Goal: Task Accomplishment & Management: Use online tool/utility

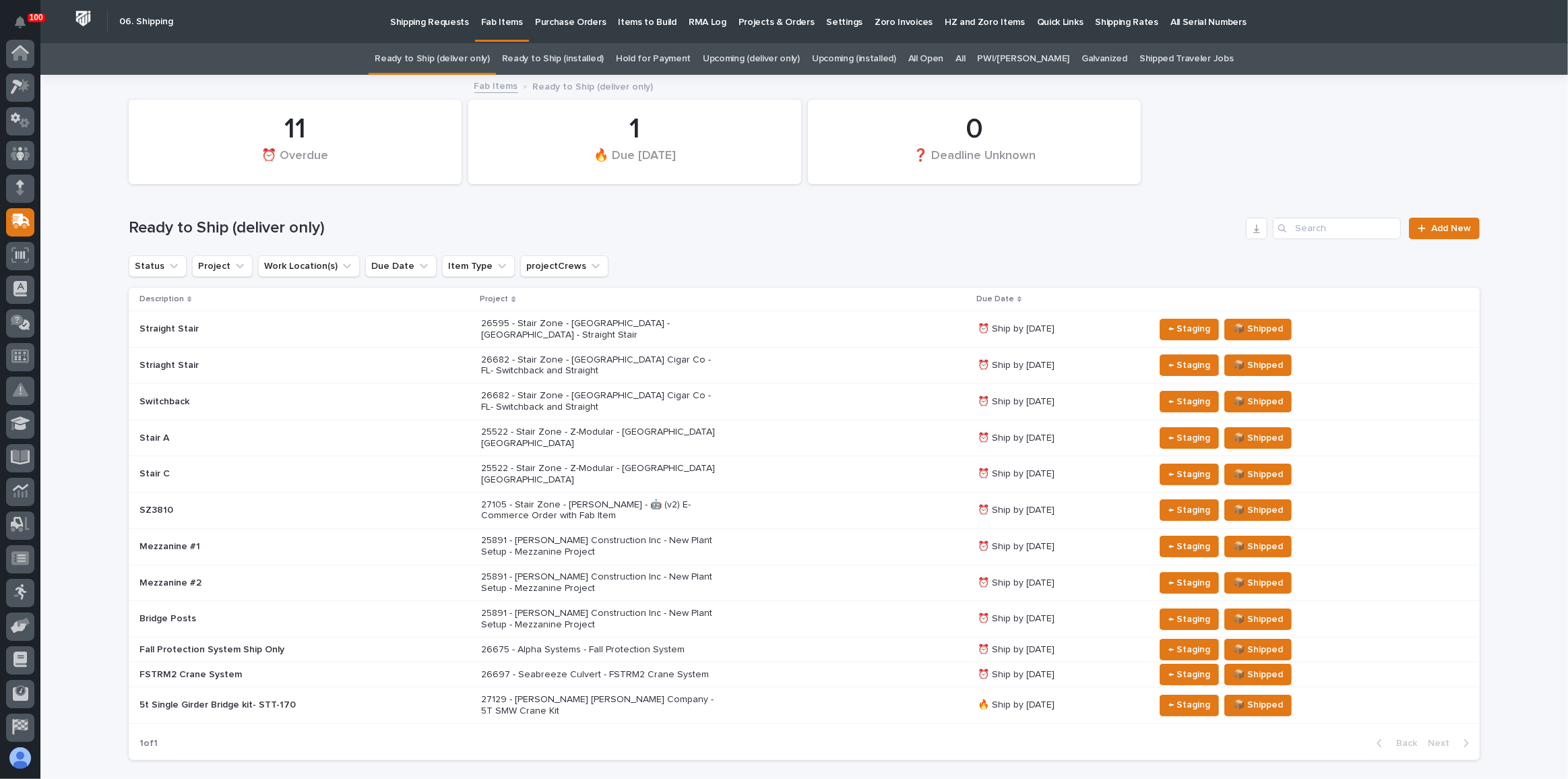
scroll to position [103, 0]
click at [646, 290] on th "Project" at bounding box center [724, 300] width 496 height 23
click at [767, 63] on link "Upcoming (deliver only)" at bounding box center [752, 58] width 97 height 31
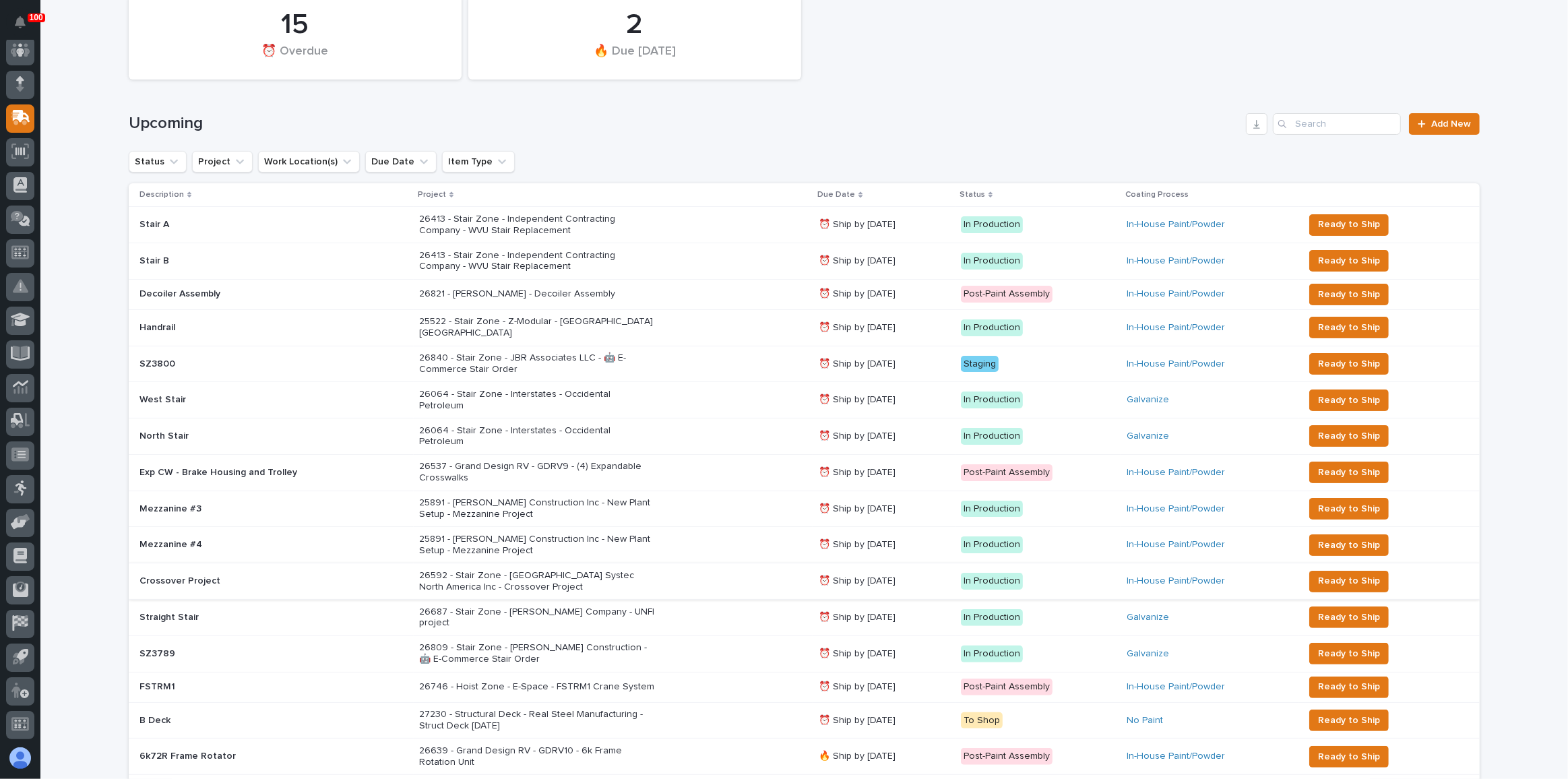
scroll to position [122, 0]
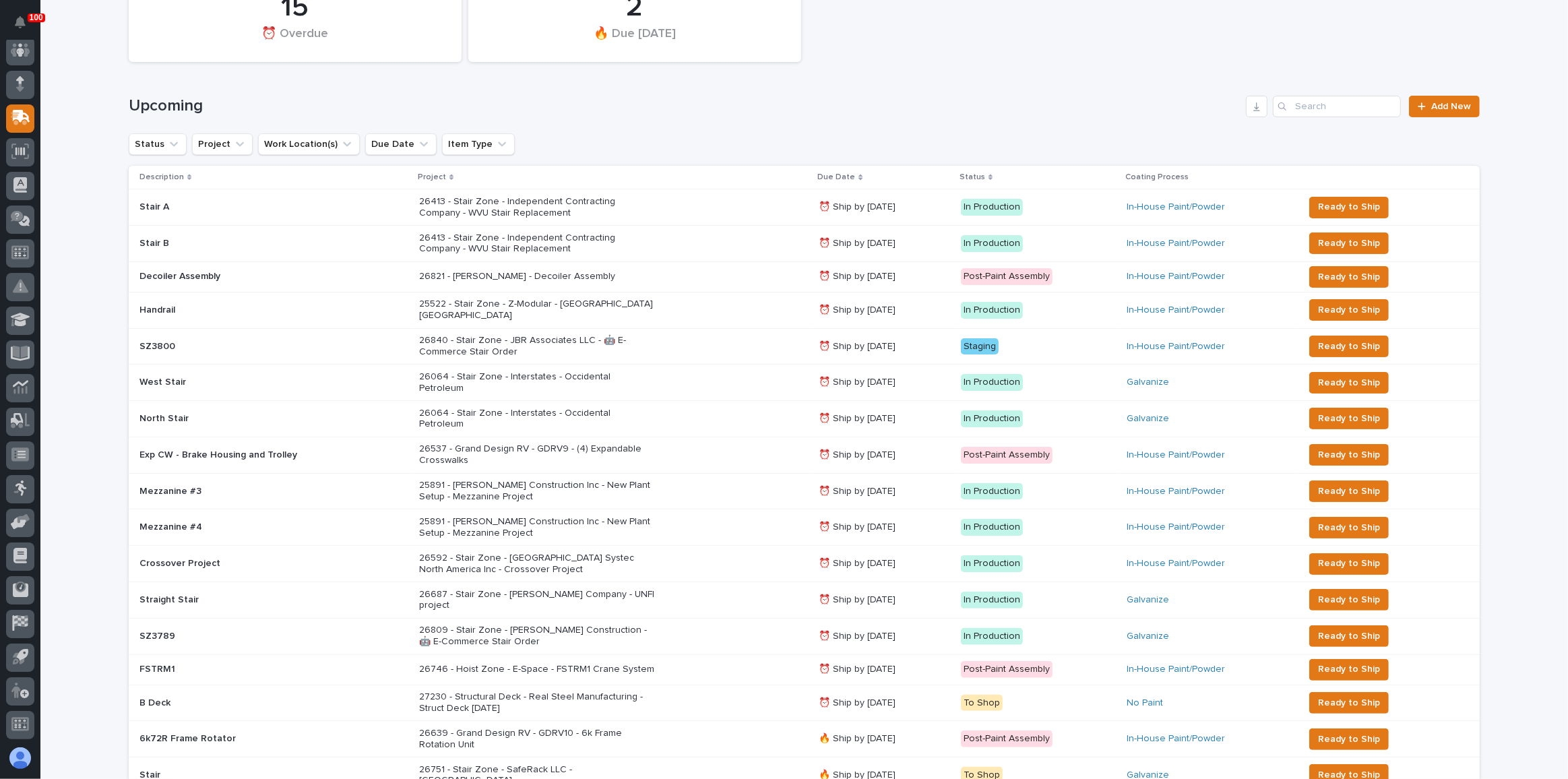
click at [698, 345] on div "26840 - Stair Zone - JBR Associates LLC - 🤖 E-Commerce Stair Order" at bounding box center [613, 345] width 388 height 33
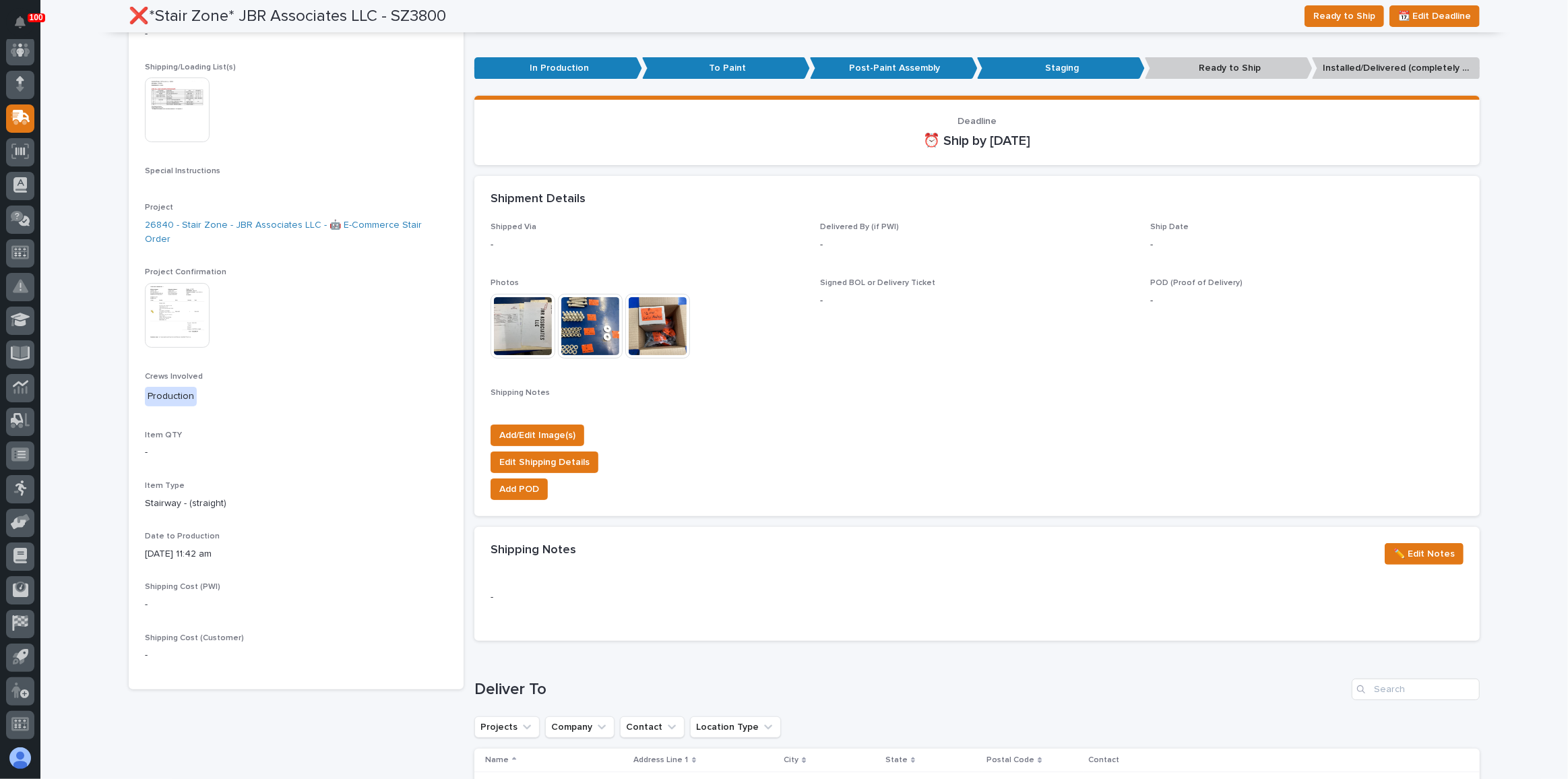
scroll to position [49, 0]
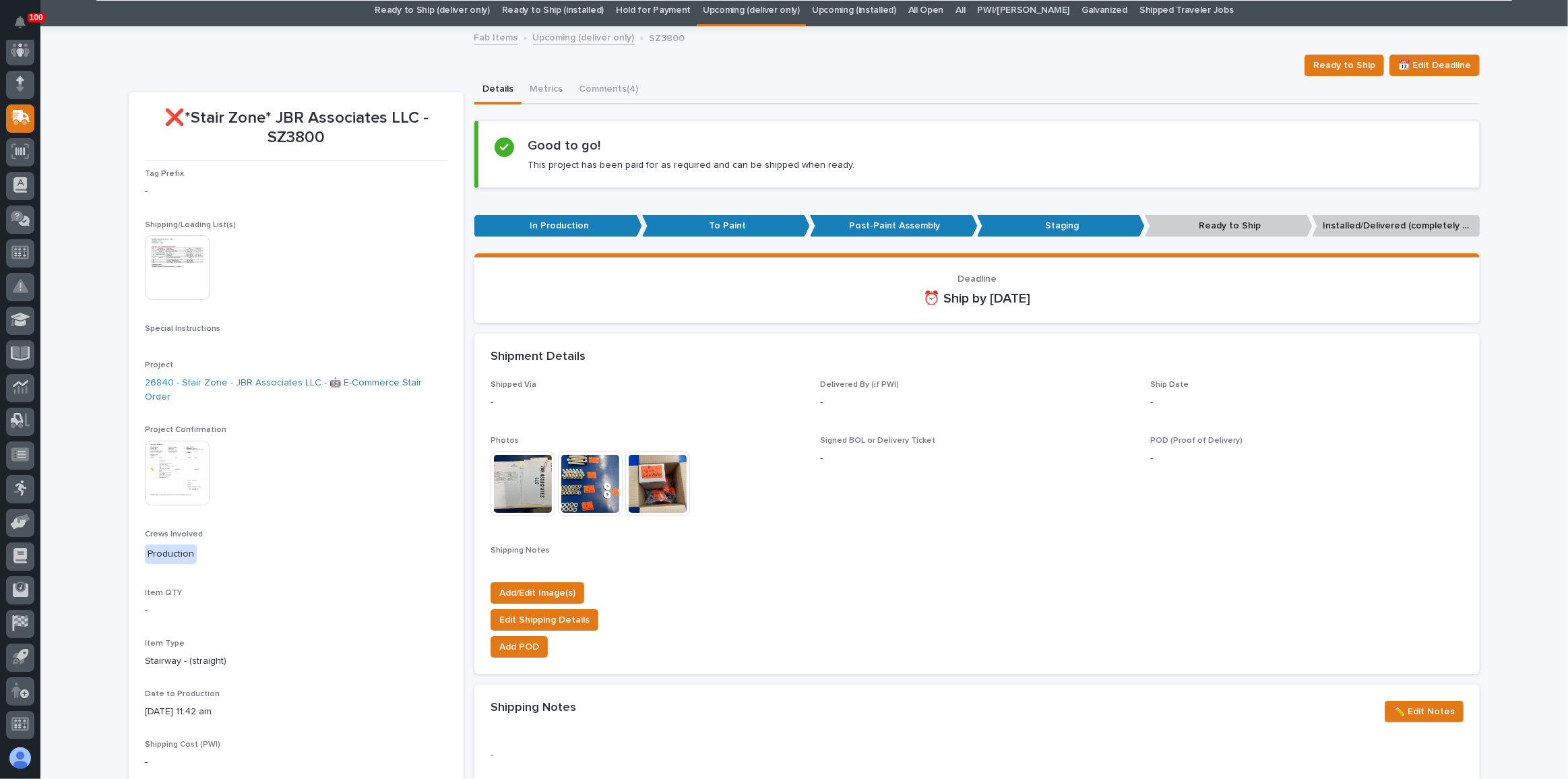
click at [172, 287] on img at bounding box center [177, 268] width 65 height 65
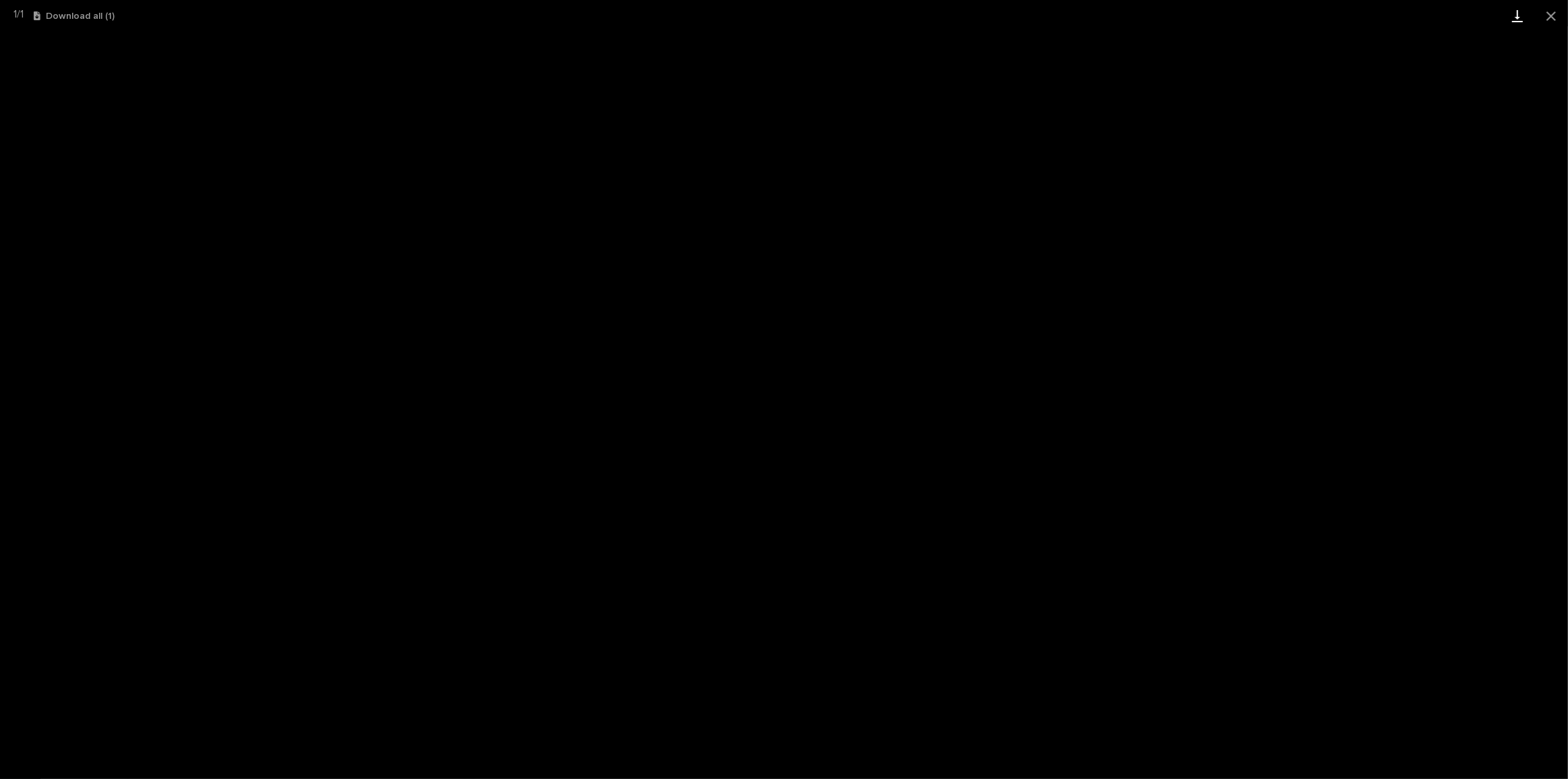
drag, startPoint x: 1544, startPoint y: 13, endPoint x: 1528, endPoint y: 18, distance: 16.8
click at [1544, 13] on button "Close gallery" at bounding box center [1550, 15] width 33 height 31
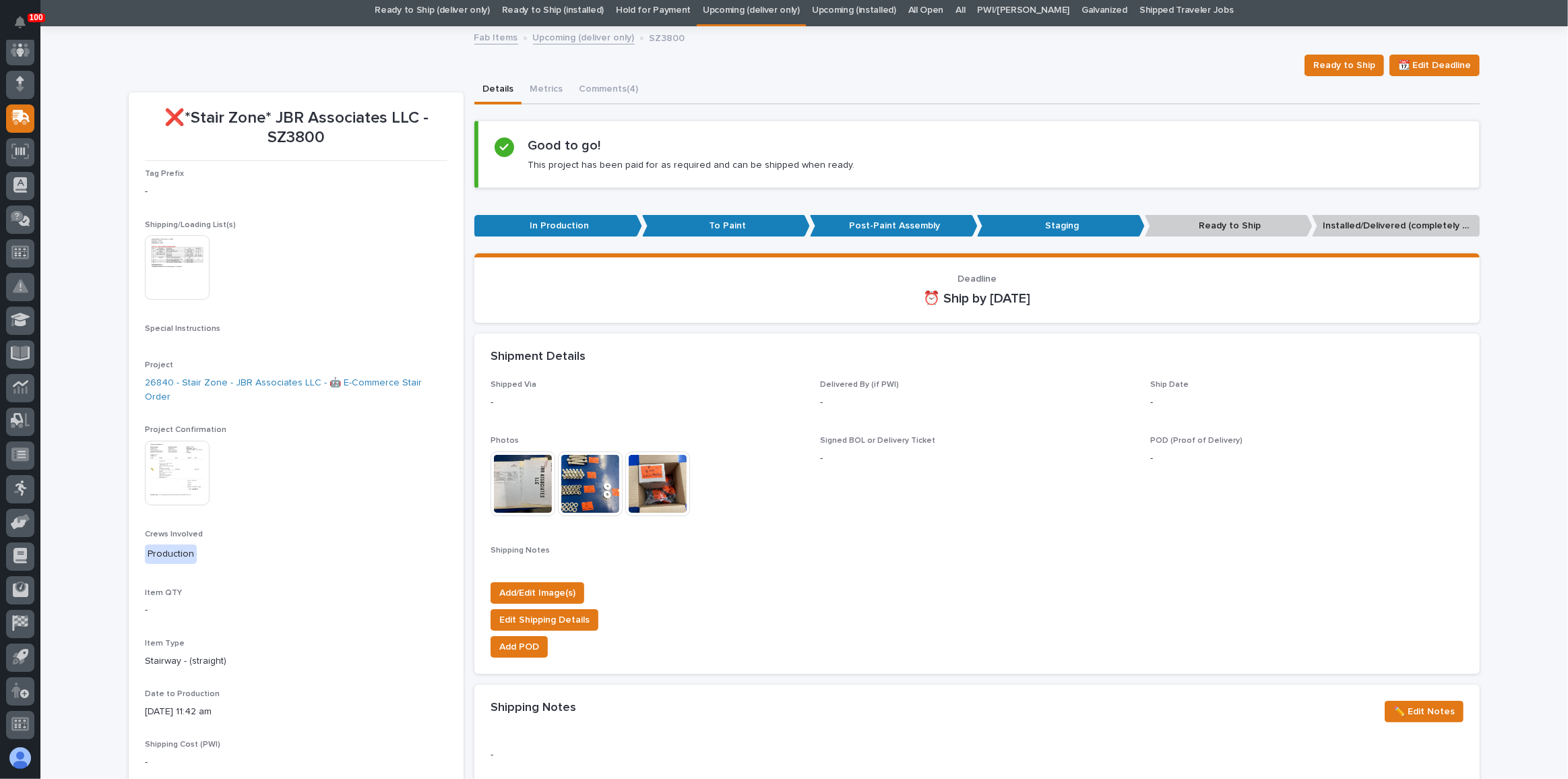
click at [471, 14] on link "Ready to Ship (deliver only)" at bounding box center [432, 10] width 114 height 31
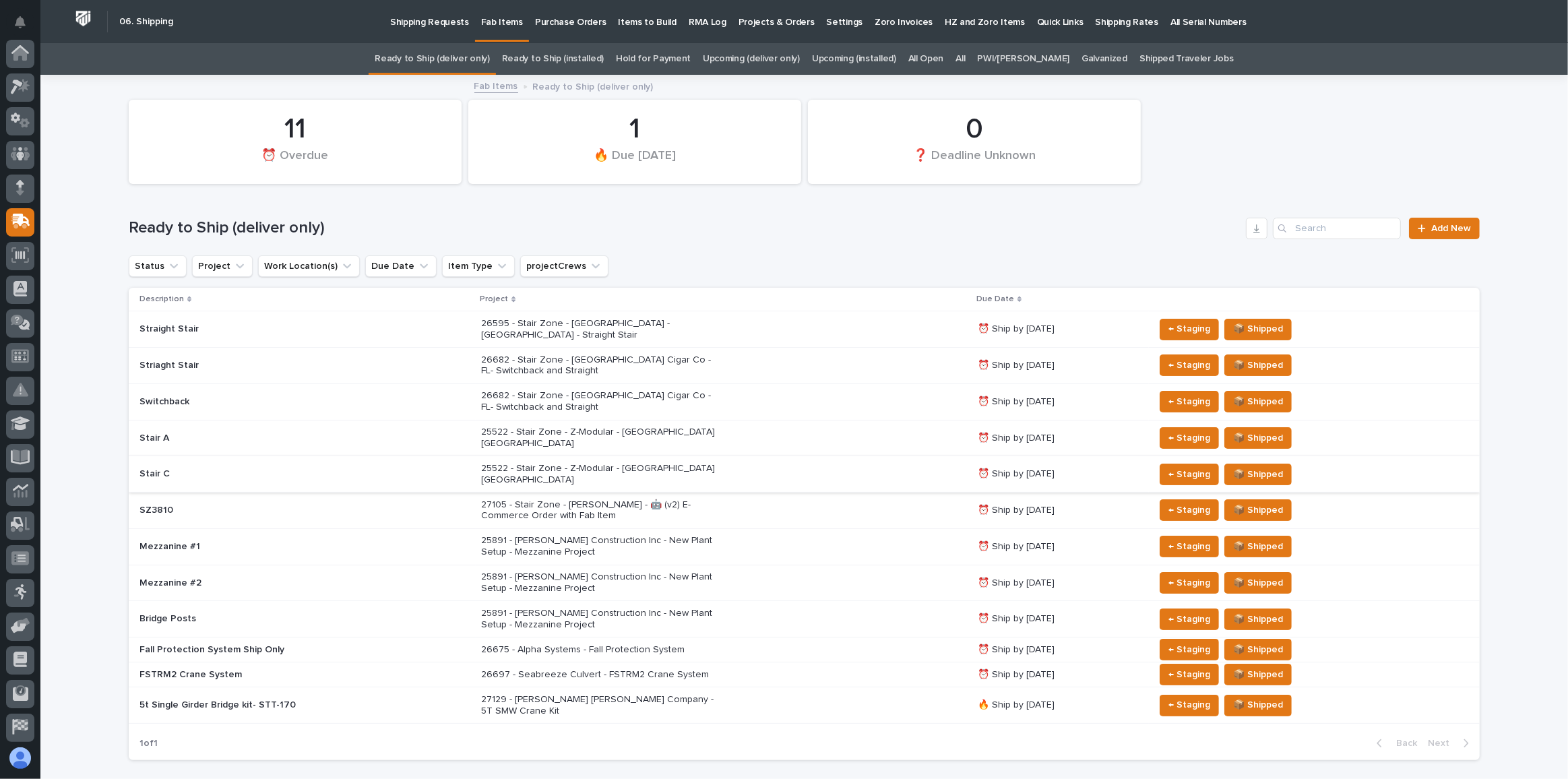
scroll to position [103, 0]
click at [762, 494] on div "27105 - Stair Zone - [PERSON_NAME] - 🤖 (v2) E-Commerce Order with Fab Item" at bounding box center [724, 510] width 486 height 33
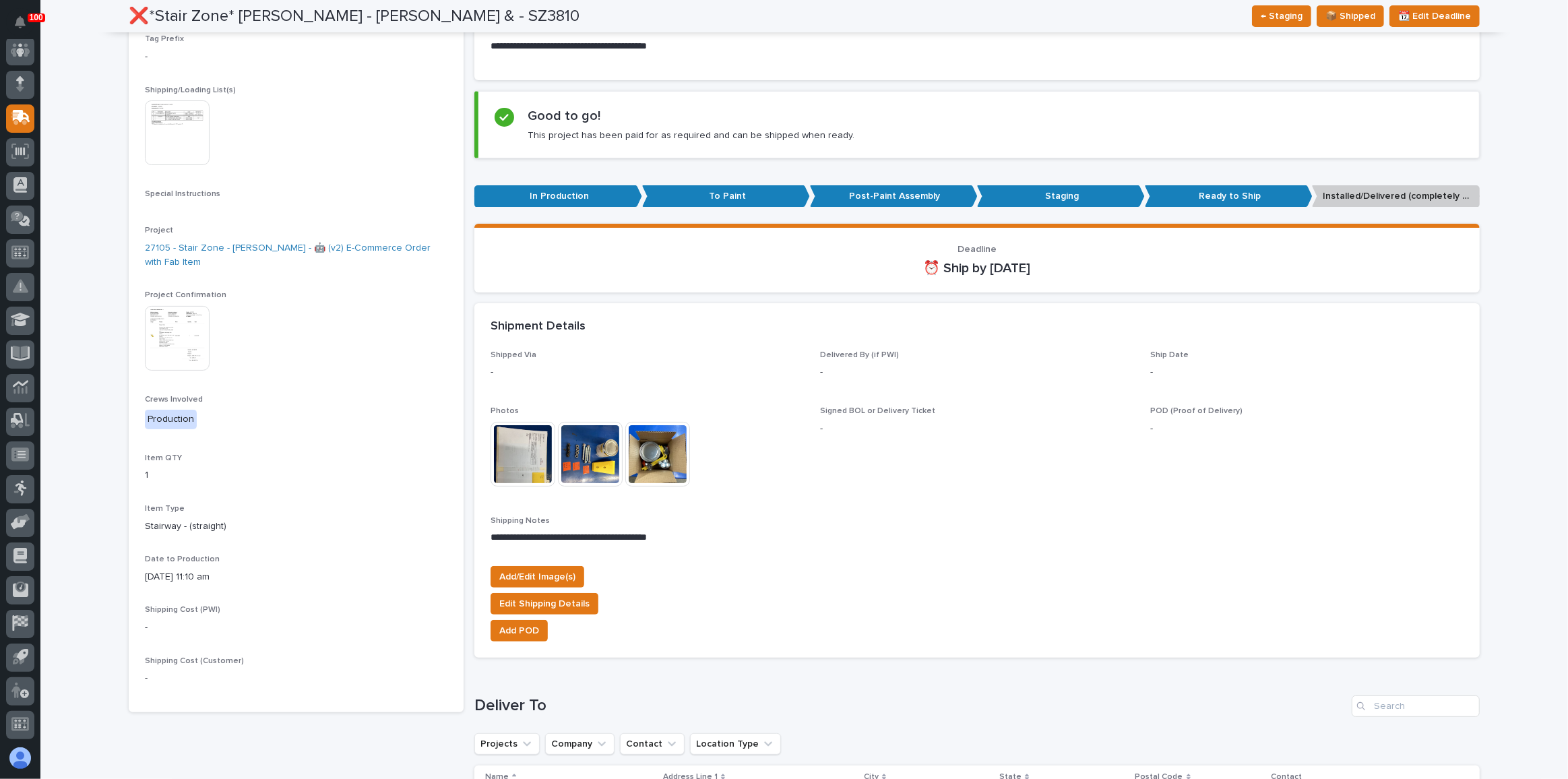
scroll to position [245, 0]
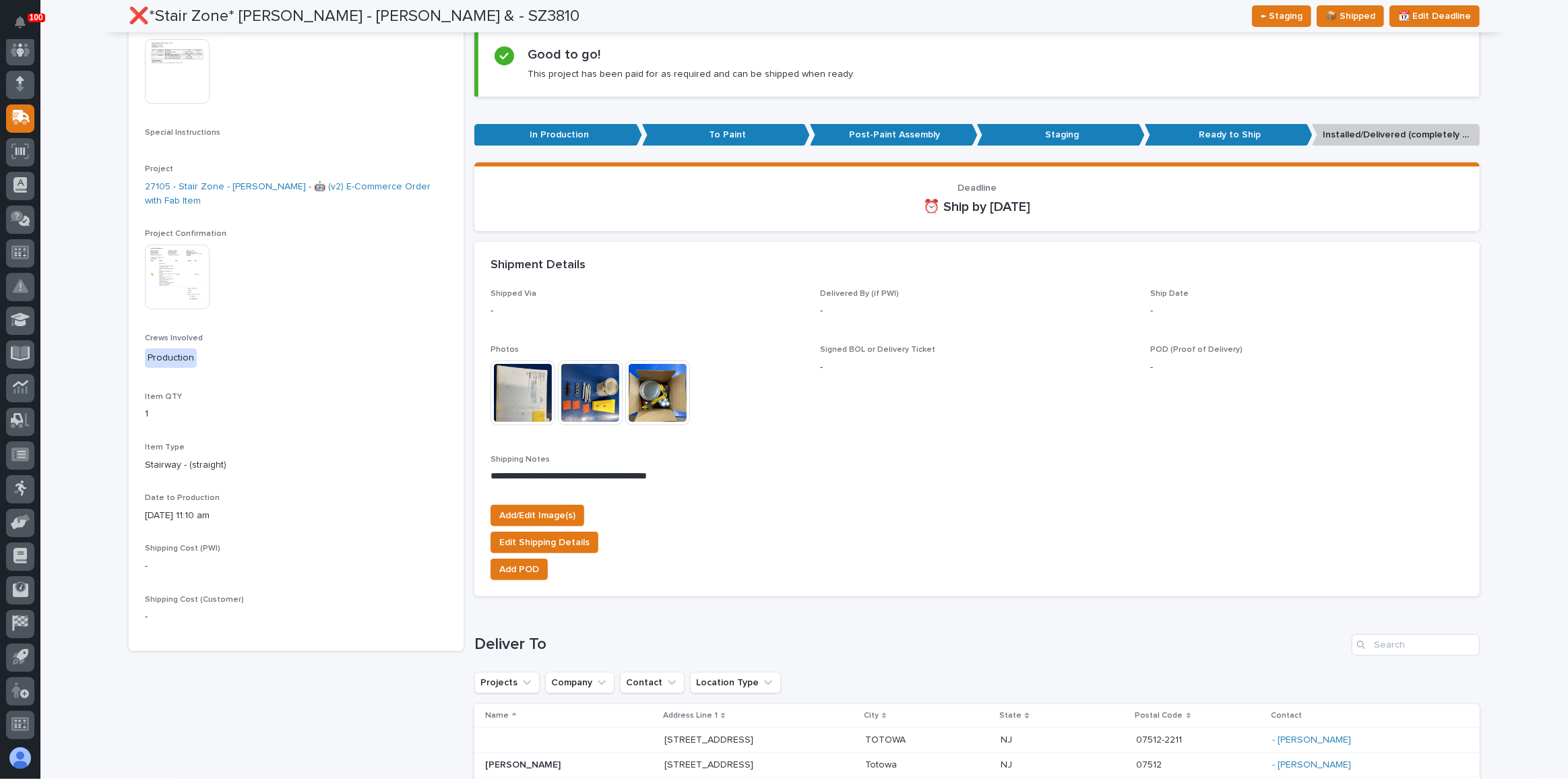
click at [165, 335] on span "Crews Involved" at bounding box center [174, 338] width 58 height 8
click at [175, 311] on div "Project Confirmation This file cannot be opened Download File" at bounding box center [296, 275] width 302 height 93
click at [181, 295] on img at bounding box center [177, 277] width 65 height 65
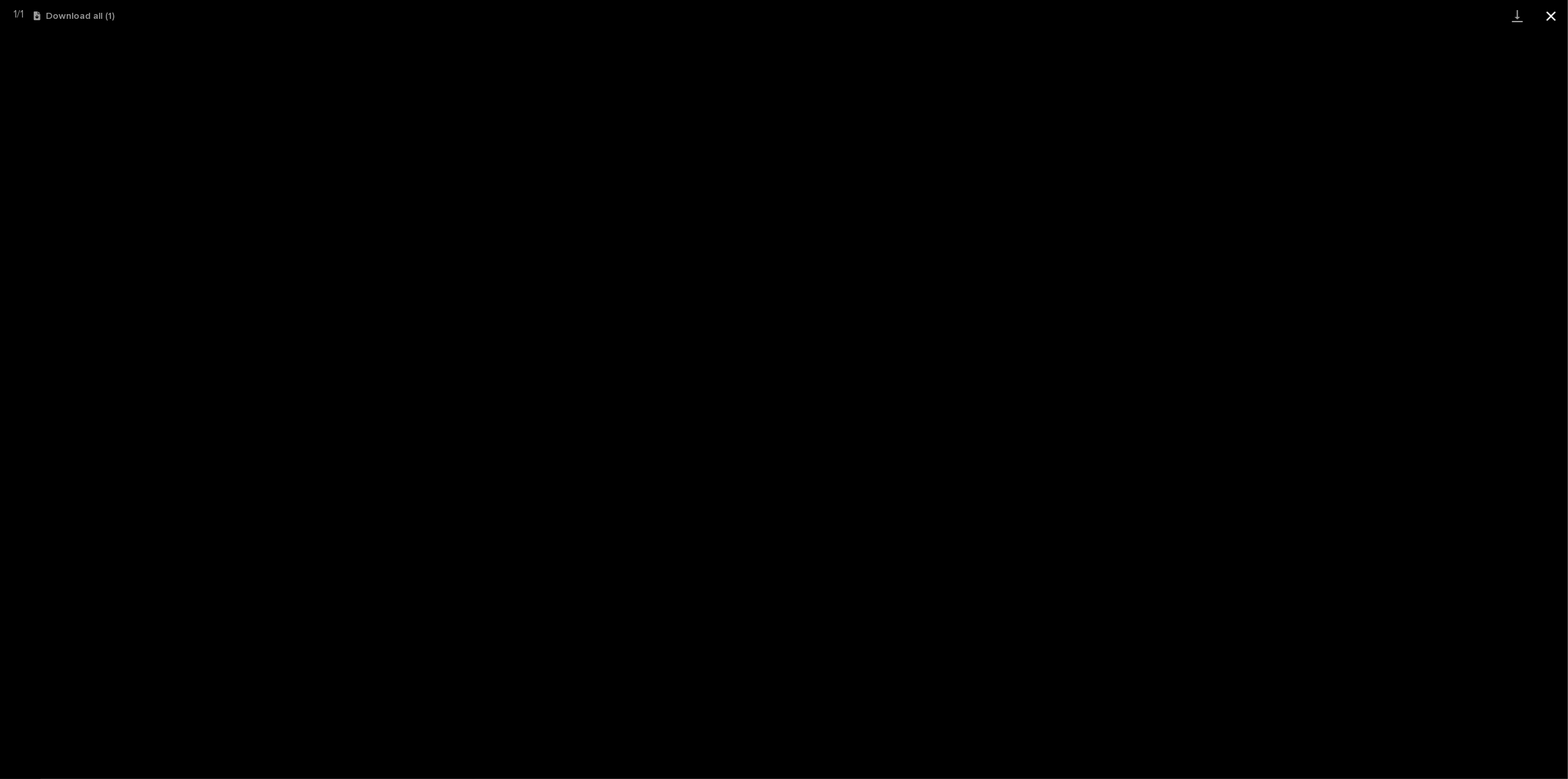
click at [1551, 13] on button "Close gallery" at bounding box center [1550, 15] width 33 height 31
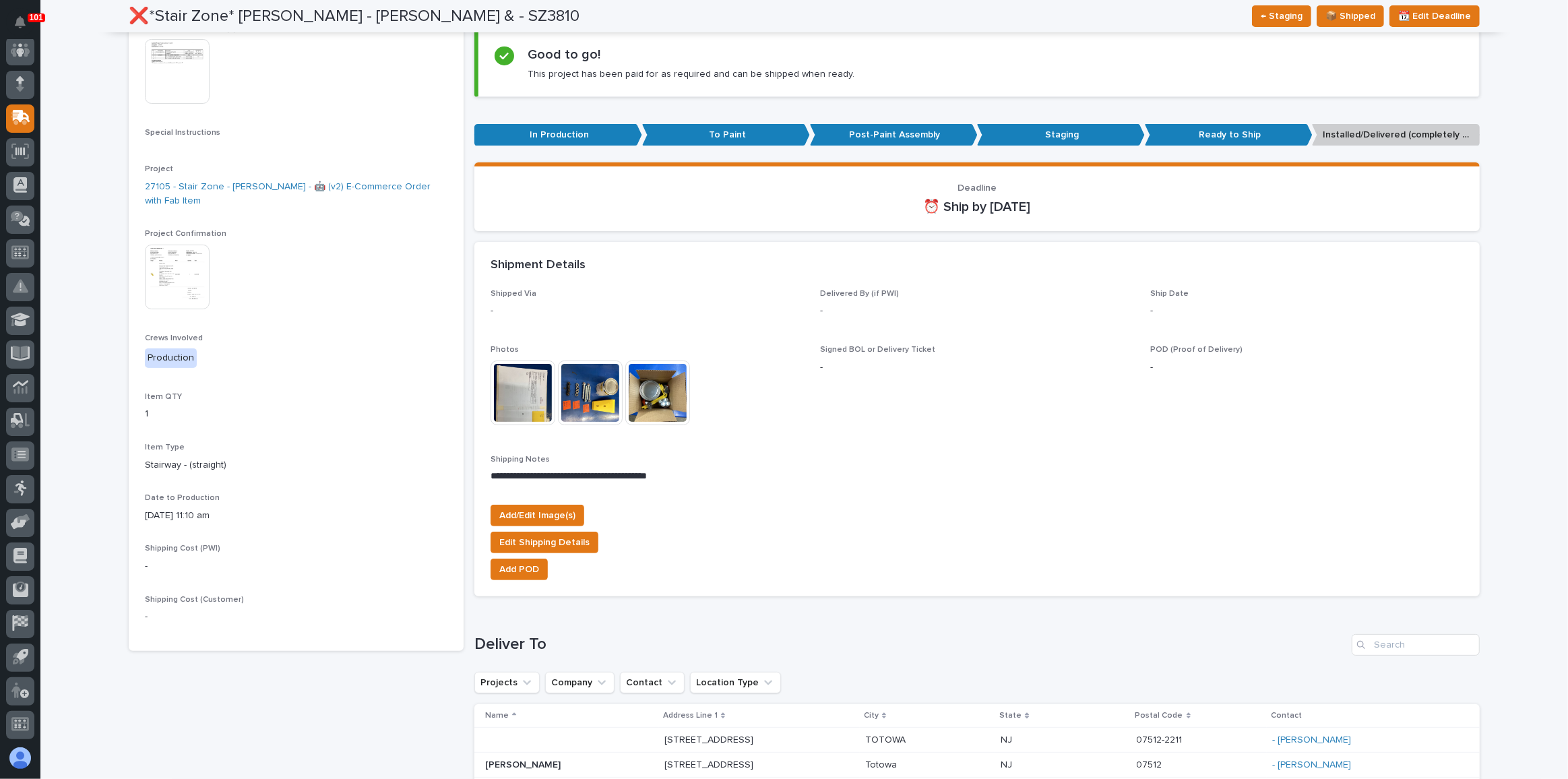
scroll to position [0, 0]
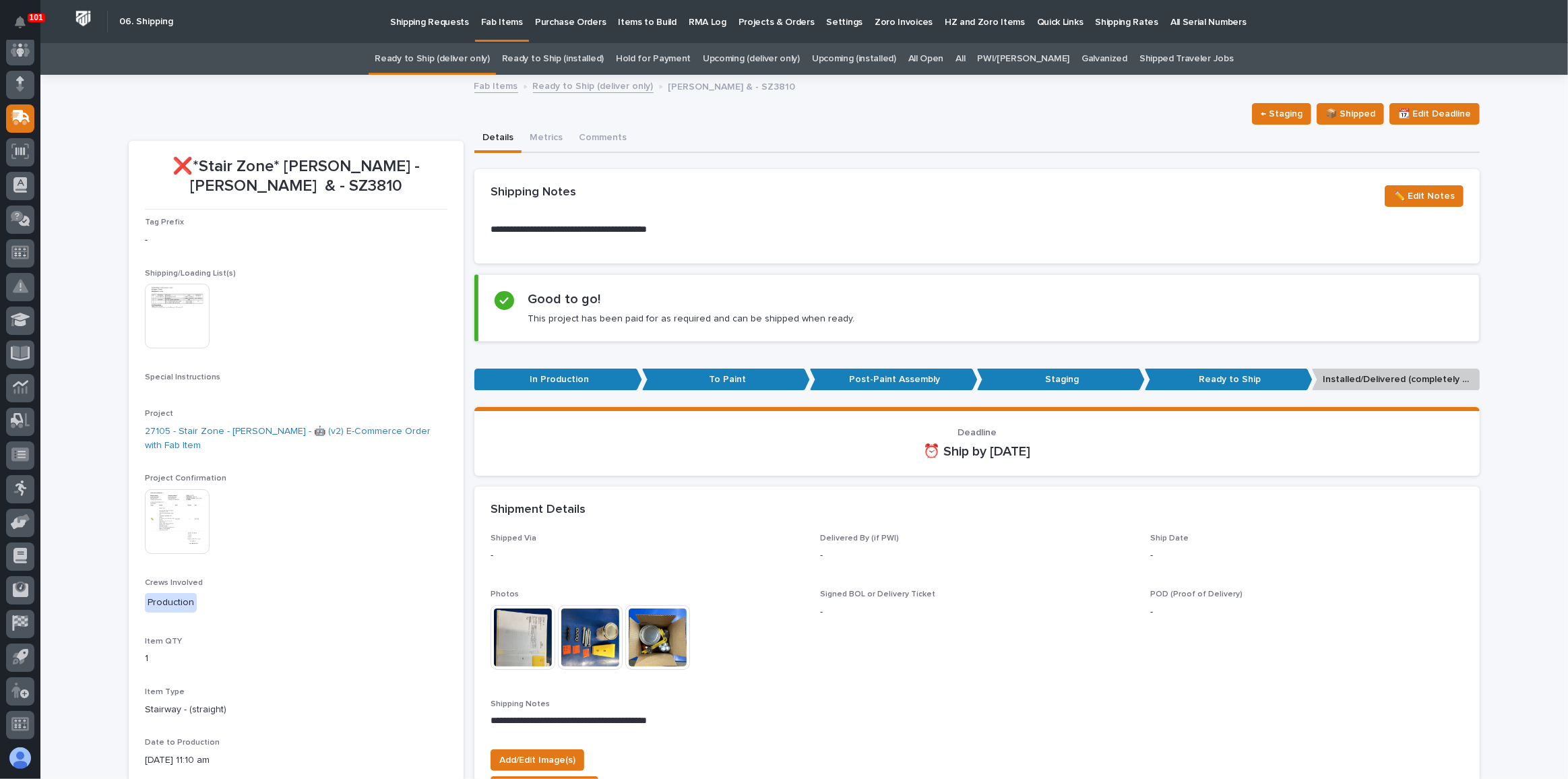
click at [764, 58] on link "Upcoming (deliver only)" at bounding box center [752, 58] width 97 height 31
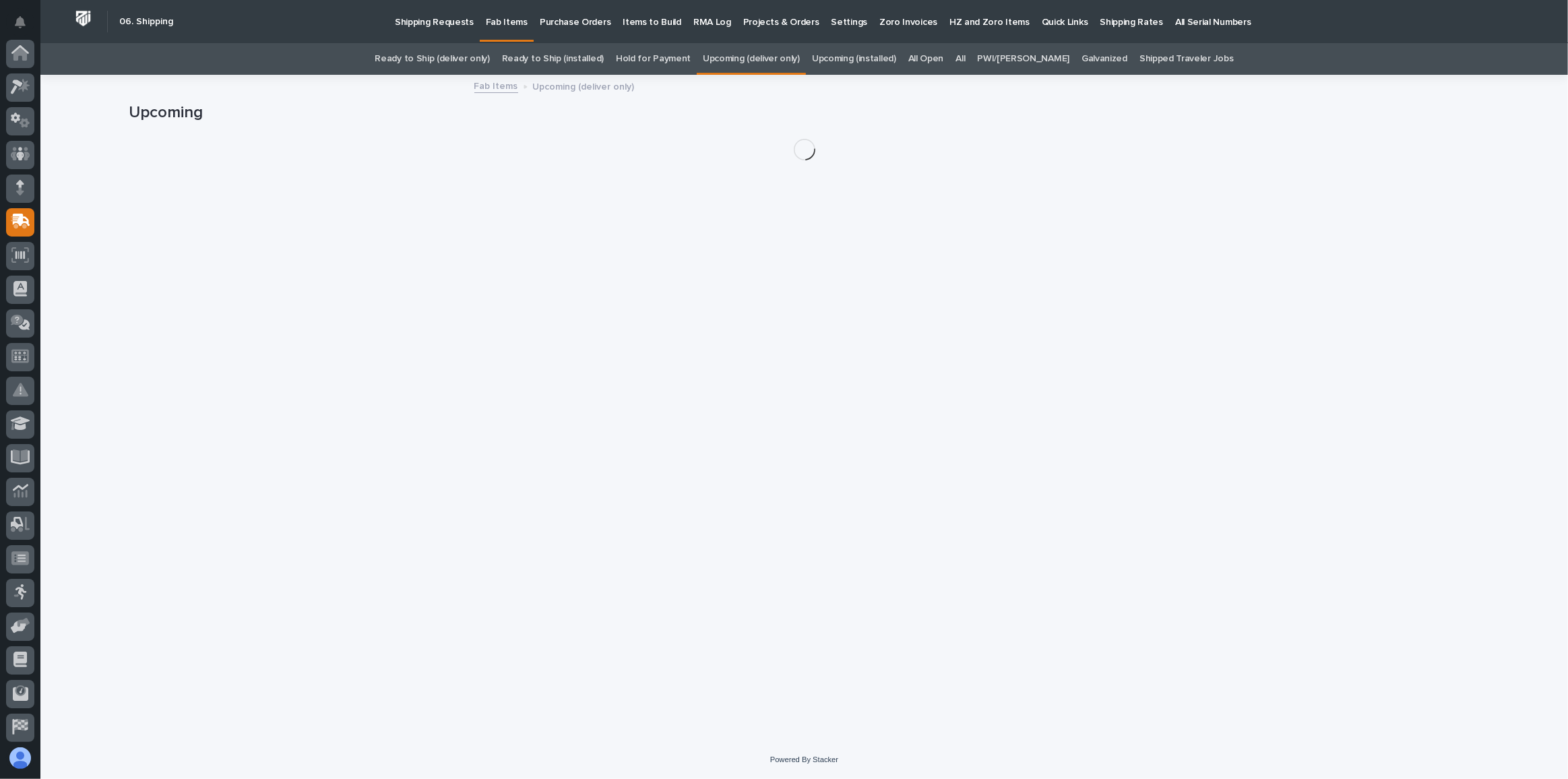
scroll to position [103, 0]
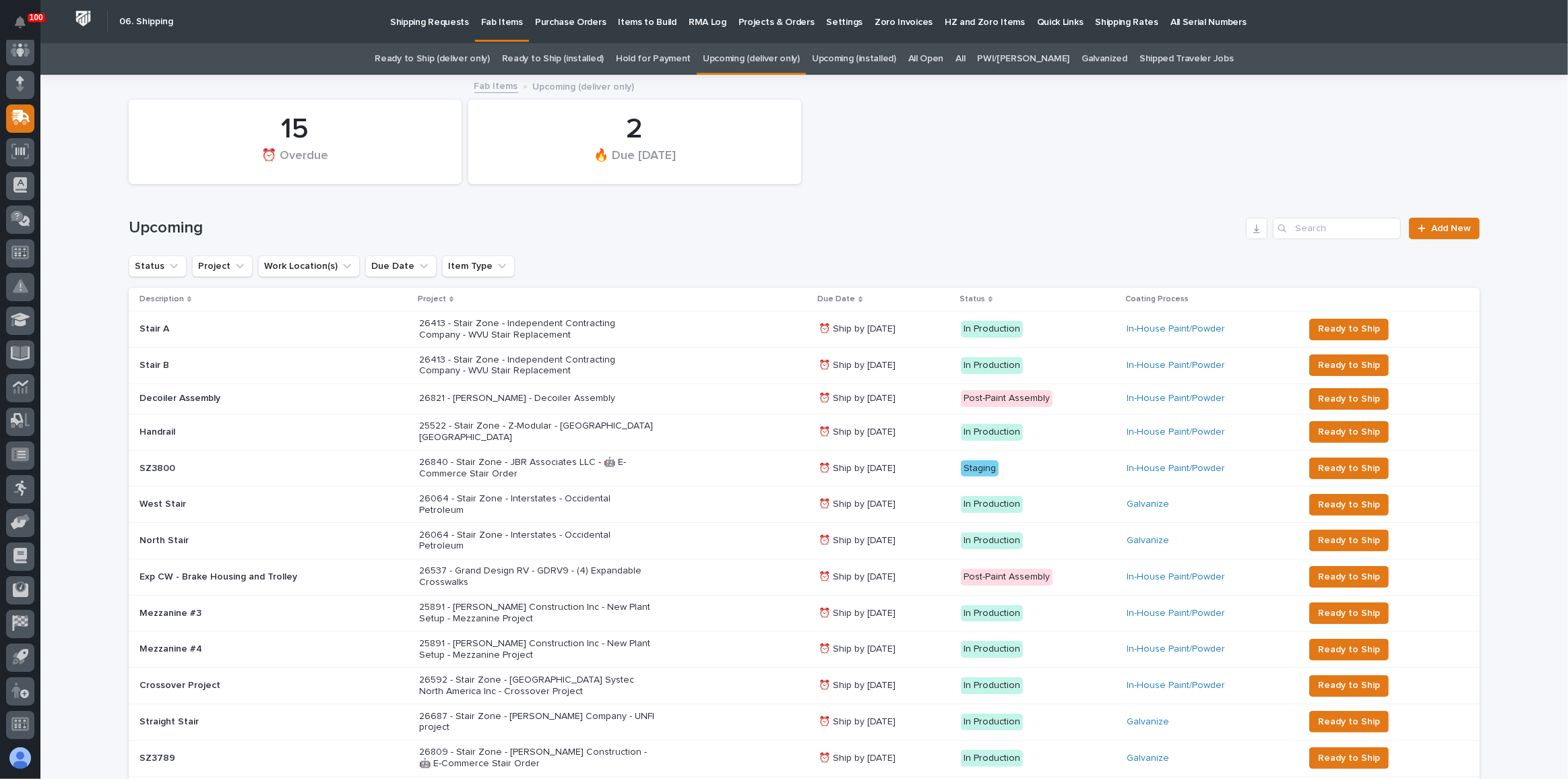
click at [703, 452] on div "26840 - Stair Zone - JBR Associates LLC - 🤖 E-Commerce Stair Order" at bounding box center [613, 468] width 388 height 33
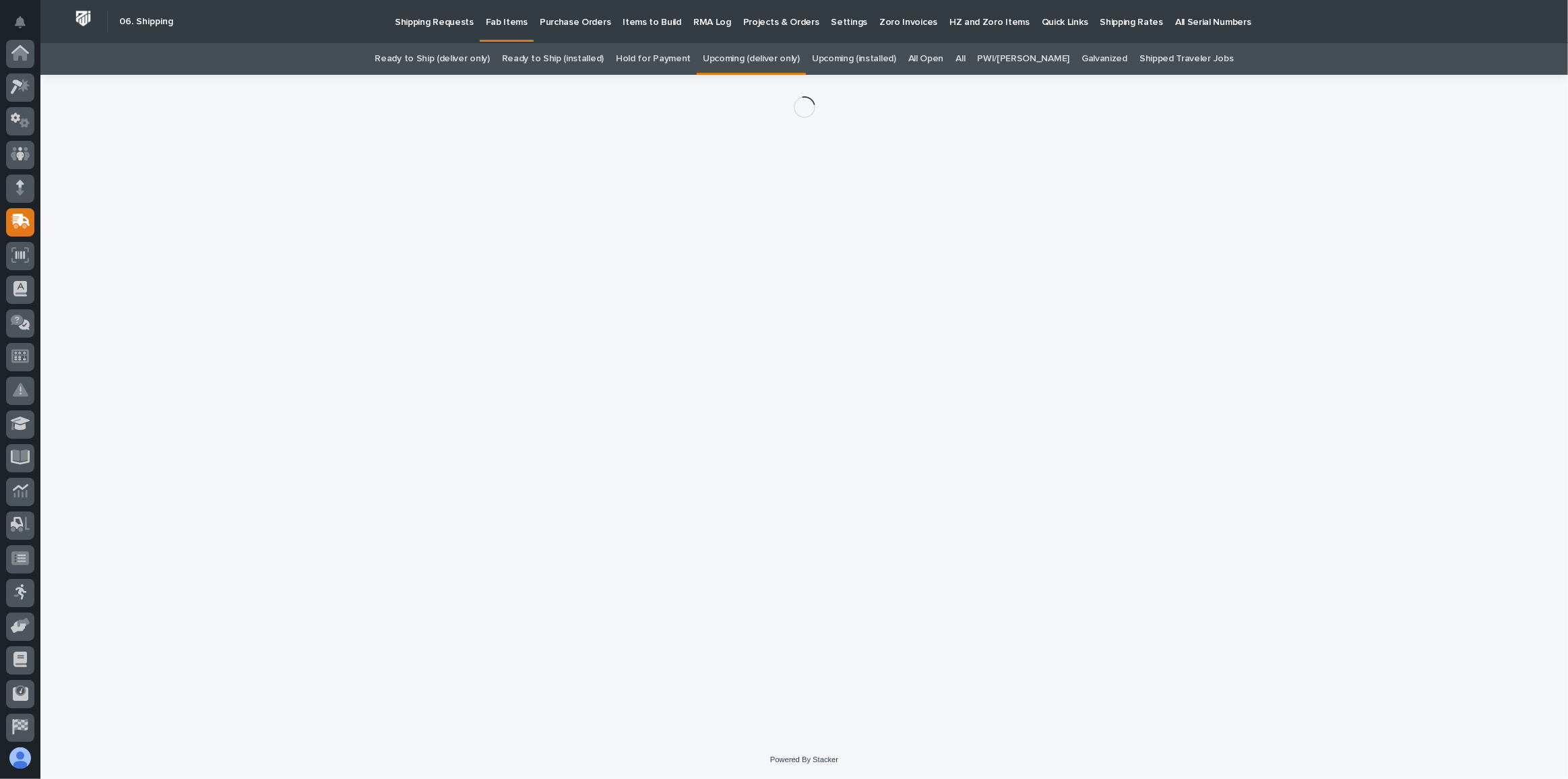
scroll to position [103, 0]
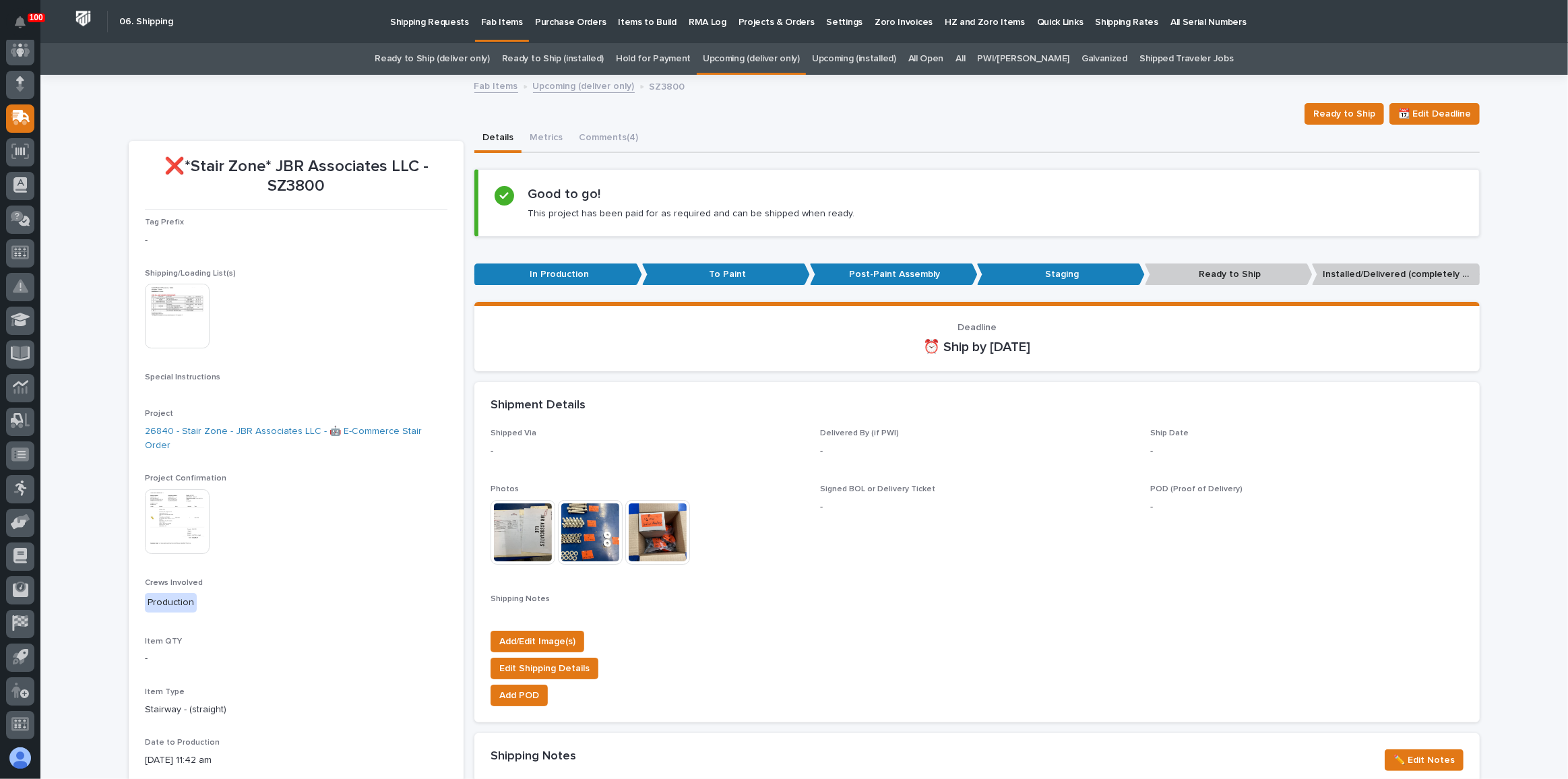
click at [172, 499] on img at bounding box center [177, 522] width 65 height 65
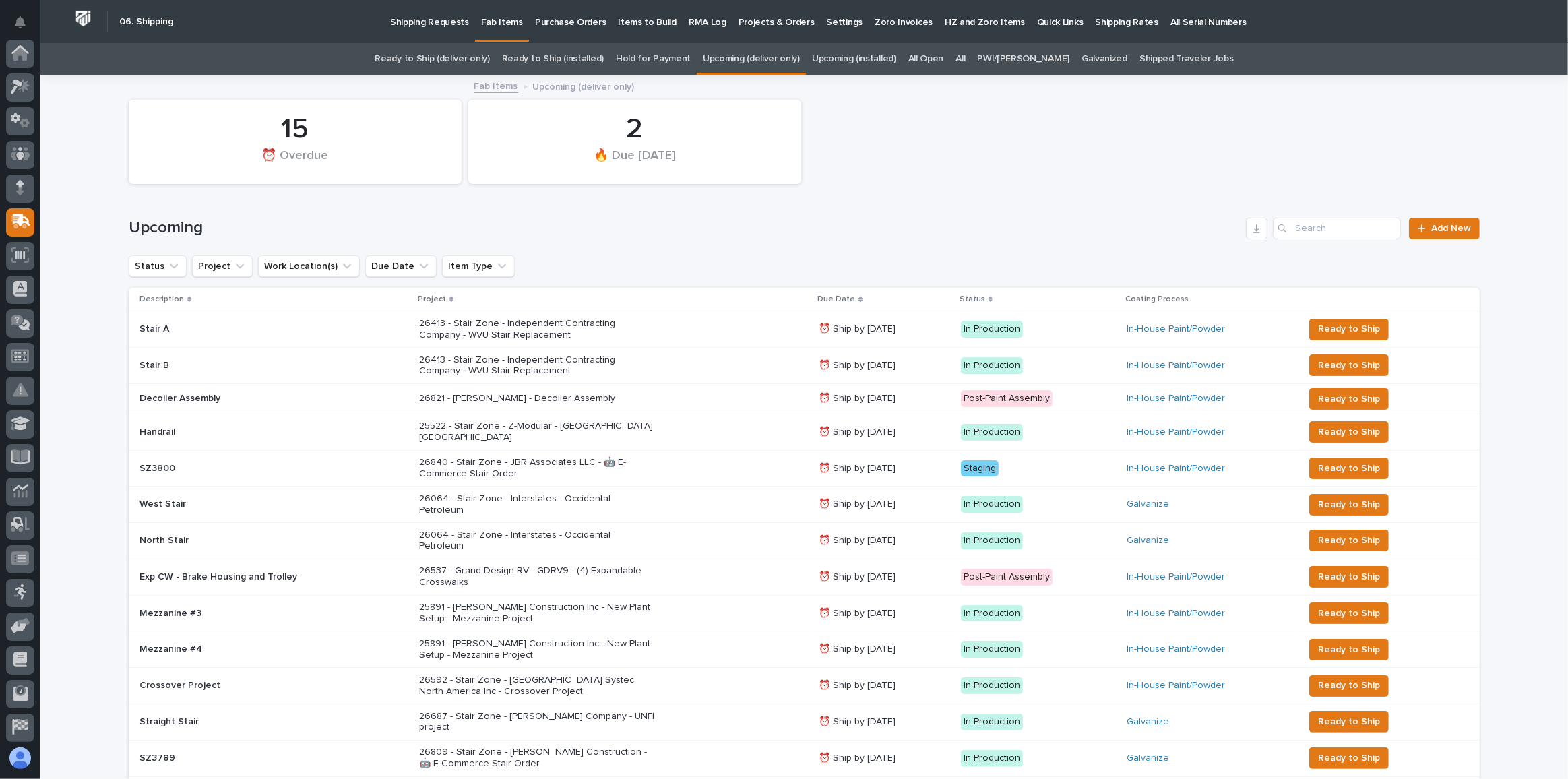
scroll to position [42, 0]
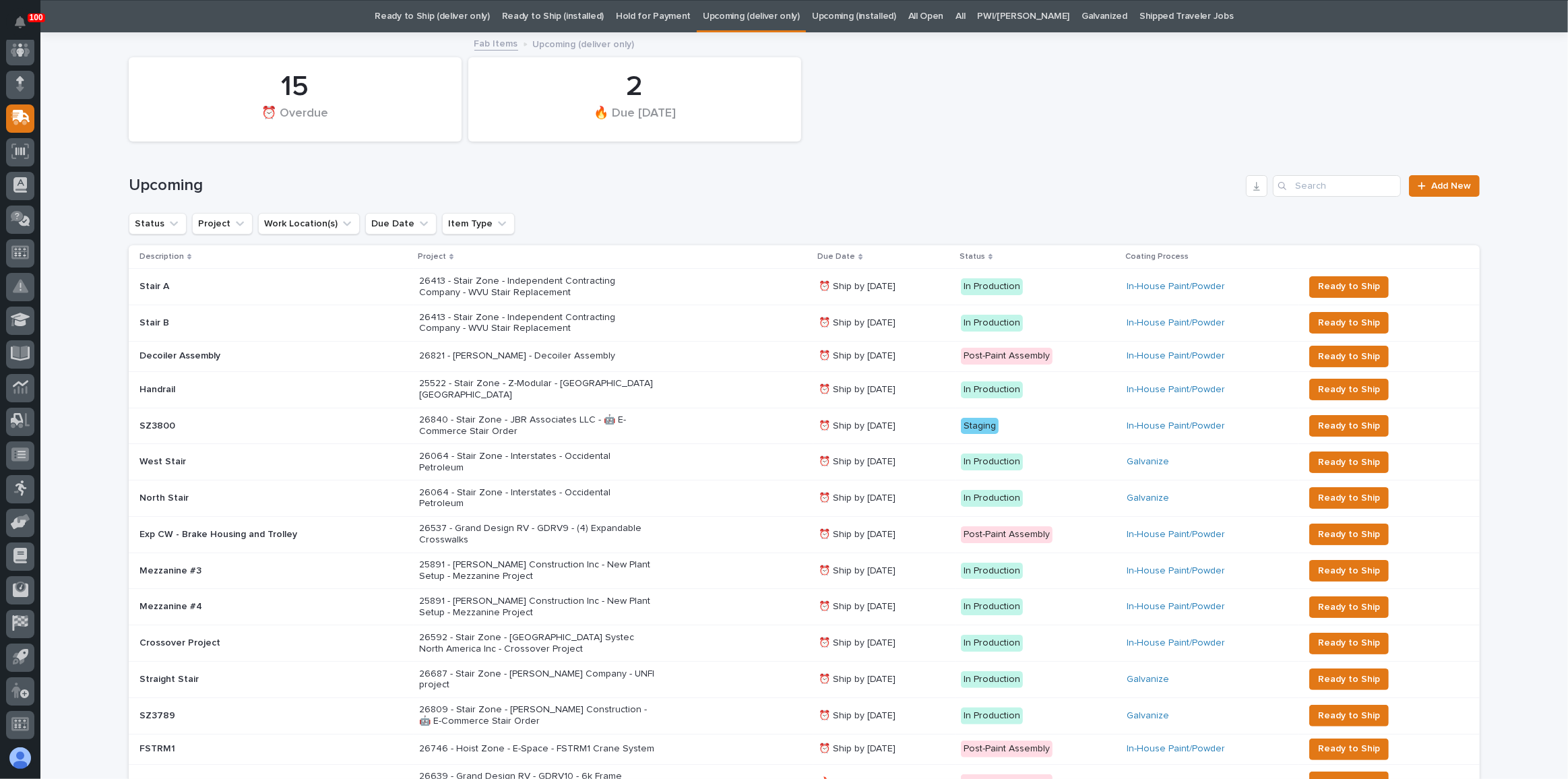
click at [489, 17] on link "Ready to Ship (deliver only)" at bounding box center [432, 16] width 114 height 31
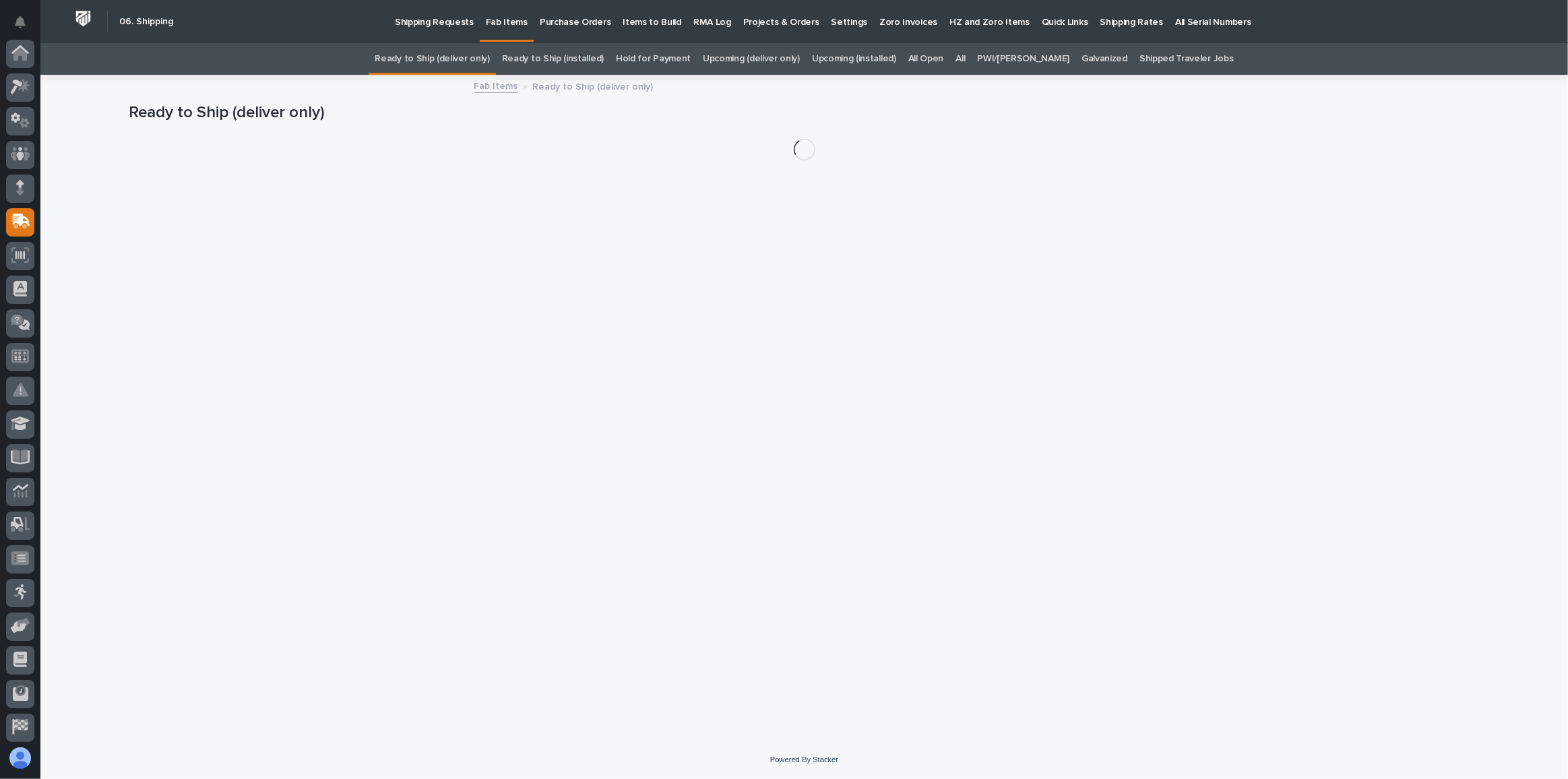
scroll to position [103, 0]
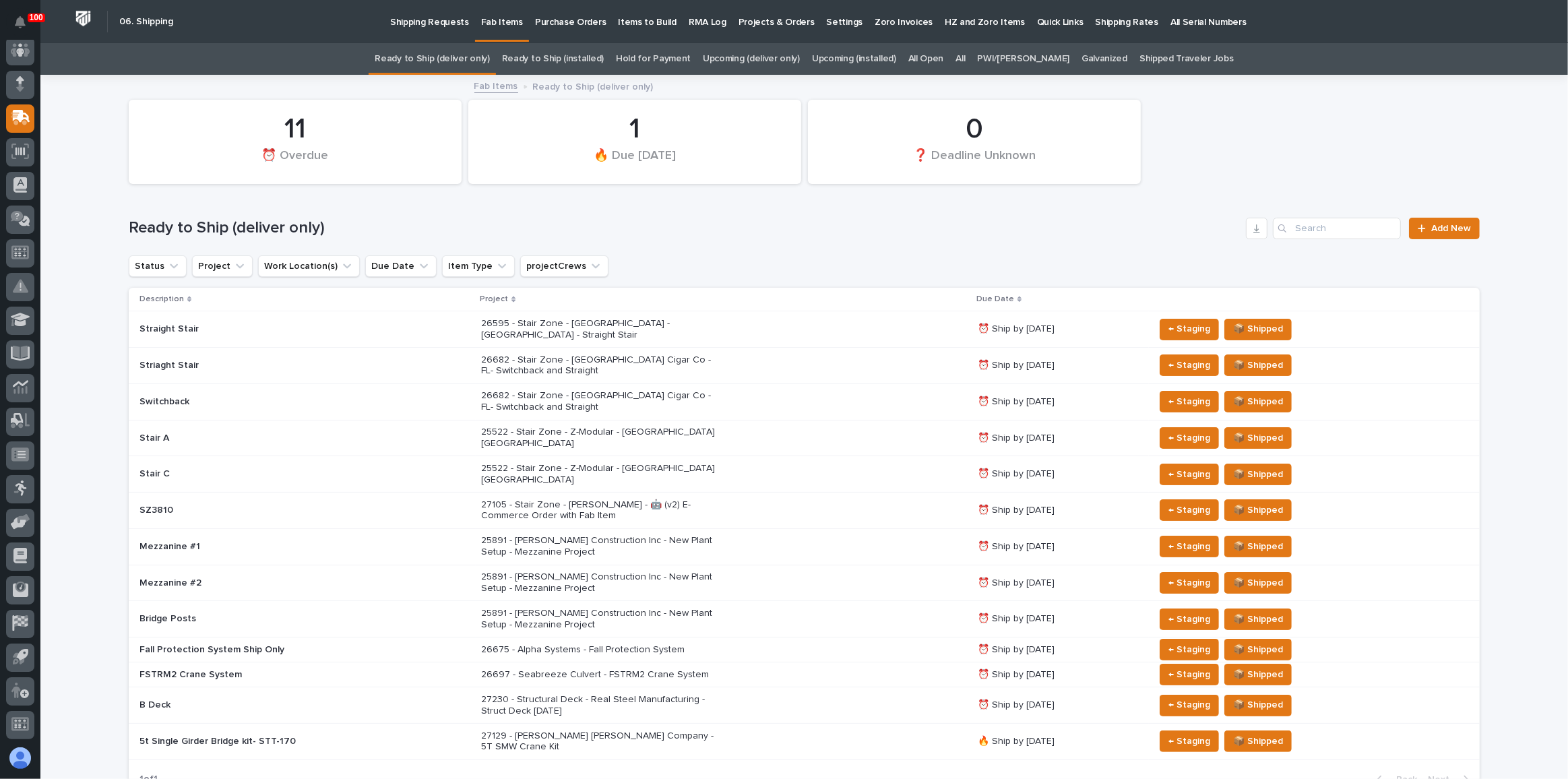
click at [708, 639] on div "26675 - Alpha Systems - Fall Protection System" at bounding box center [724, 649] width 486 height 22
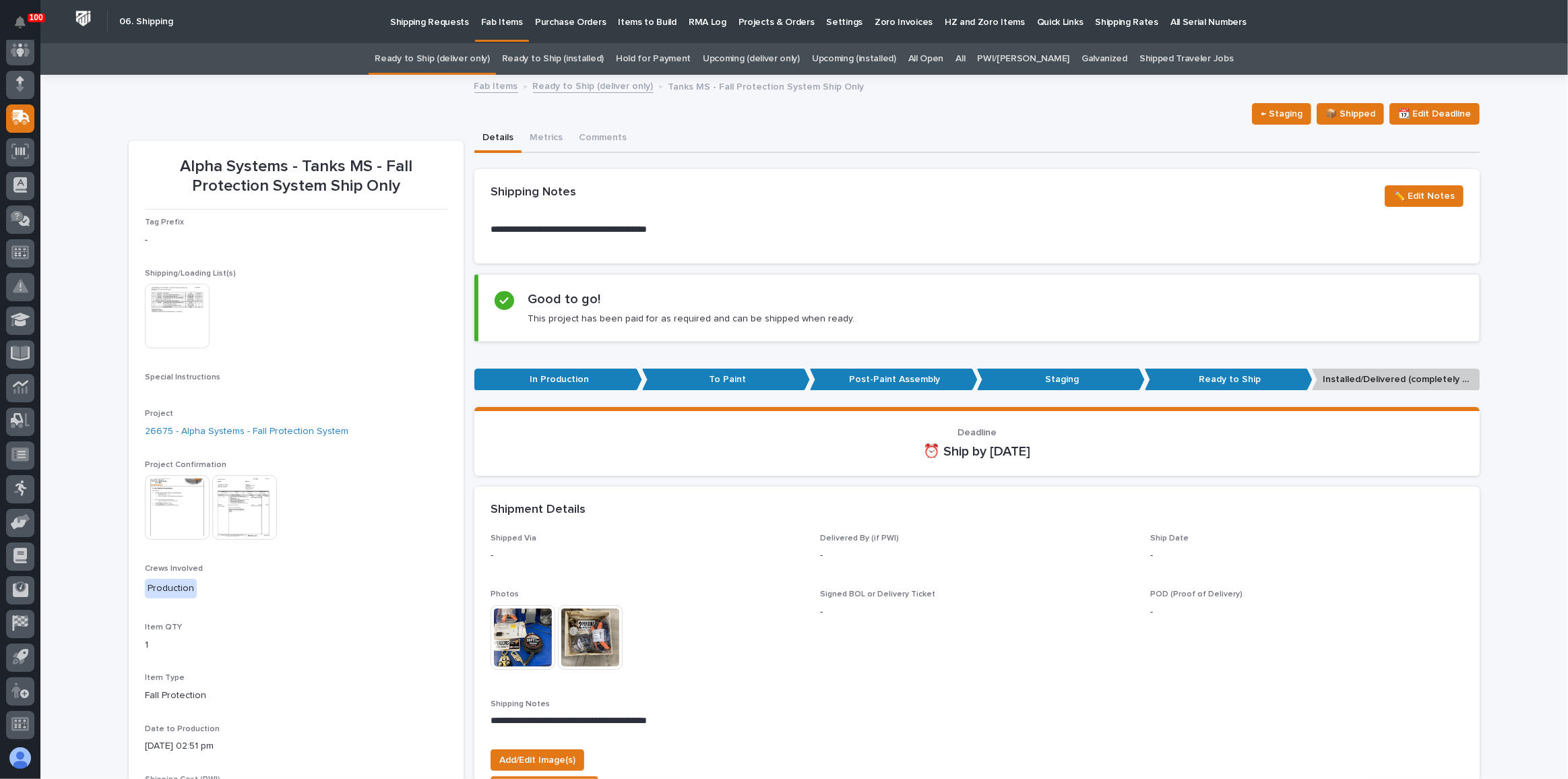
click at [436, 59] on link "Ready to Ship (deliver only)" at bounding box center [432, 58] width 114 height 31
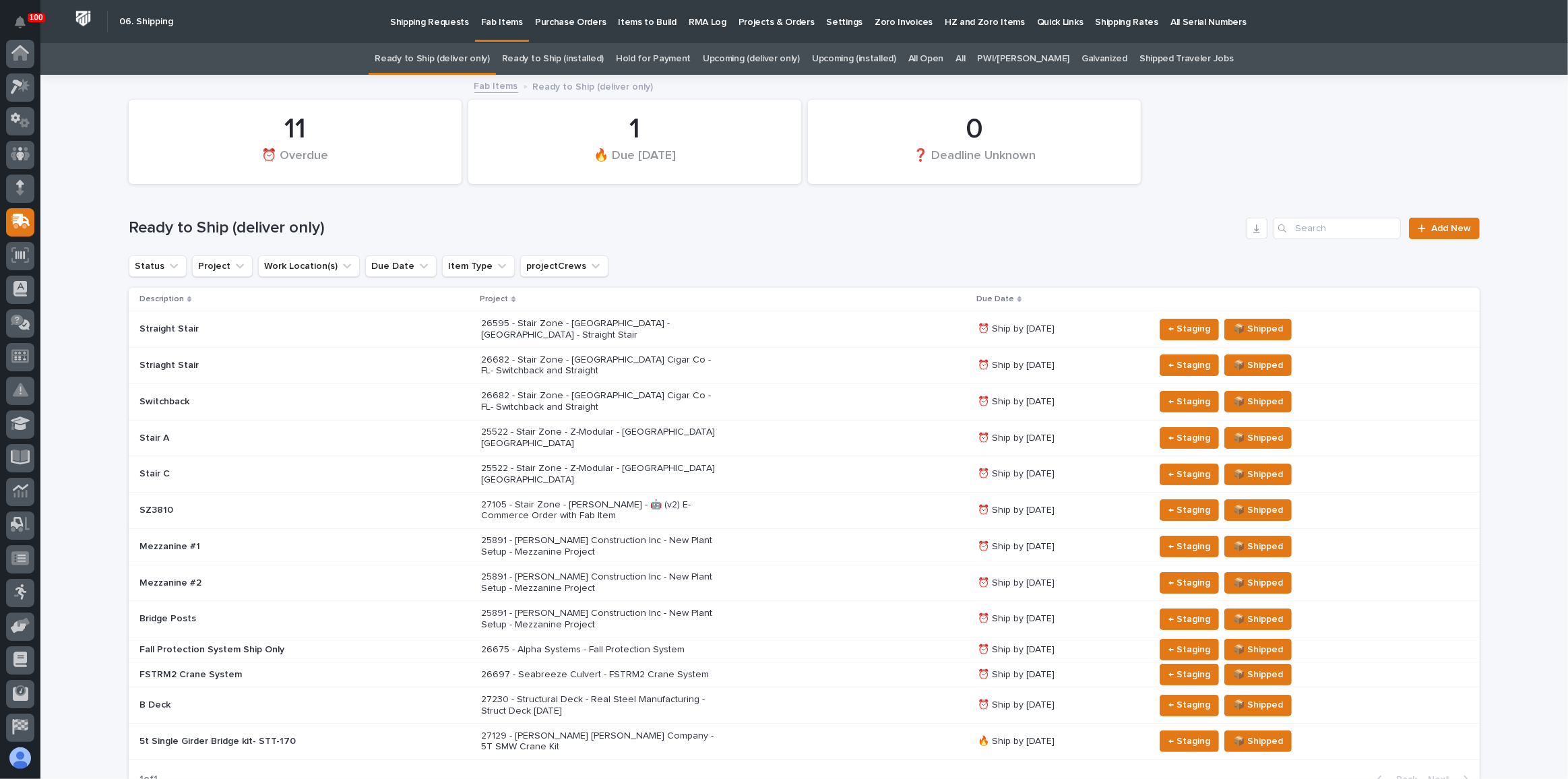
scroll to position [103, 0]
click at [428, 25] on p "Shipping Requests" at bounding box center [430, 13] width 79 height 28
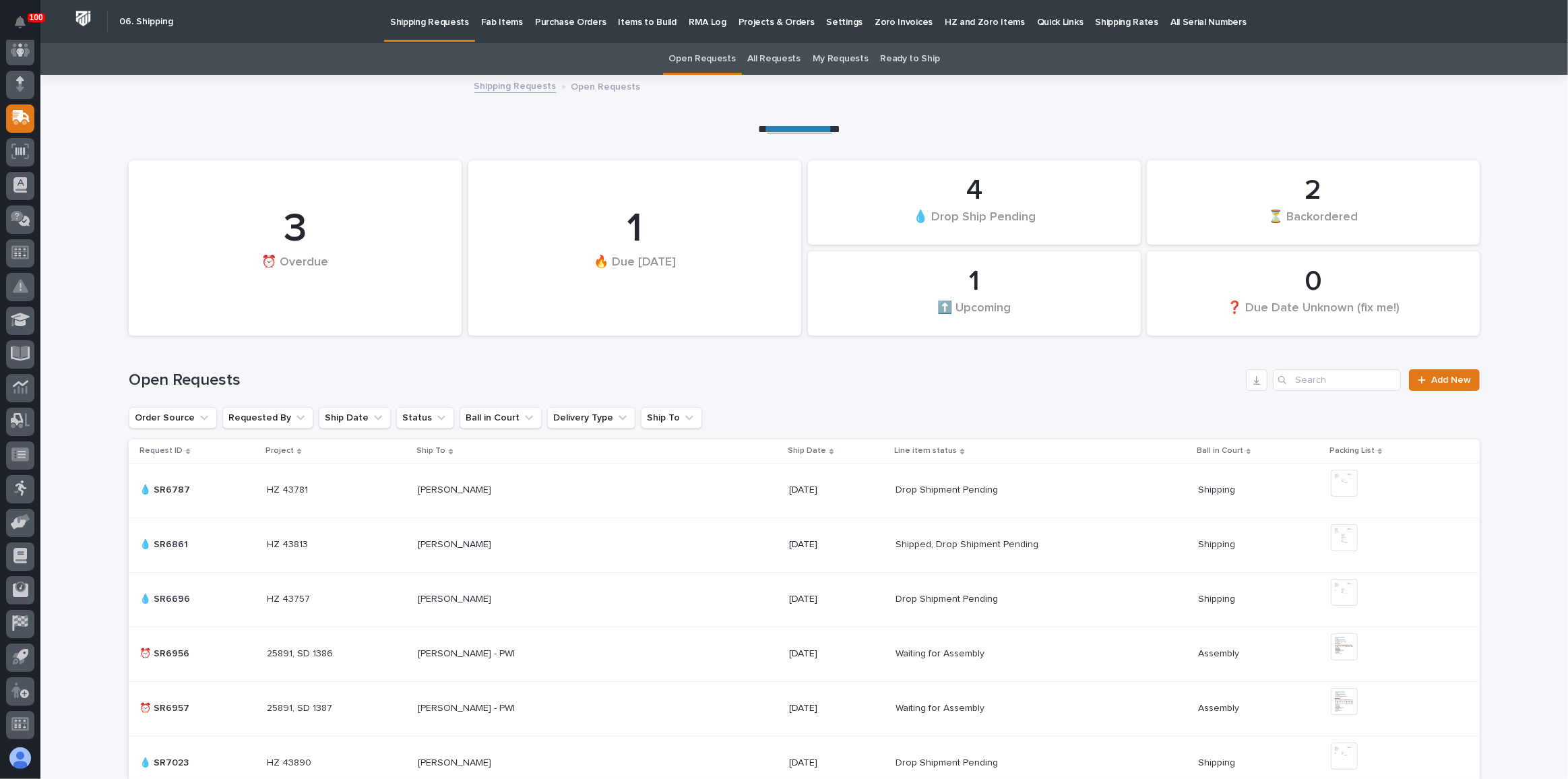
click at [516, 17] on div "Fab Items" at bounding box center [502, 13] width 54 height 28
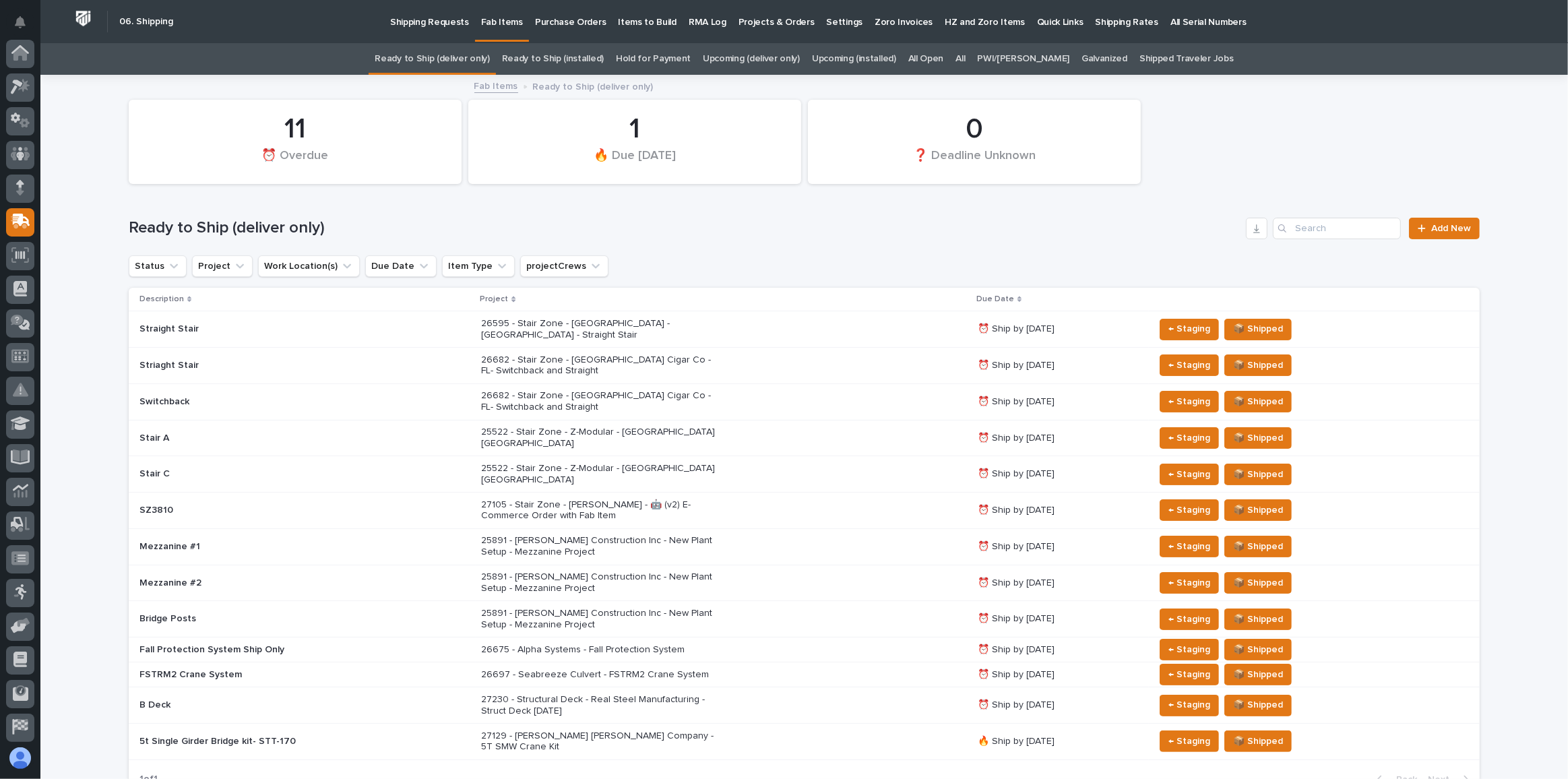
scroll to position [103, 0]
click at [965, 54] on link "All" at bounding box center [960, 58] width 9 height 31
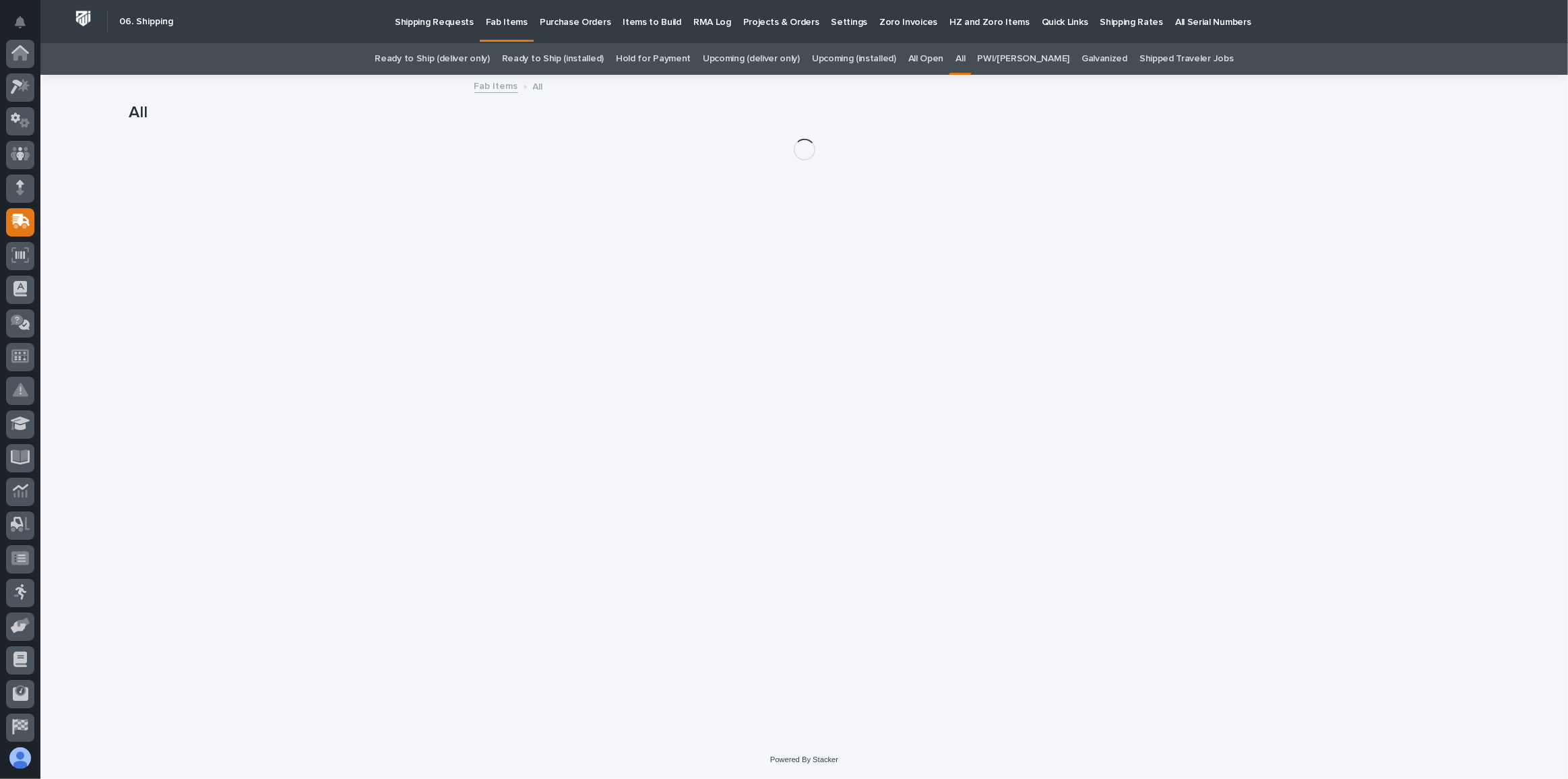
scroll to position [103, 0]
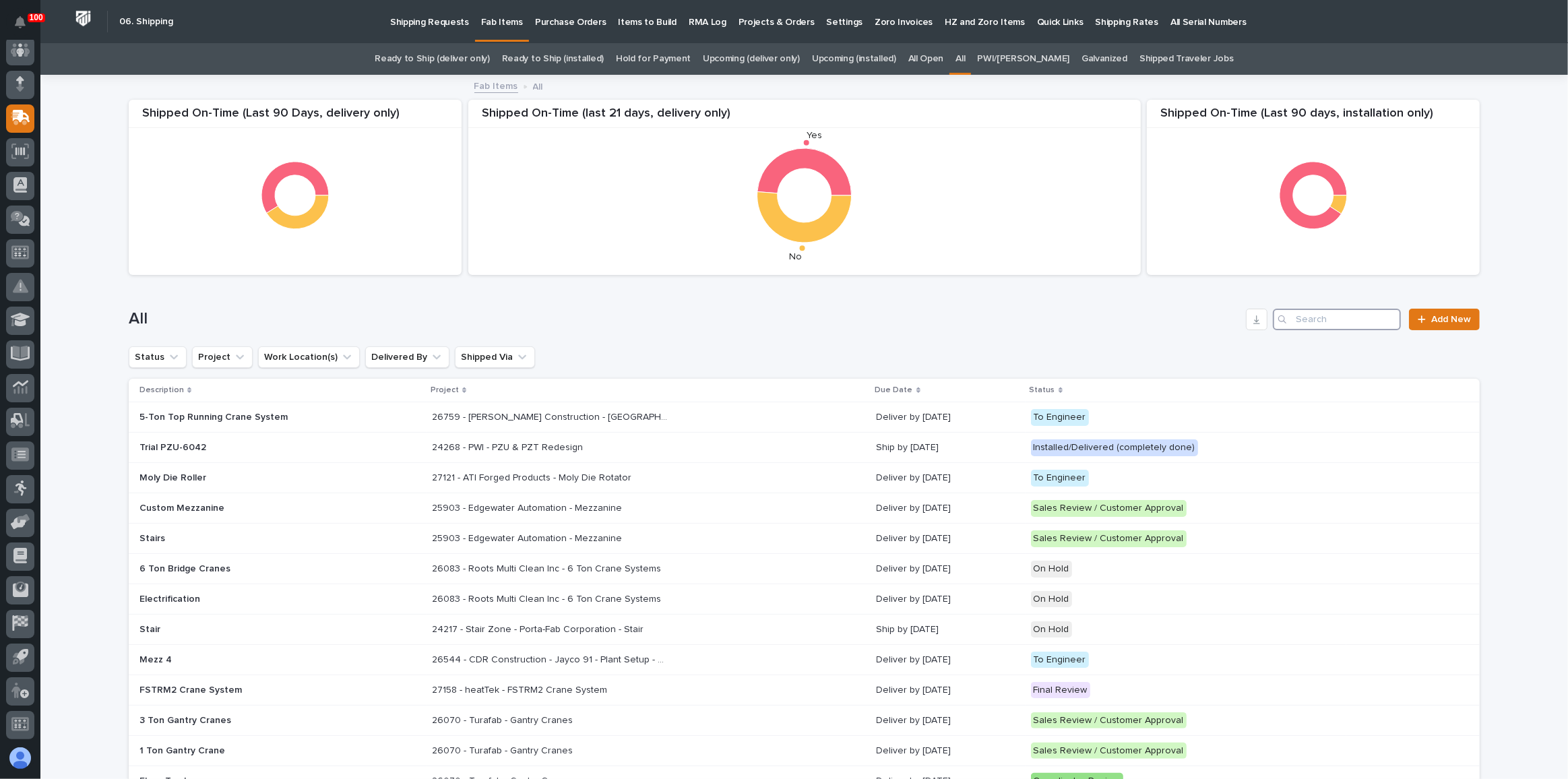
click at [1321, 327] on input "Search" at bounding box center [1337, 319] width 128 height 22
type input "27230"
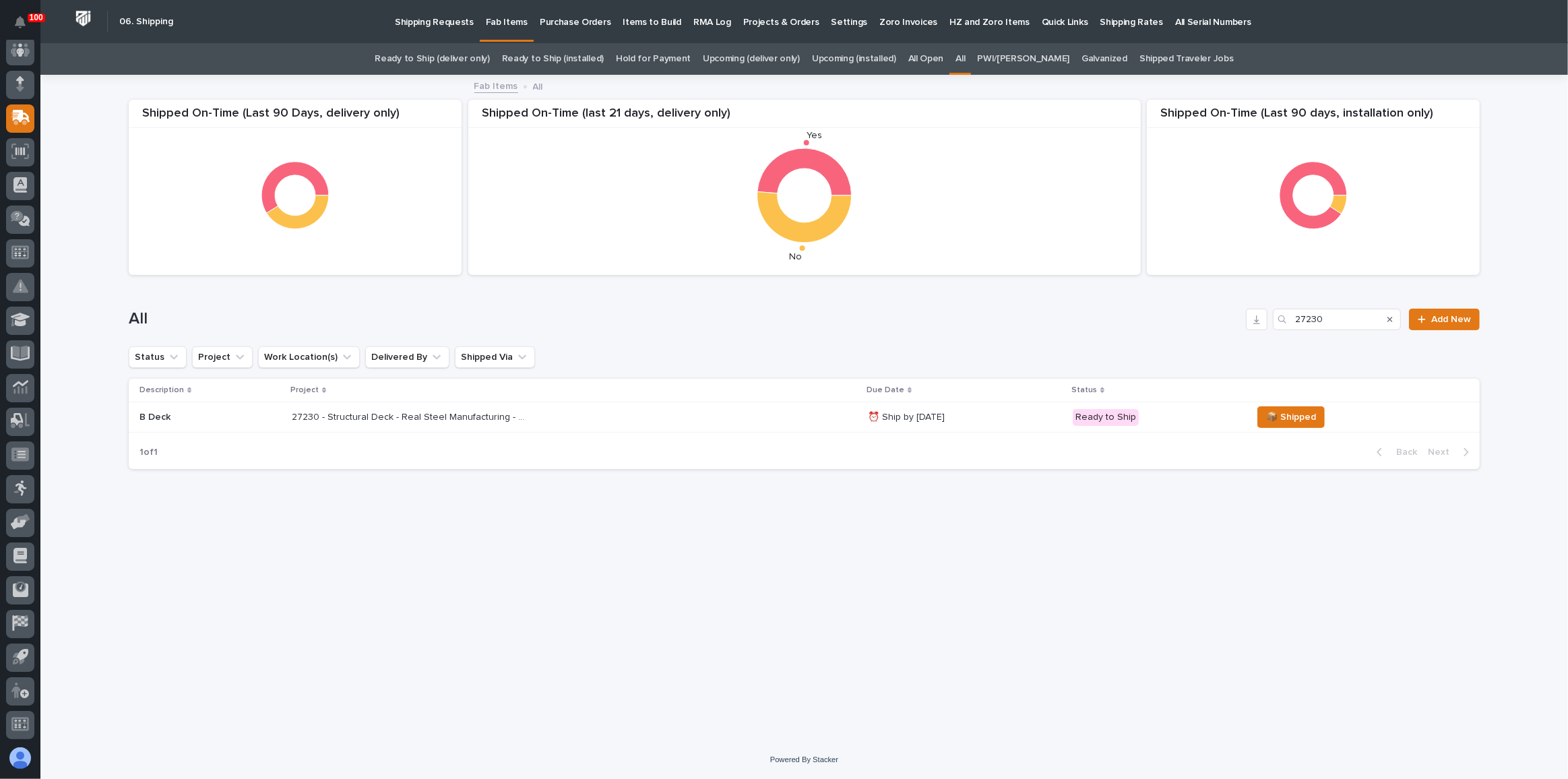
click at [803, 416] on div "27230 - Structural Deck - Real Steel Manufacturing - Struct Deck [DATE] 27230 -…" at bounding box center [574, 417] width 566 height 22
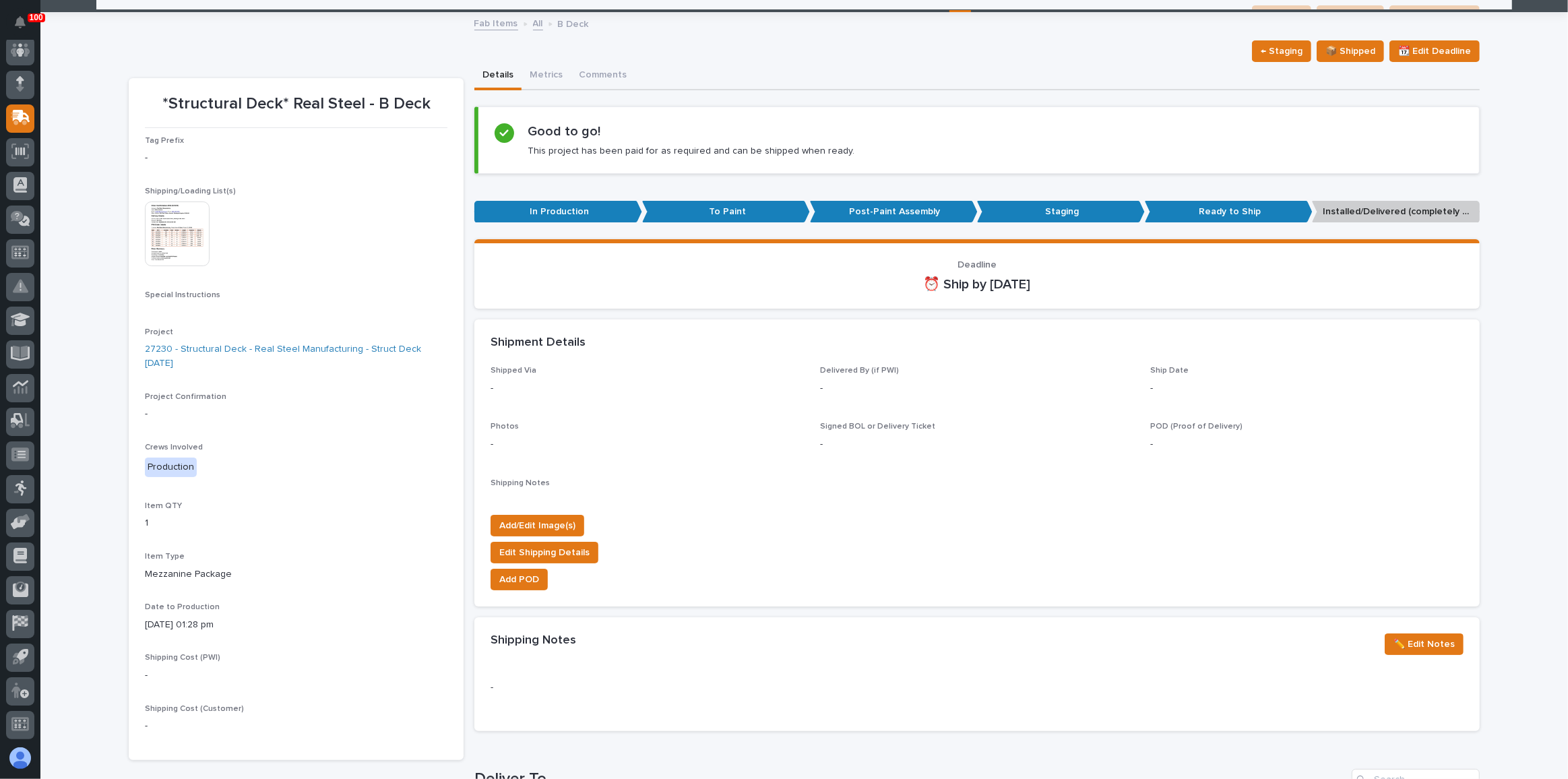
scroll to position [60, 0]
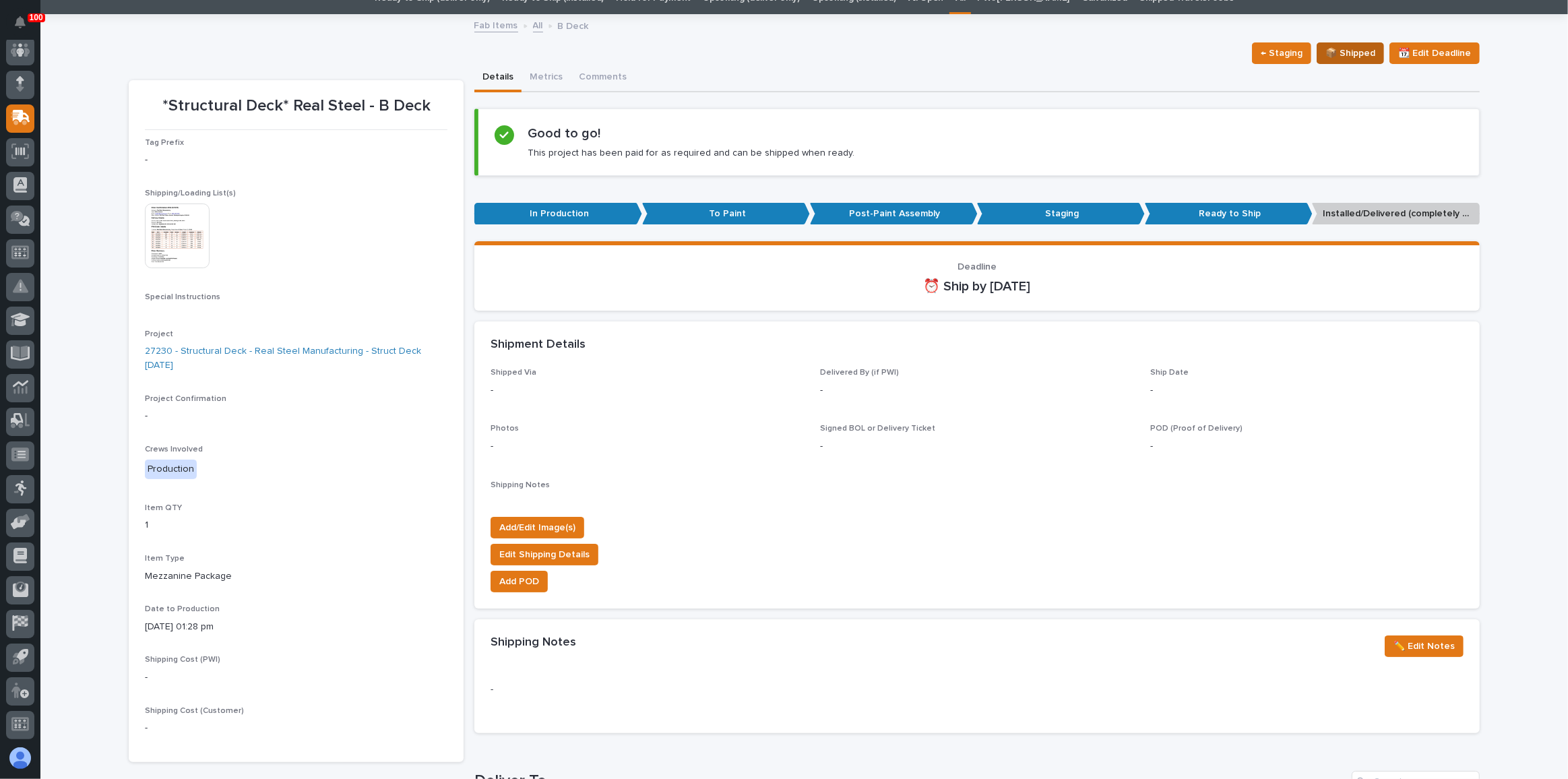
click at [1351, 42] on button "📦 Shipped" at bounding box center [1350, 53] width 67 height 22
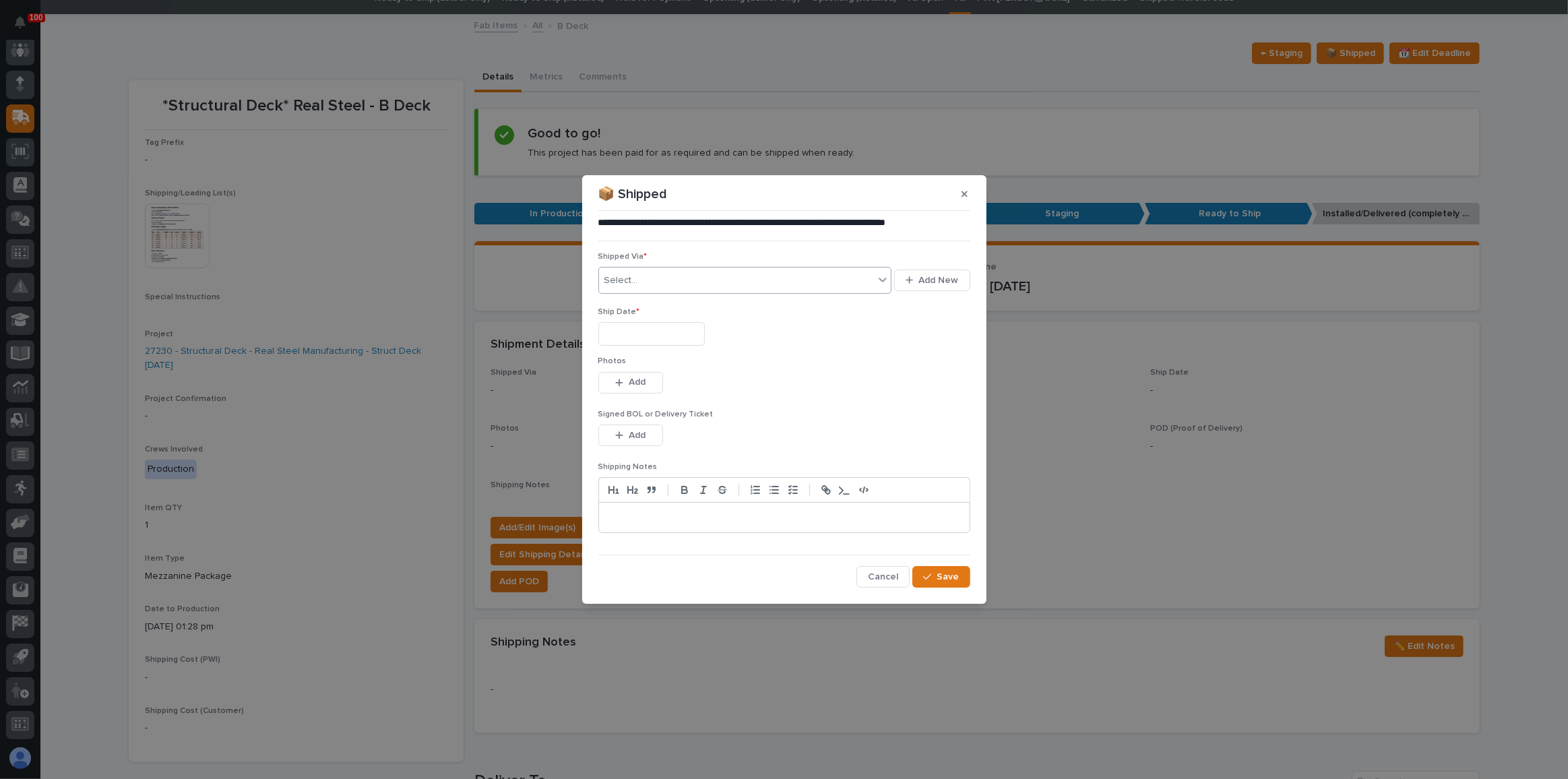
click at [790, 284] on div "Select..." at bounding box center [736, 281] width 276 height 22
type input "***"
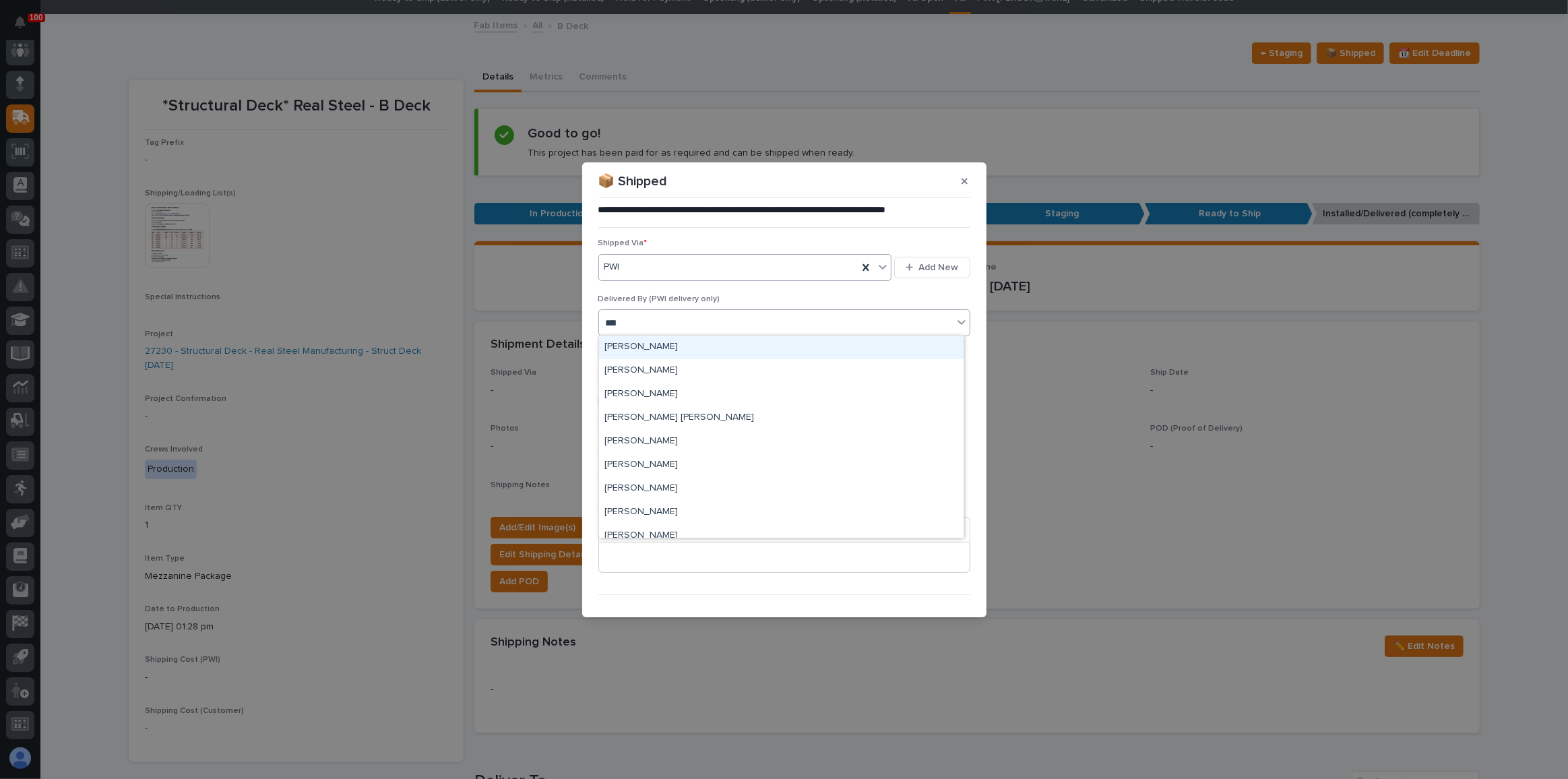
type input "*****"
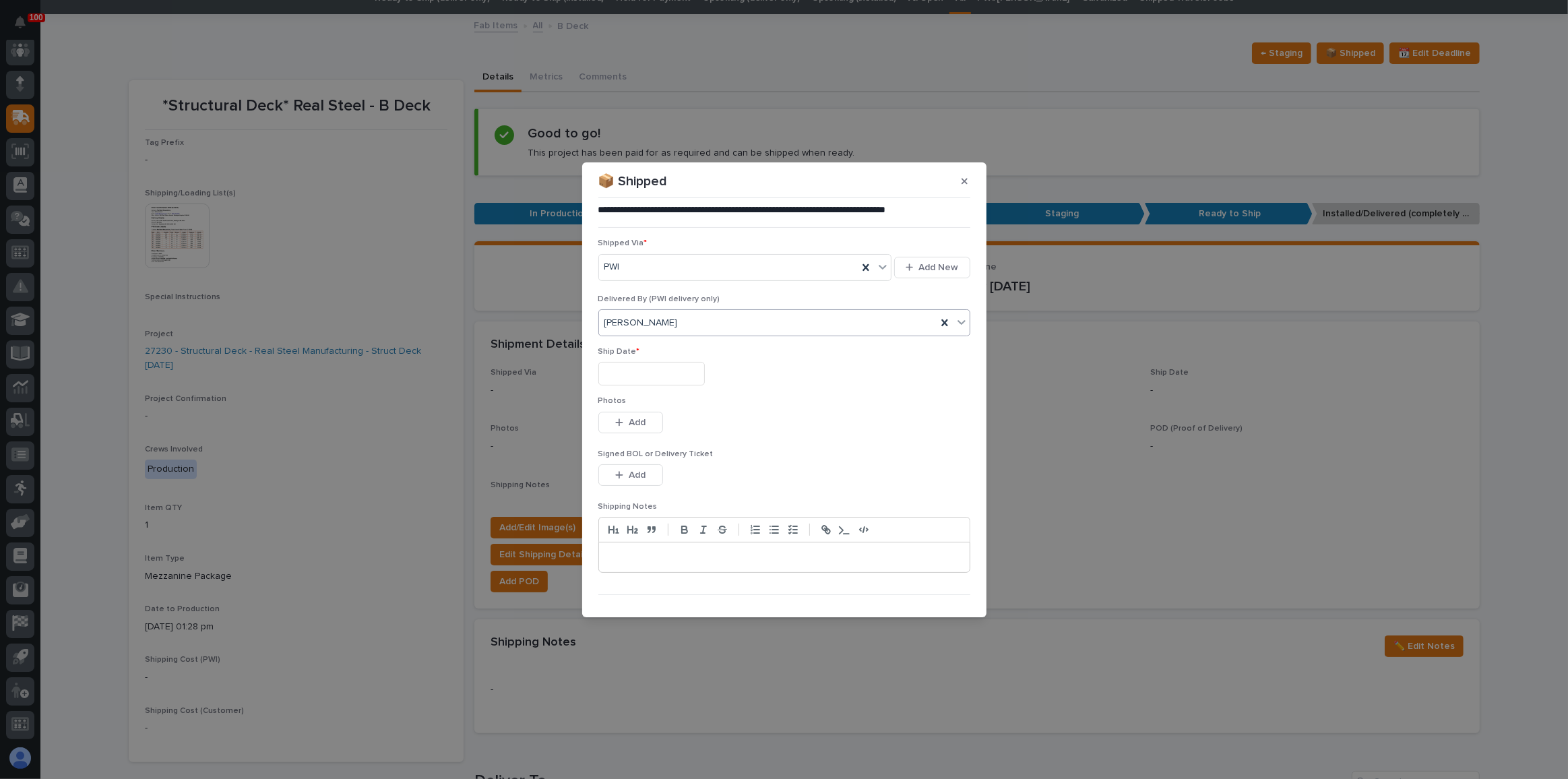
click at [684, 378] on input "text" at bounding box center [651, 373] width 106 height 23
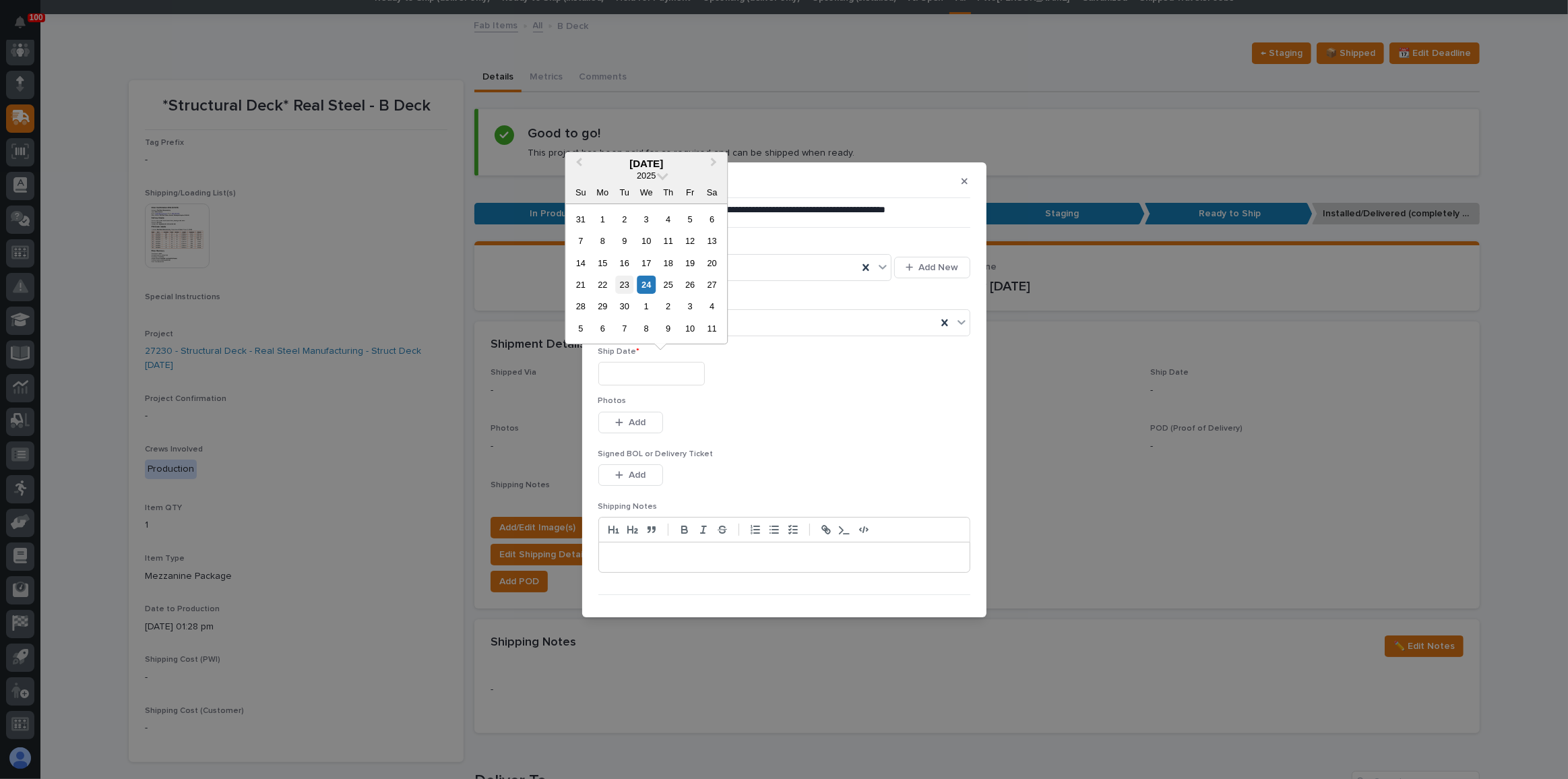
click at [631, 288] on div "23" at bounding box center [624, 285] width 18 height 18
type input "**********"
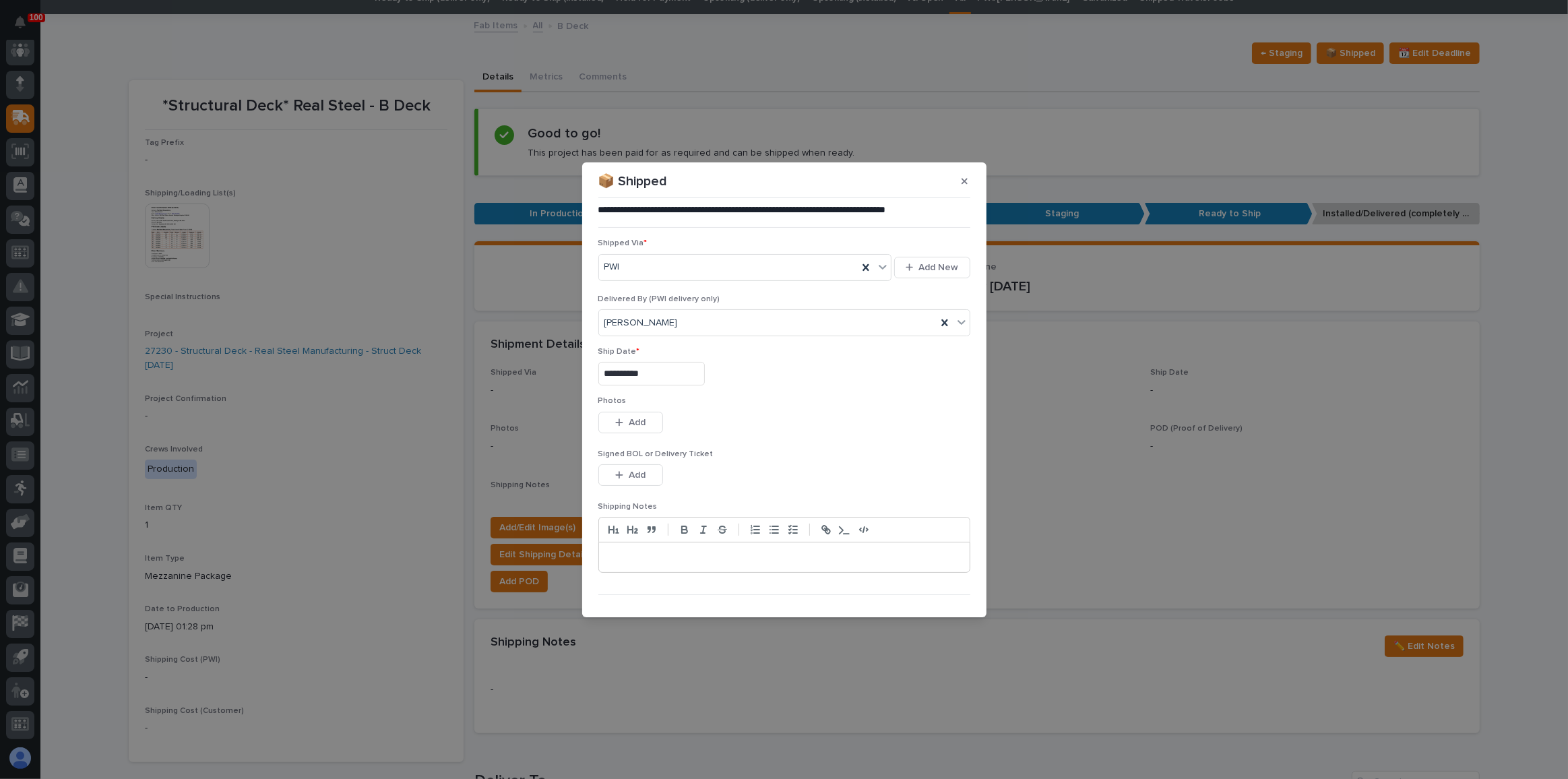
scroll to position [20, 0]
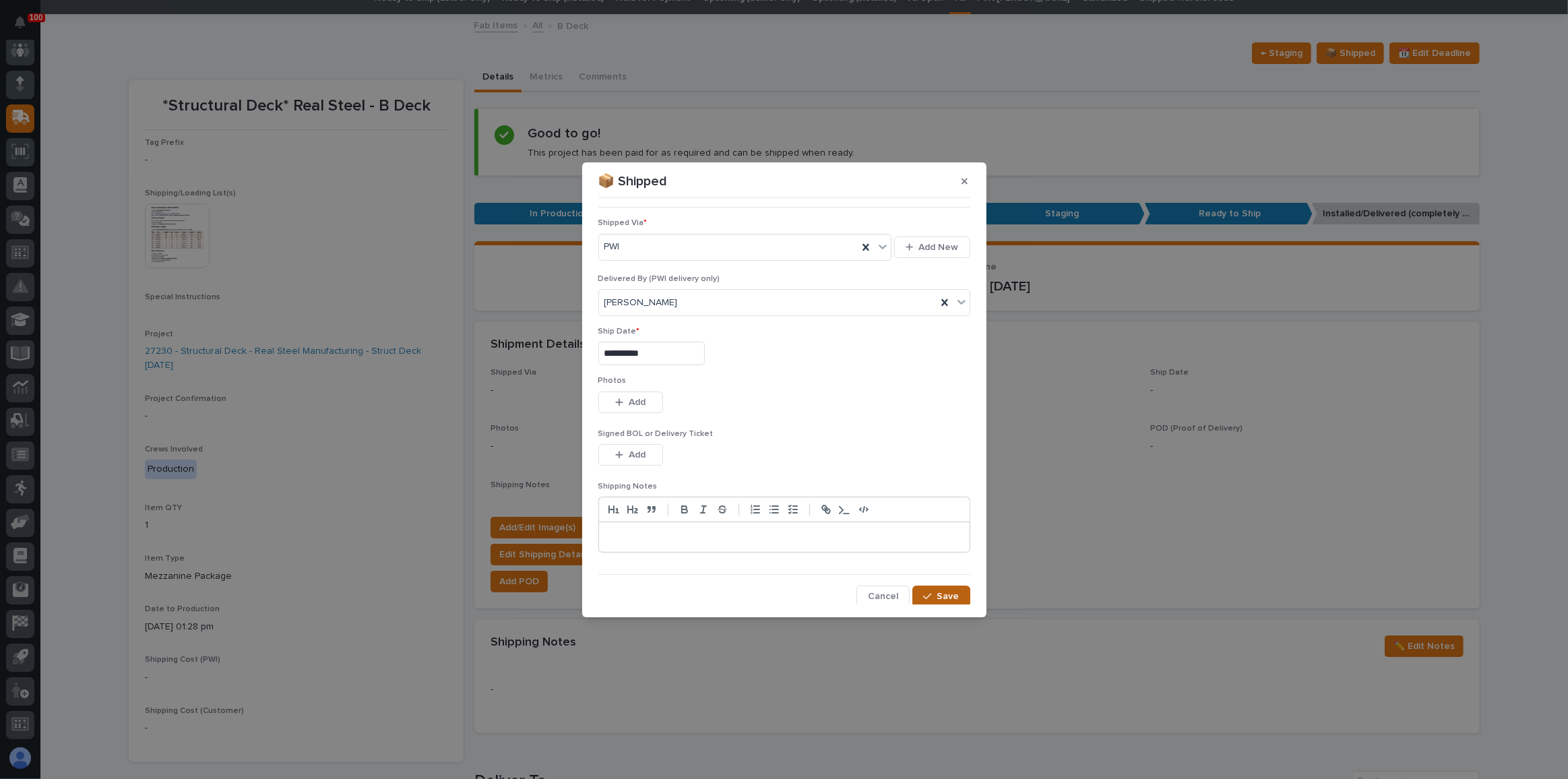
click at [938, 590] on span "Save" at bounding box center [948, 595] width 22 height 12
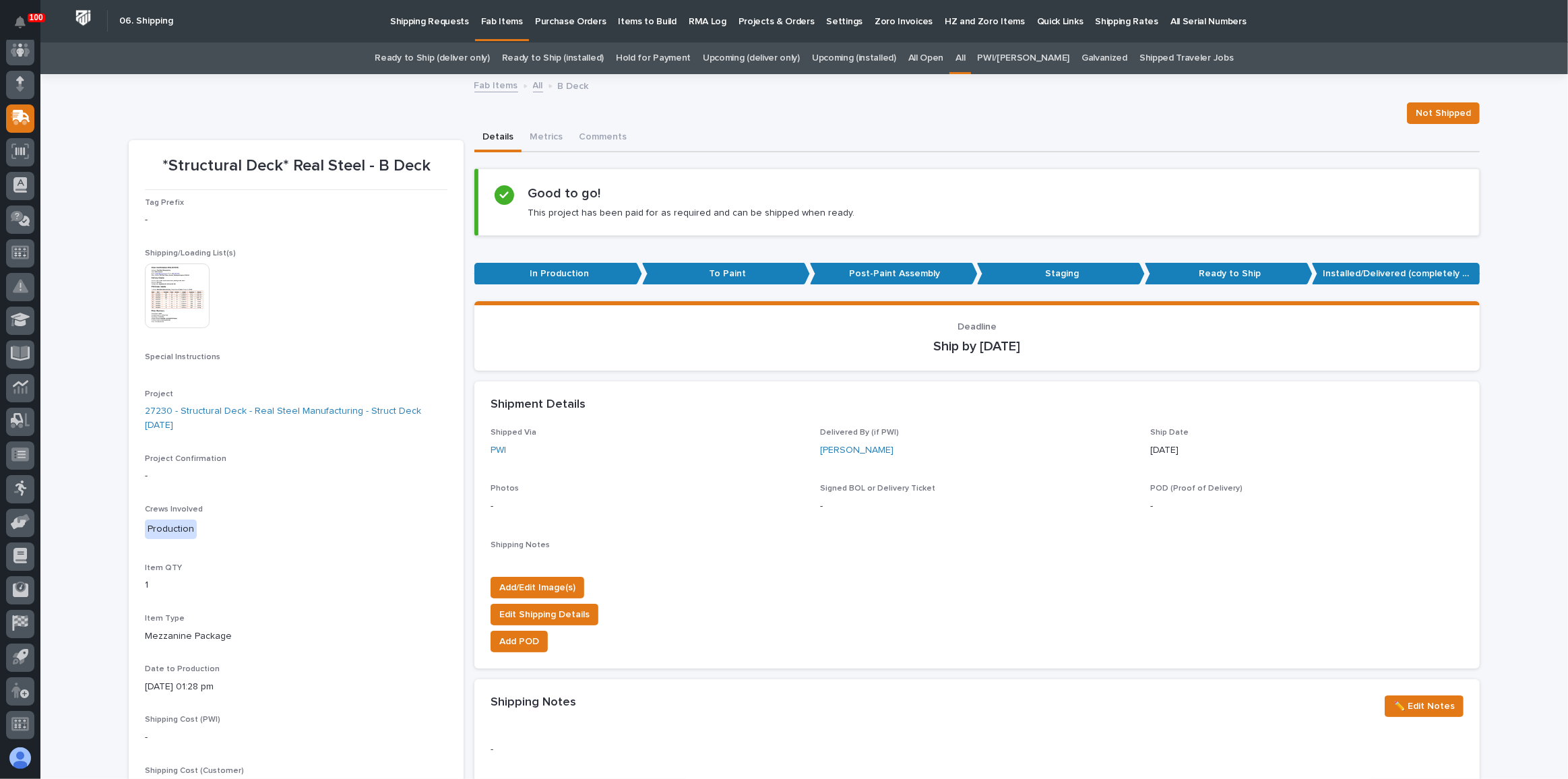
scroll to position [0, 0]
click at [472, 55] on link "Ready to Ship (deliver only)" at bounding box center [432, 58] width 114 height 31
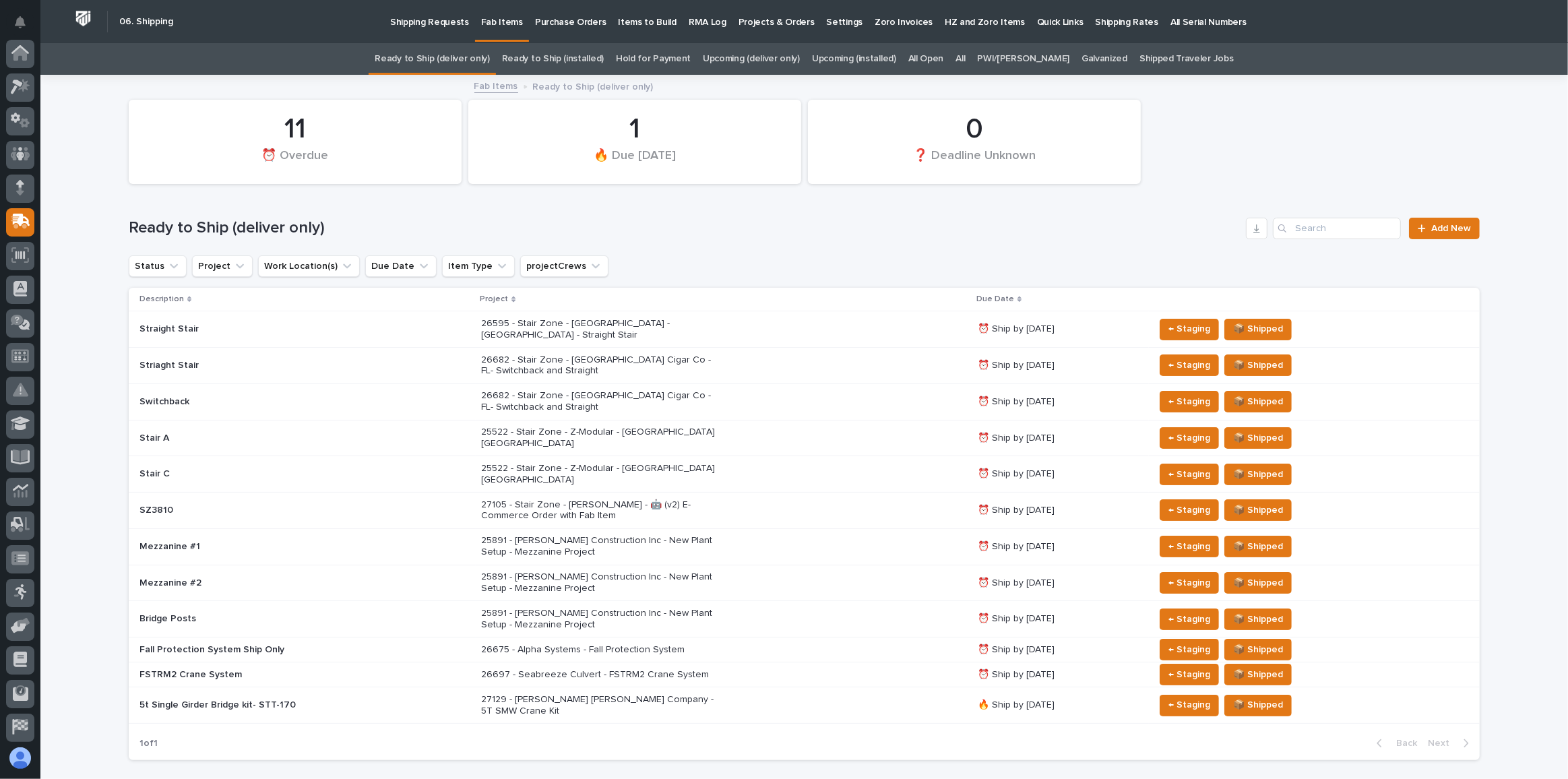
scroll to position [103, 0]
click at [965, 58] on link "All" at bounding box center [960, 58] width 9 height 31
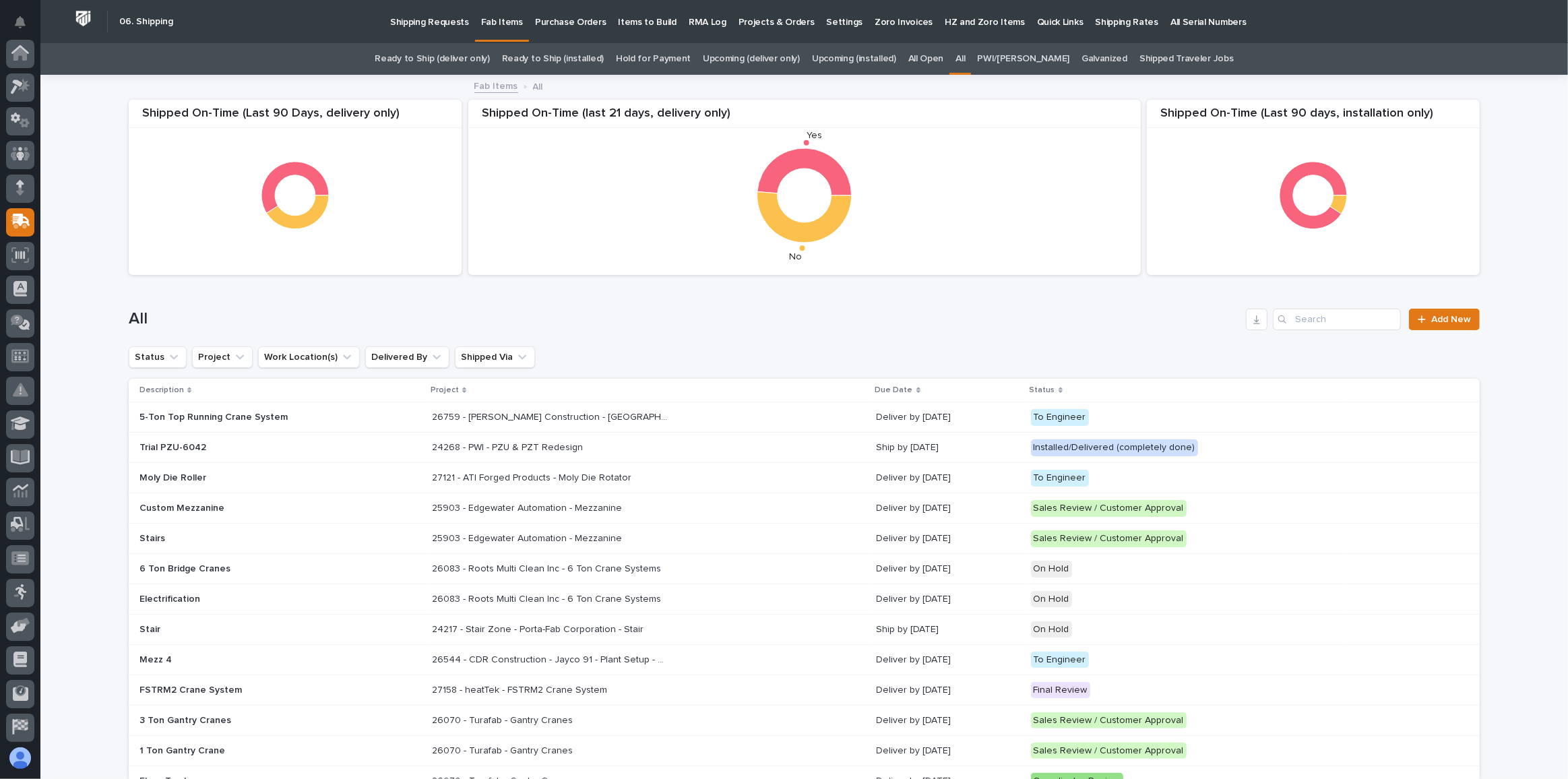
scroll to position [103, 0]
click at [1329, 311] on input "Search" at bounding box center [1337, 319] width 128 height 22
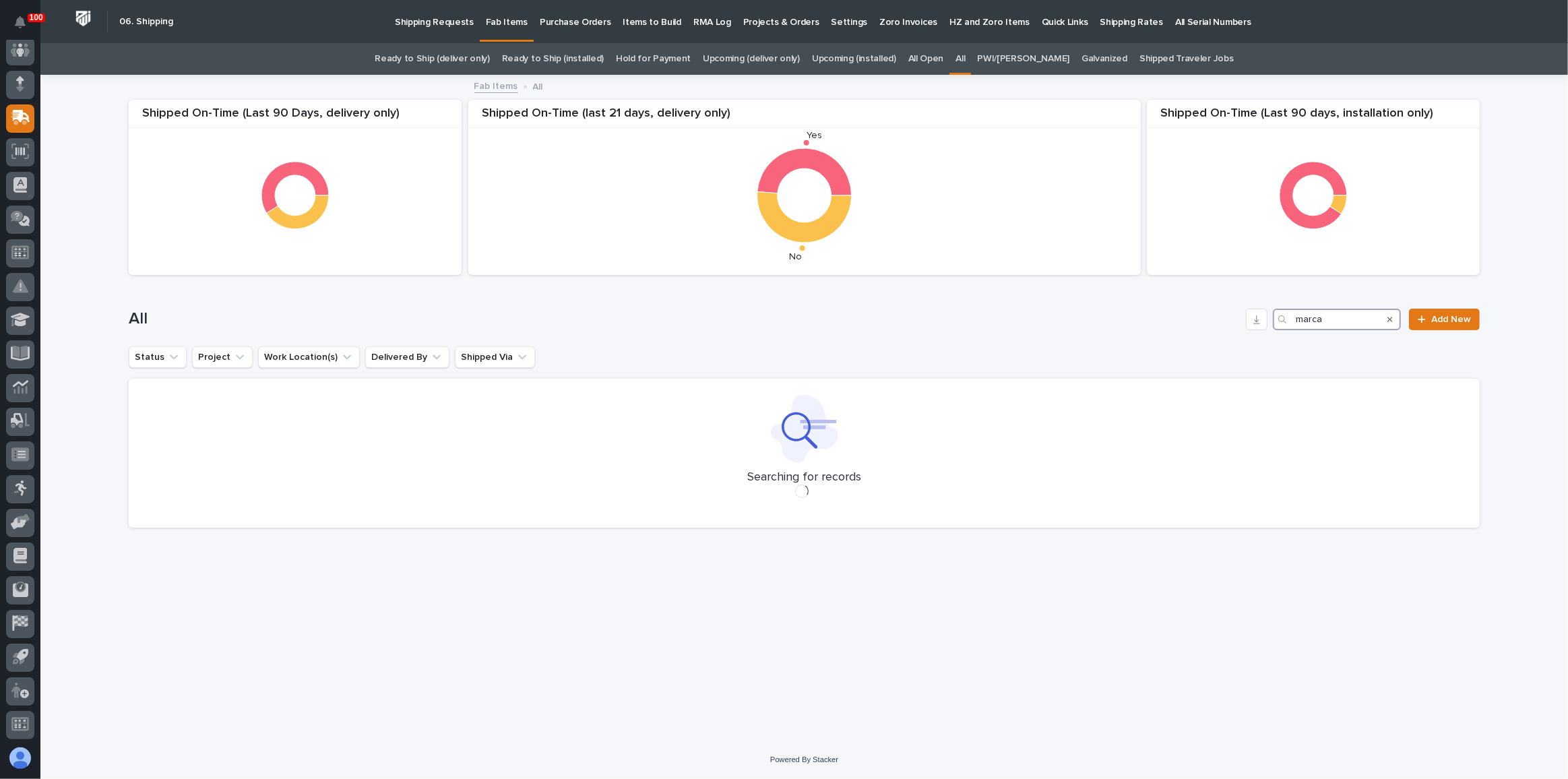
type input "marcal"
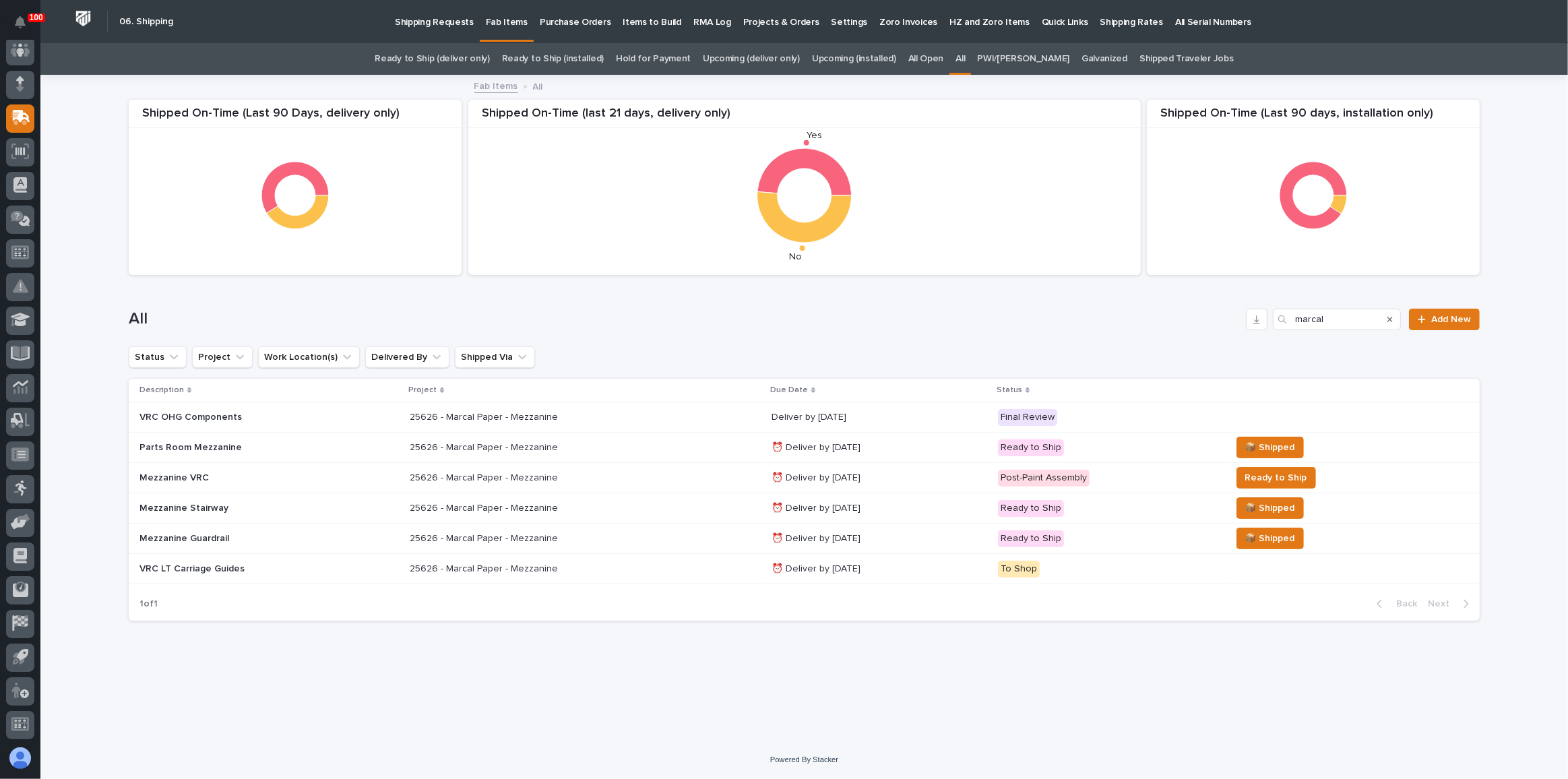
click at [665, 448] on div "25626 - Marcal Paper - Mezzanine 25626 - Marcal Paper - Mezzanine" at bounding box center [585, 448] width 351 height 22
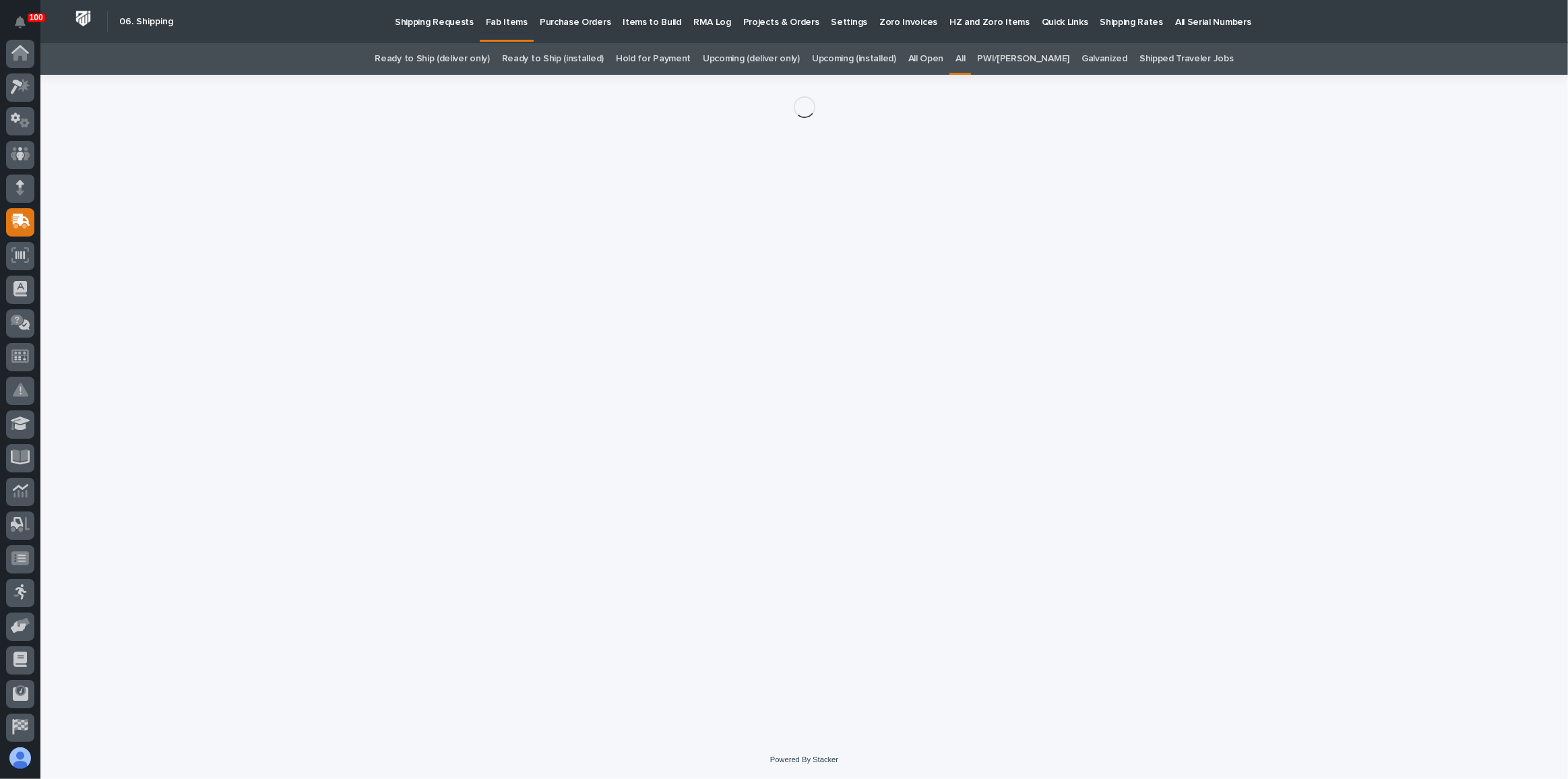
scroll to position [103, 0]
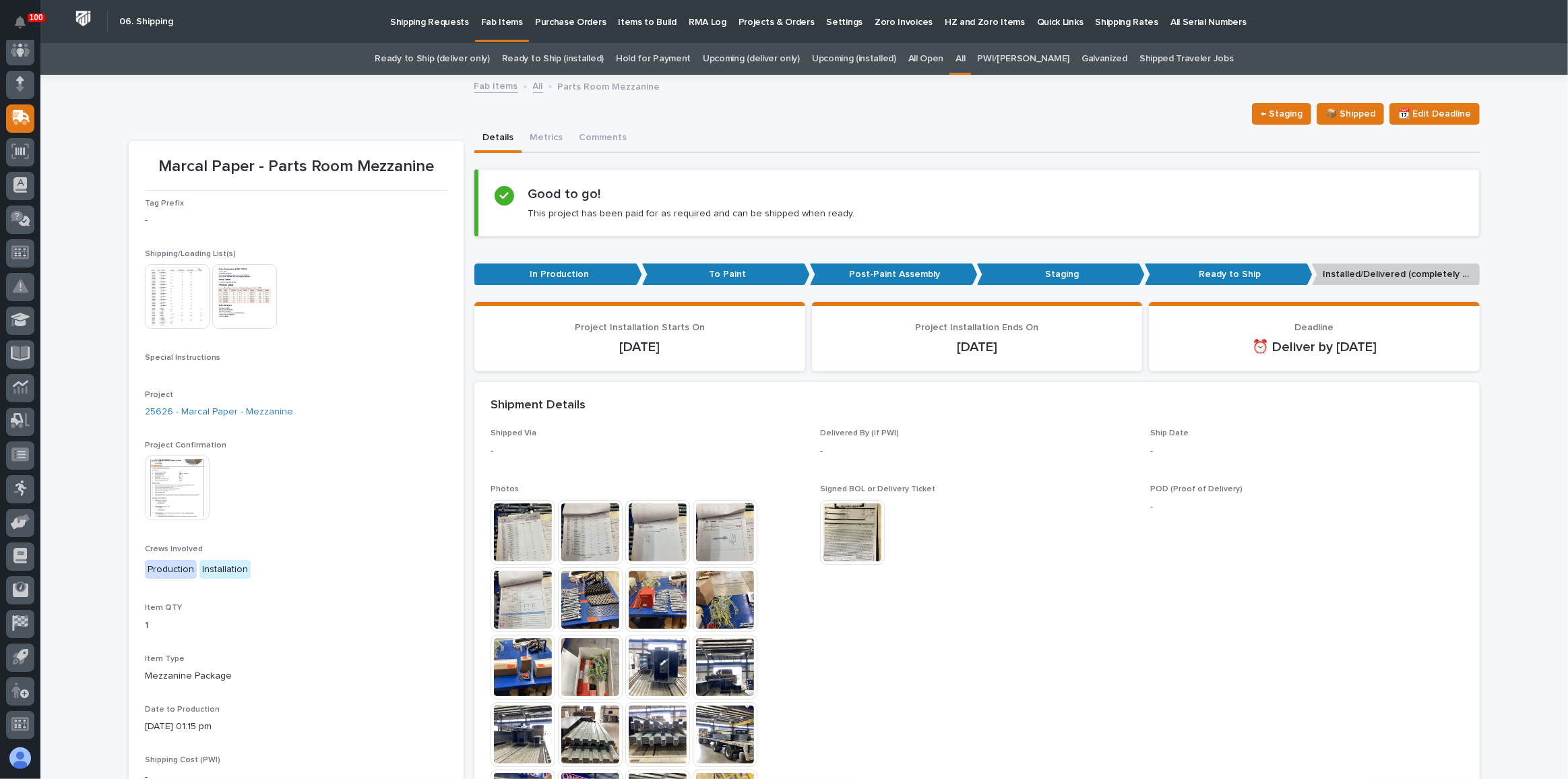
click at [179, 471] on img at bounding box center [177, 488] width 65 height 65
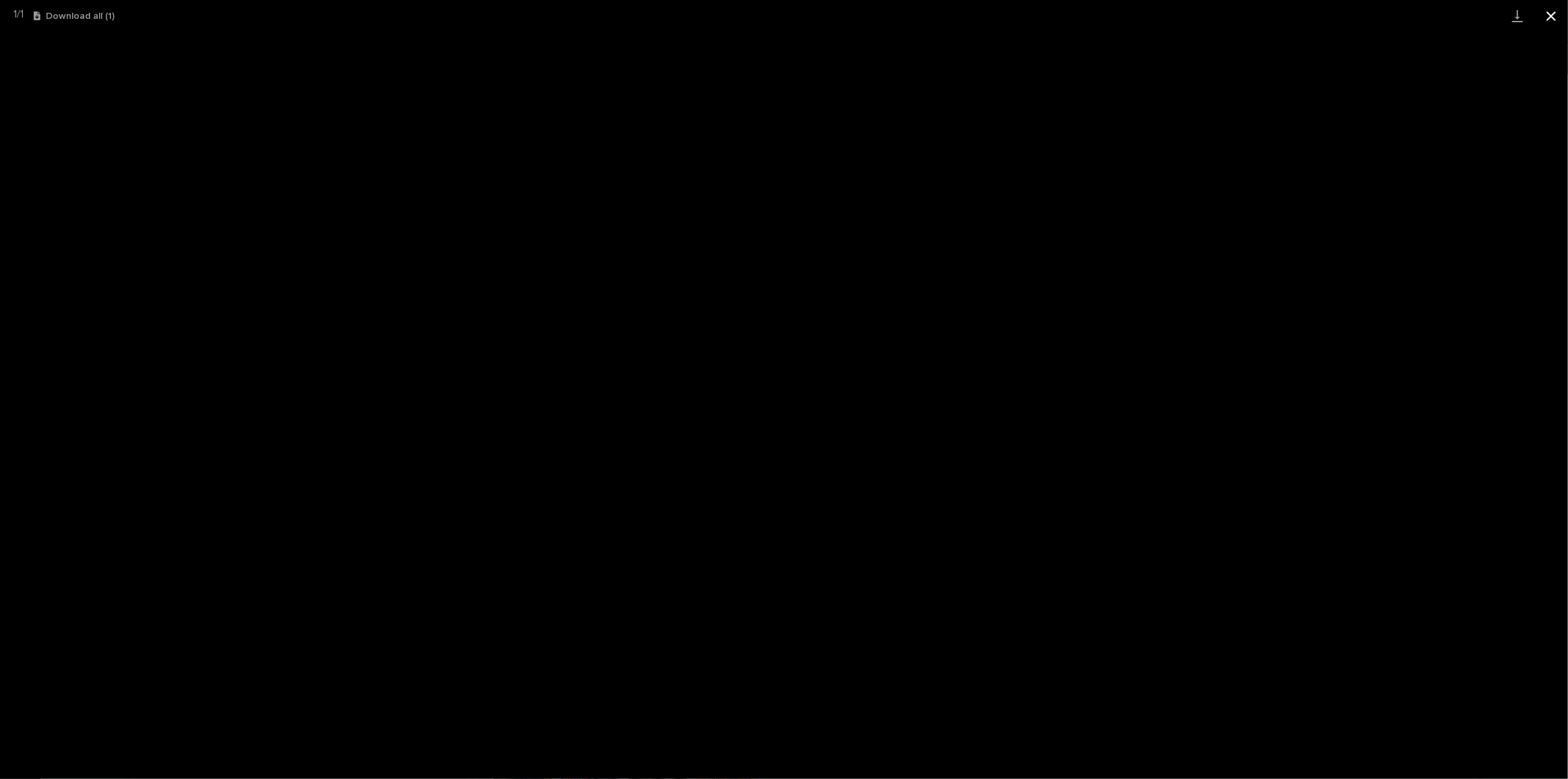
click at [1556, 21] on button "Close gallery" at bounding box center [1550, 15] width 33 height 31
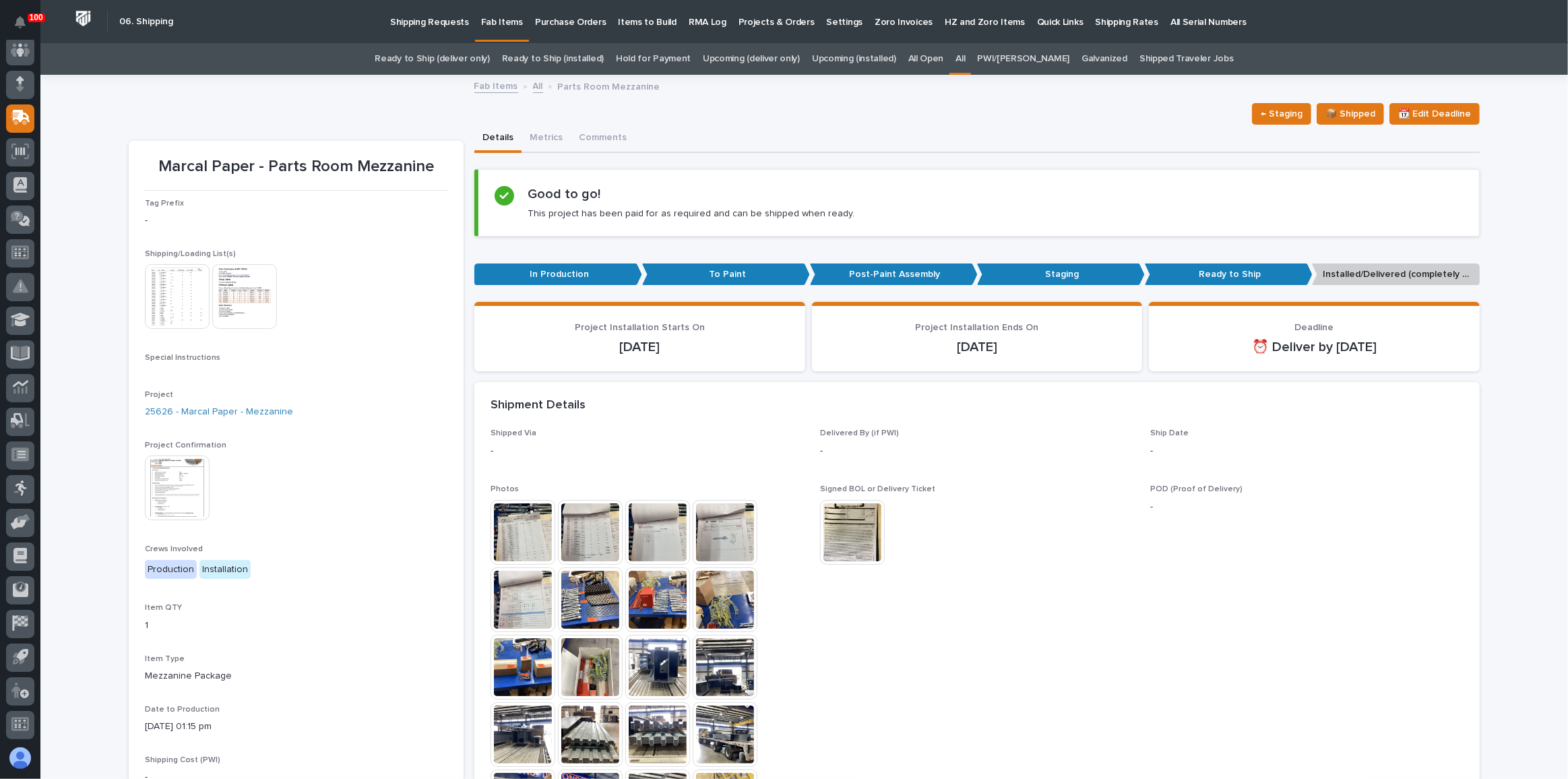
click at [450, 57] on link "Ready to Ship (deliver only)" at bounding box center [432, 58] width 114 height 31
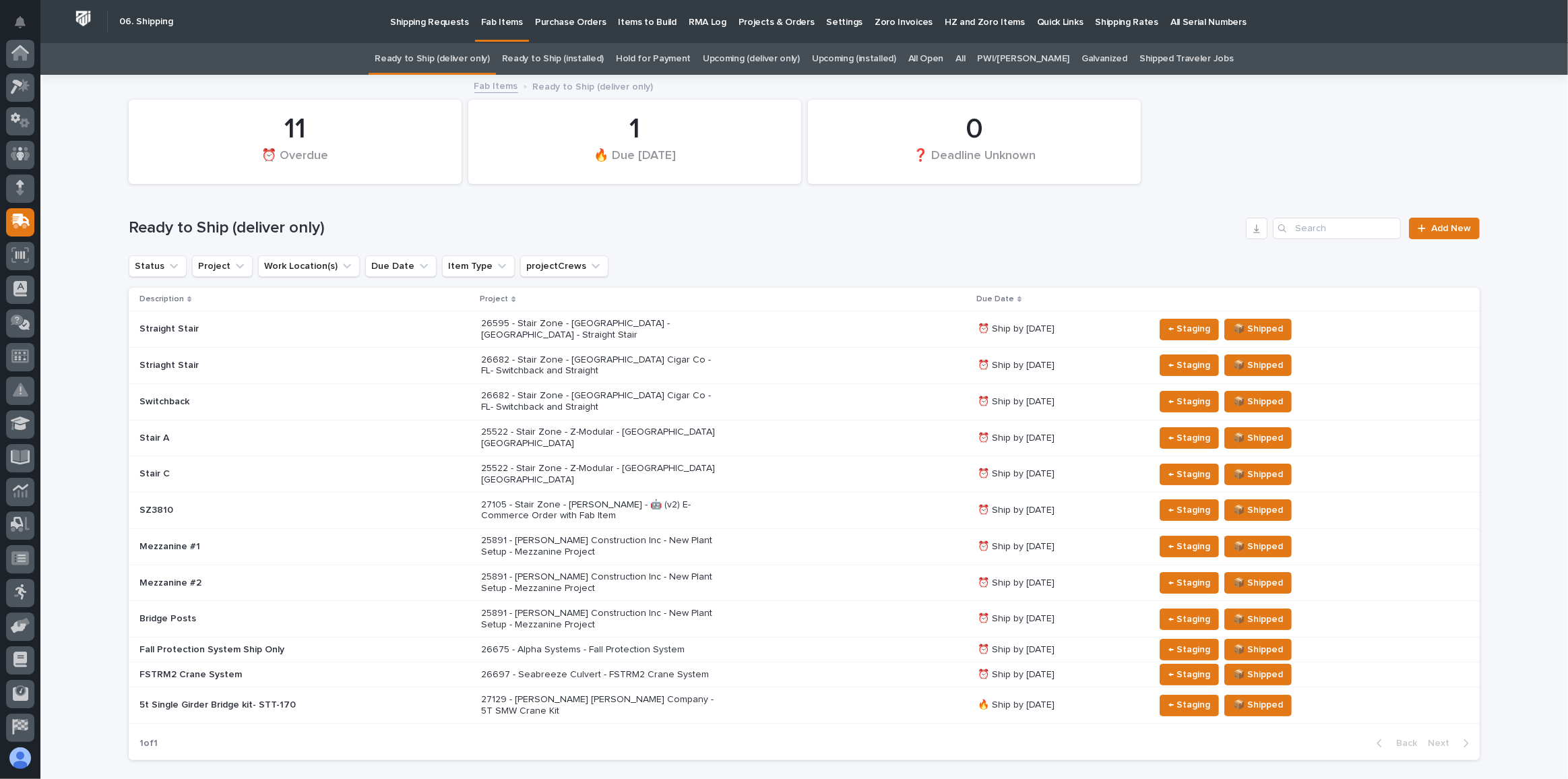
scroll to position [103, 0]
click at [692, 499] on p "27105 - Stair Zone - [PERSON_NAME] - 🤖 (v2) E-Commerce Order with Fab Item" at bounding box center [599, 510] width 236 height 22
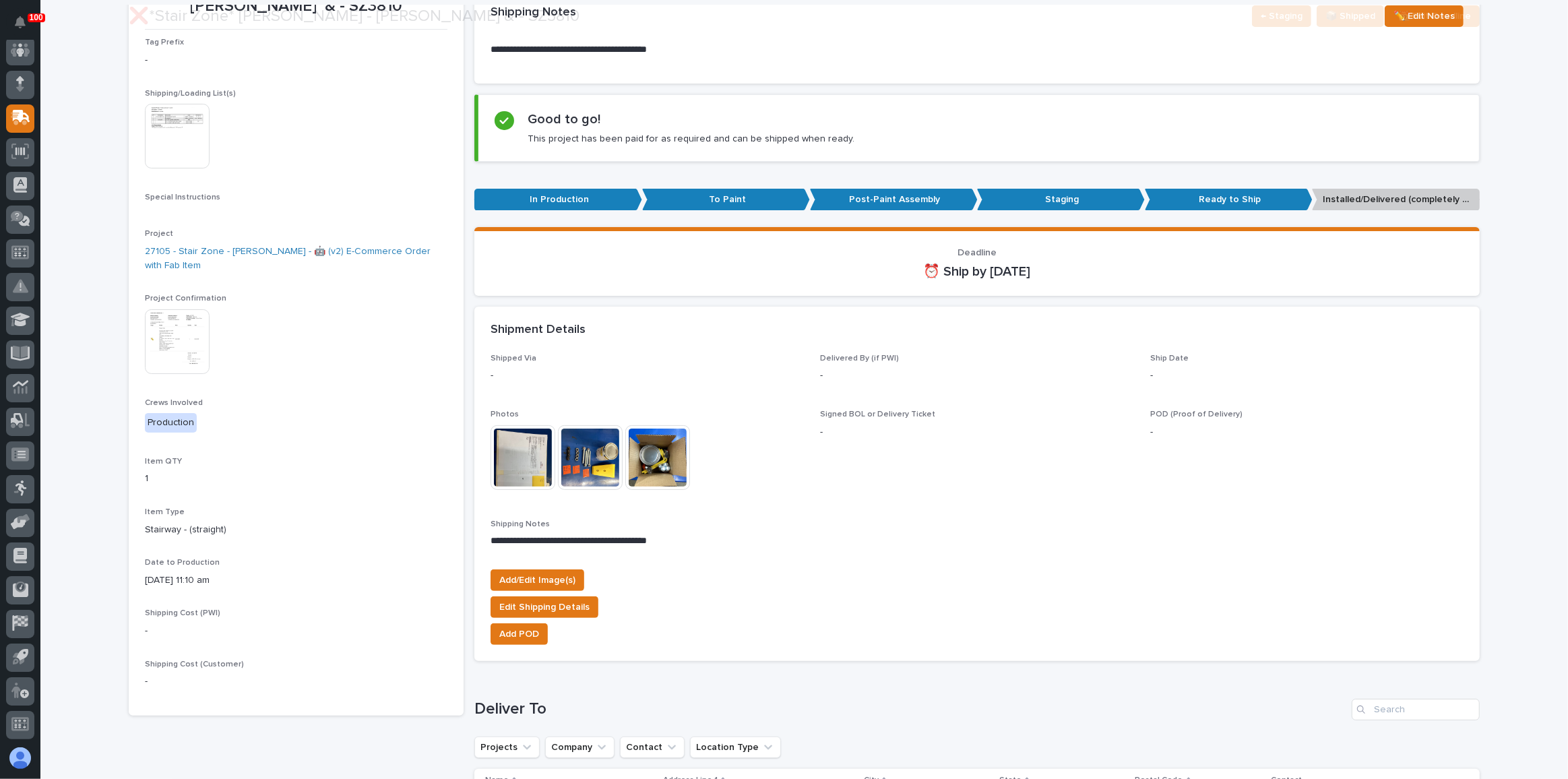
scroll to position [184, 0]
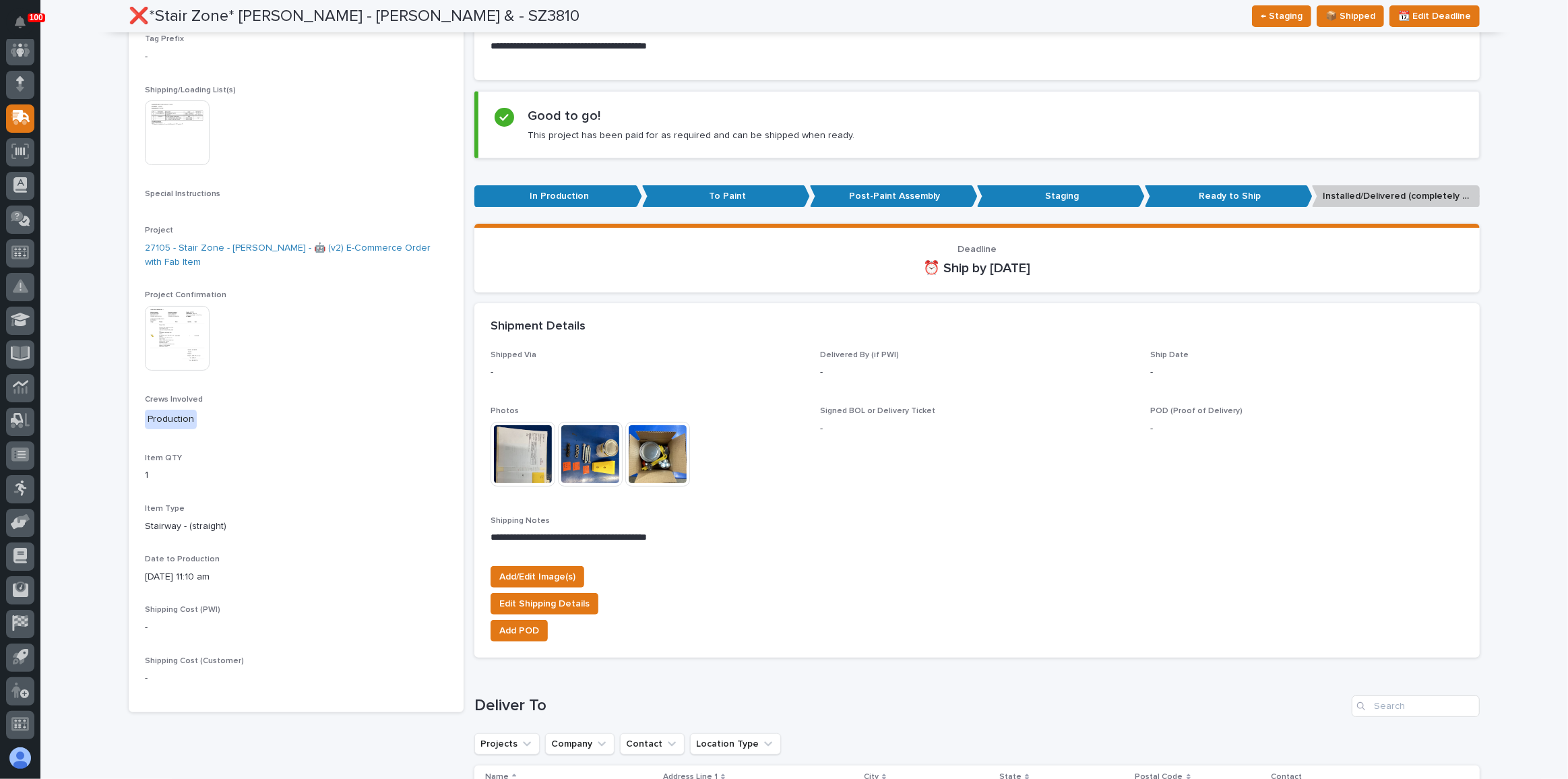
click at [168, 335] on img at bounding box center [177, 338] width 65 height 65
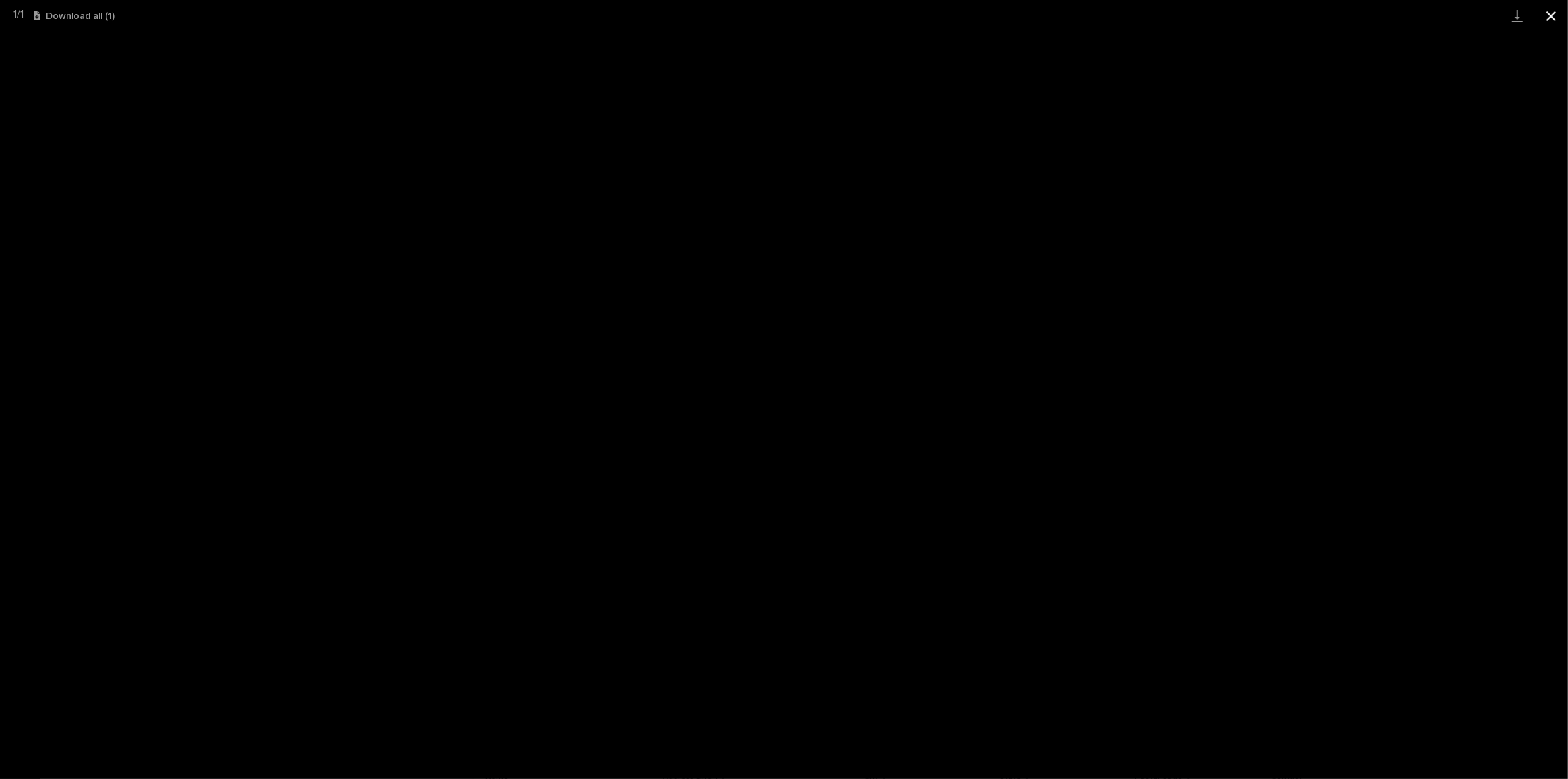
click at [1556, 15] on button "Close gallery" at bounding box center [1550, 15] width 33 height 31
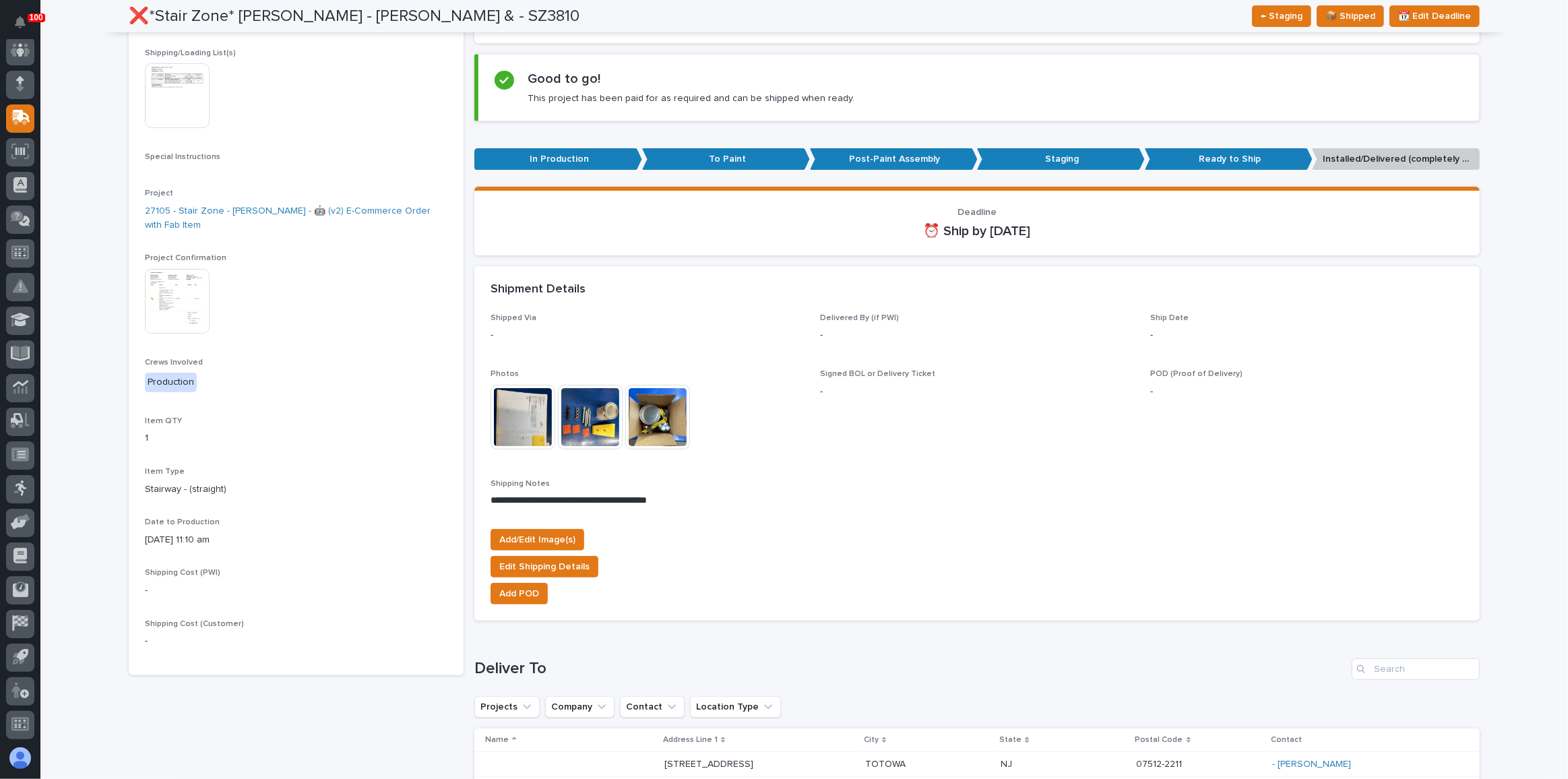
scroll to position [367, 0]
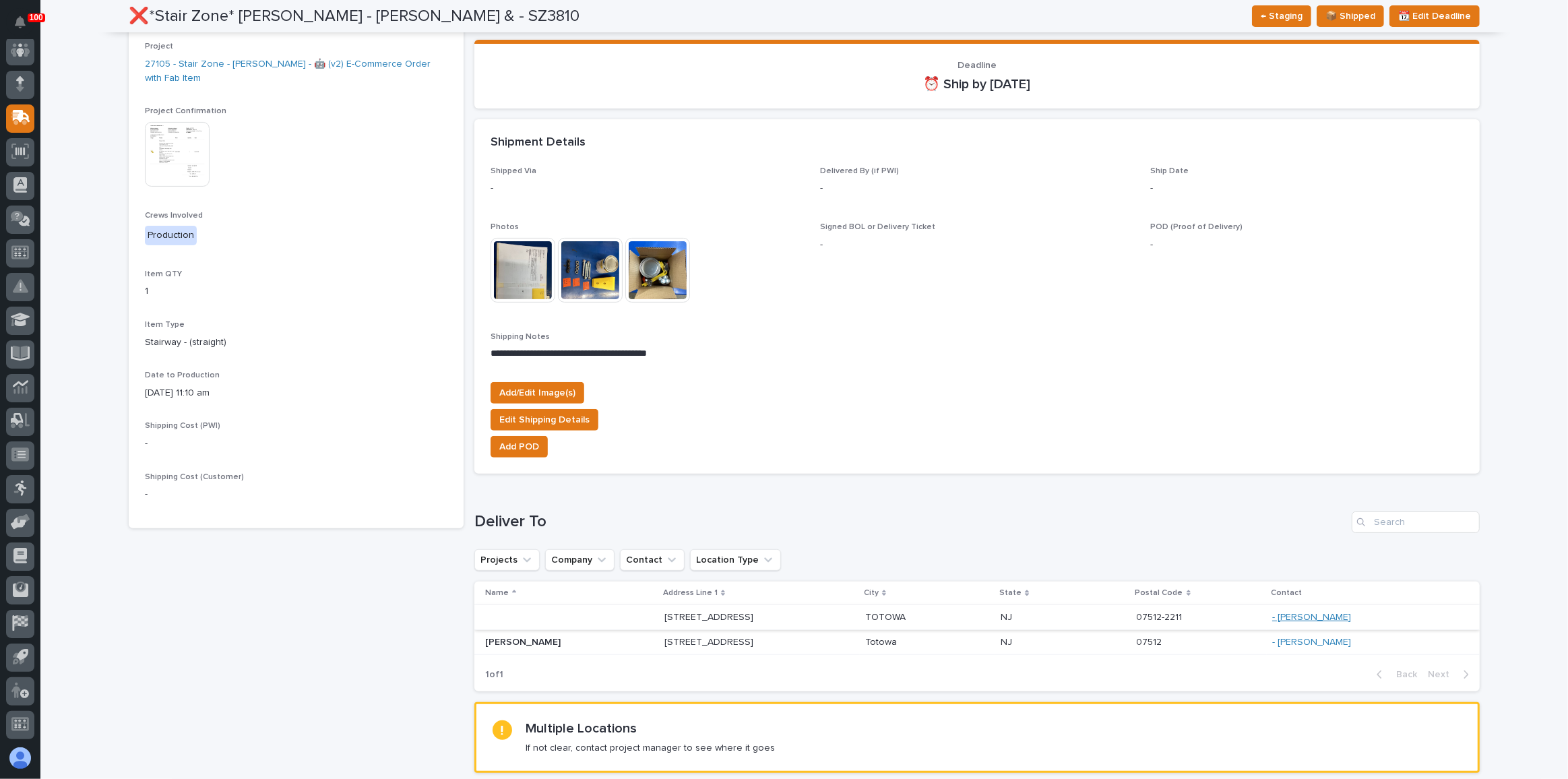
click at [1322, 615] on link "- [PERSON_NAME]" at bounding box center [1312, 617] width 79 height 12
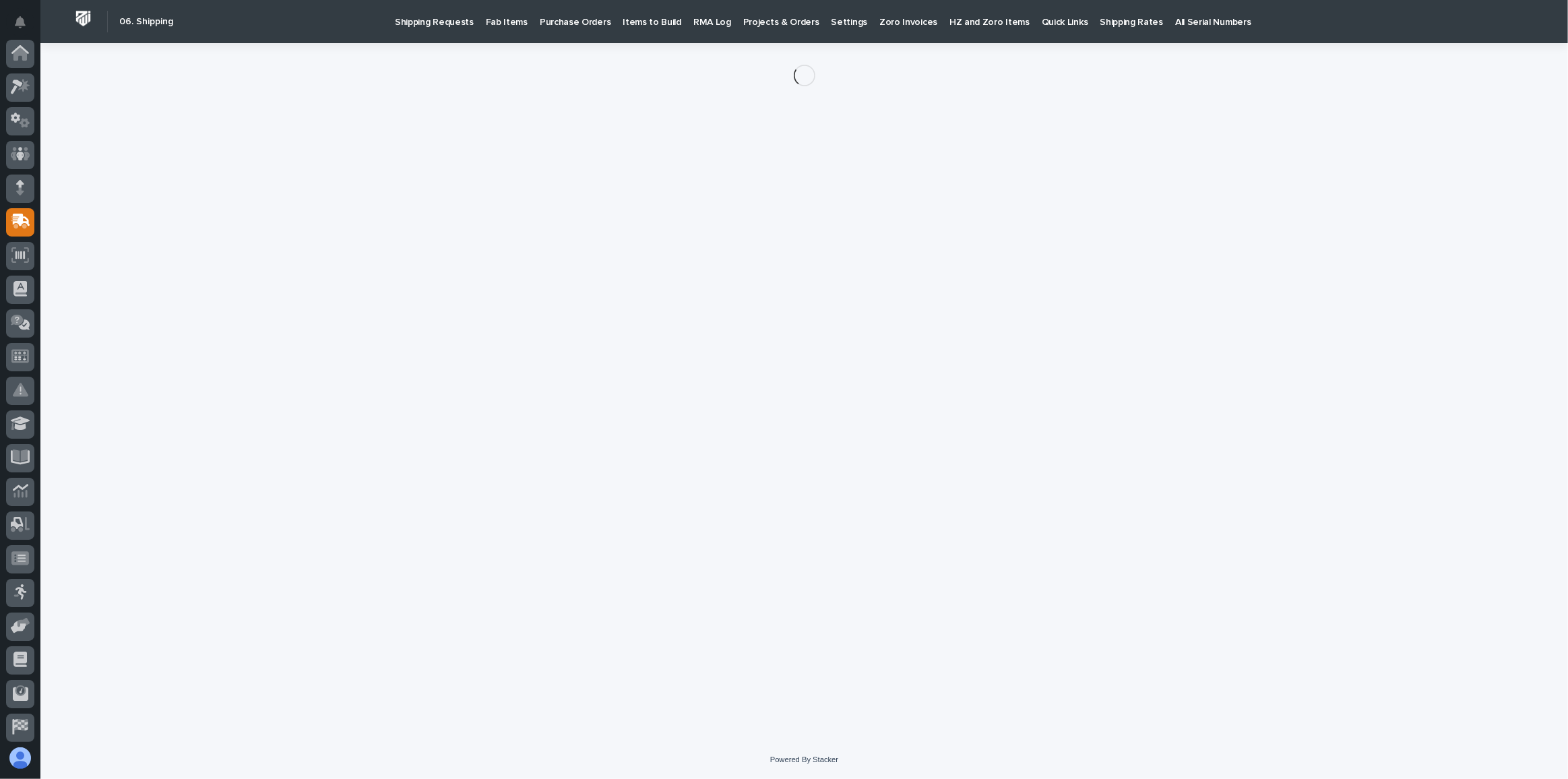
scroll to position [103, 0]
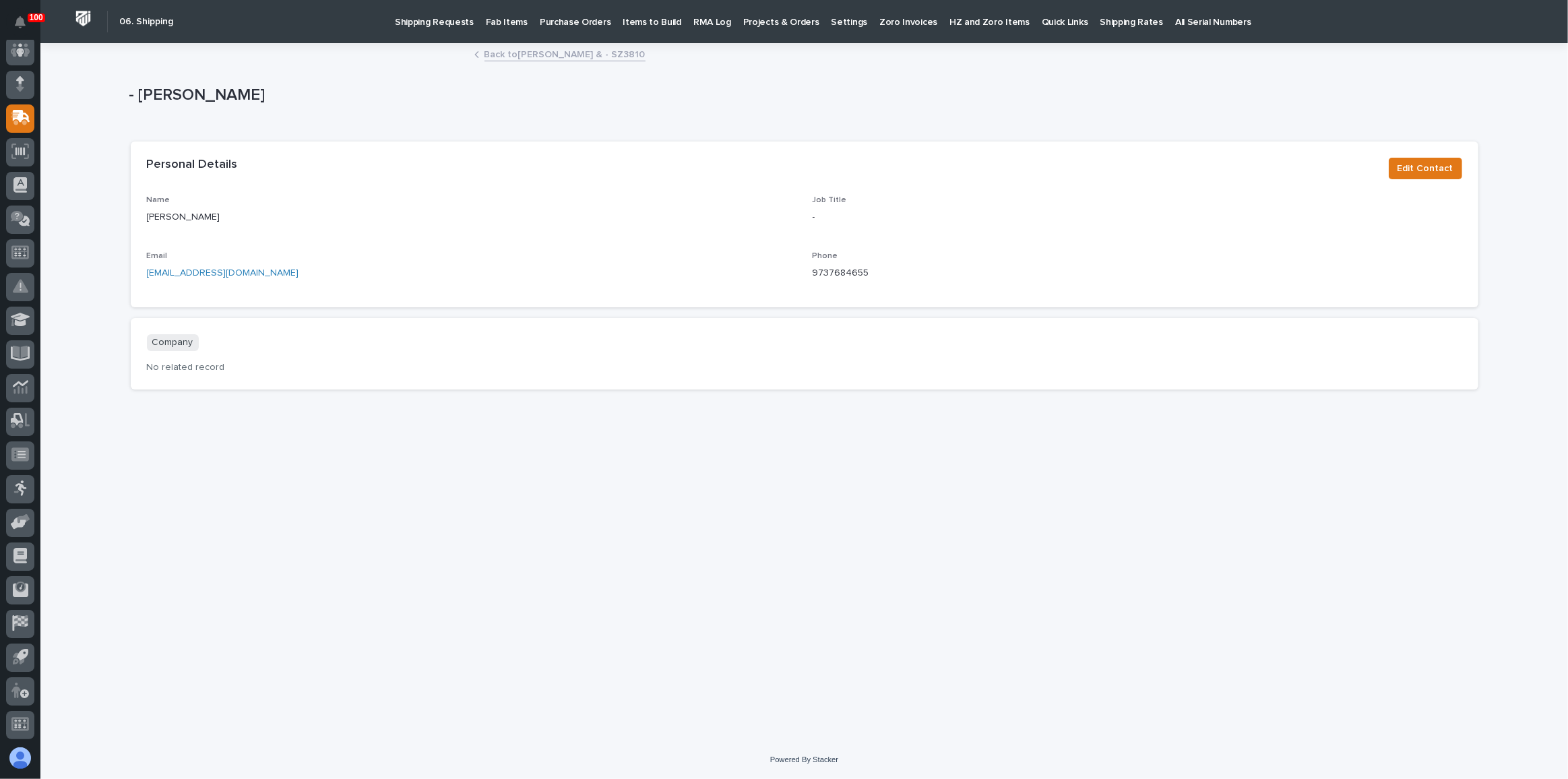
click at [559, 57] on link "Back to [PERSON_NAME] & - SZ3810" at bounding box center [565, 53] width 161 height 15
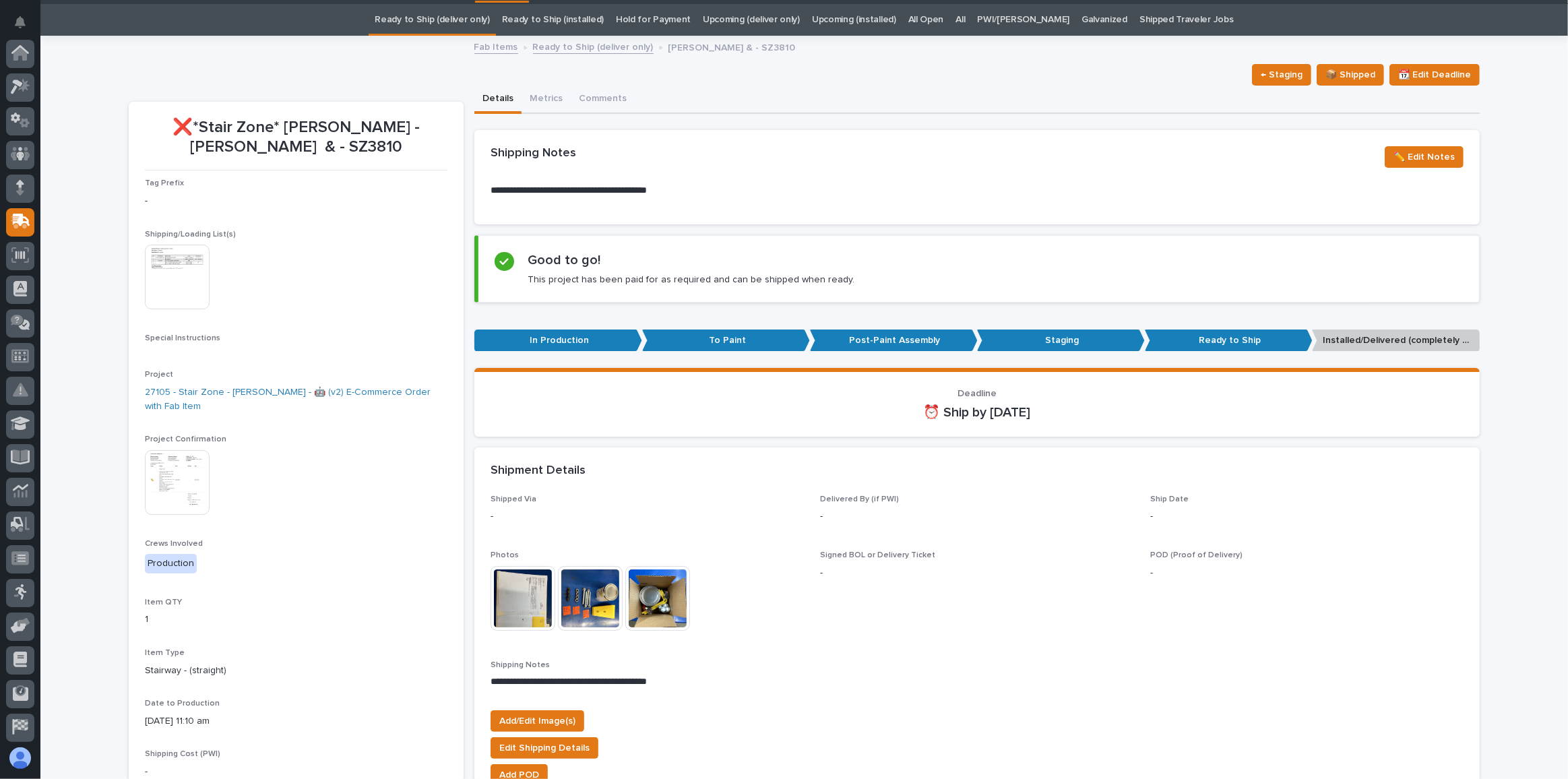
scroll to position [42, 0]
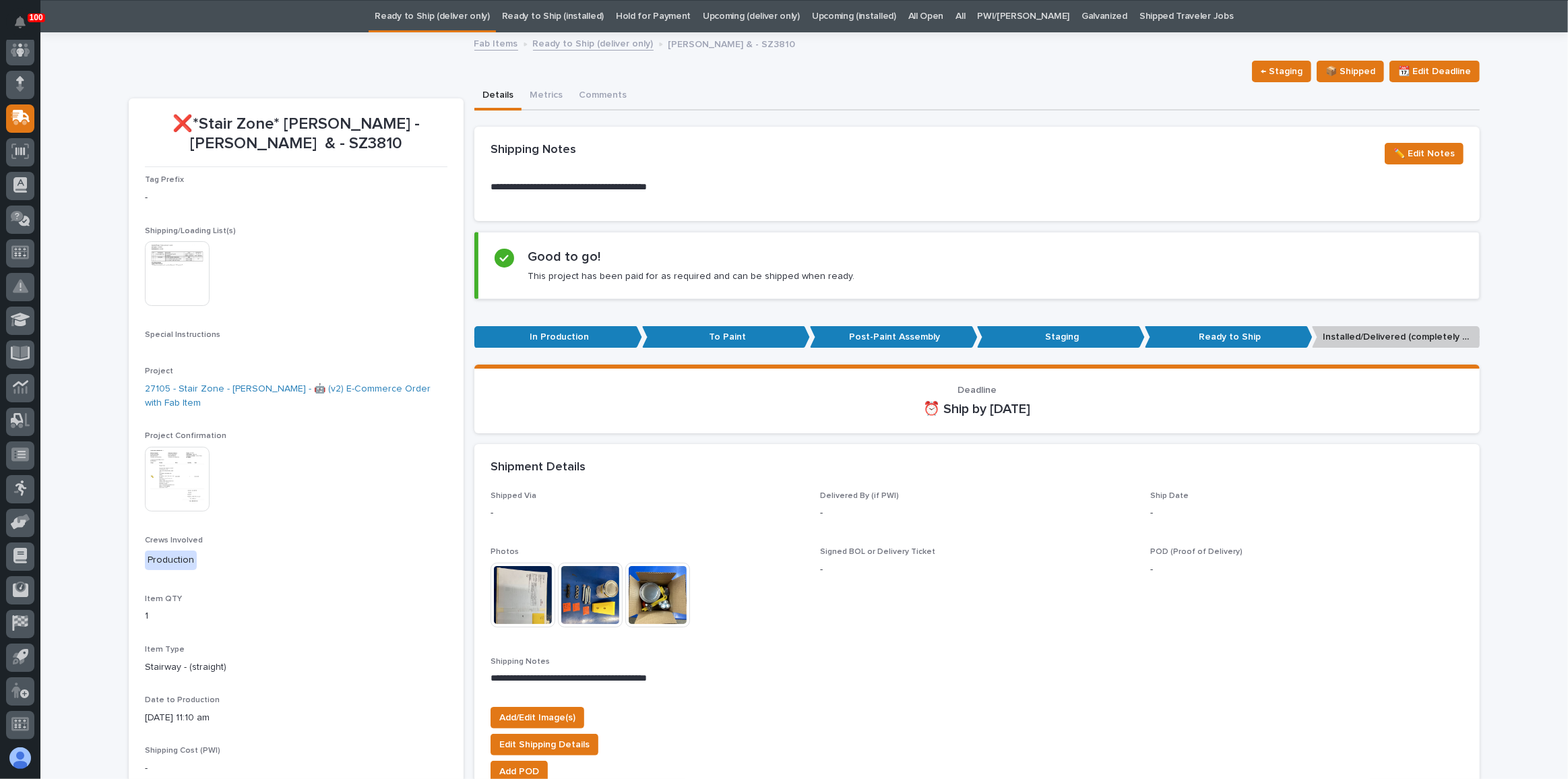
click at [182, 273] on img at bounding box center [177, 273] width 65 height 65
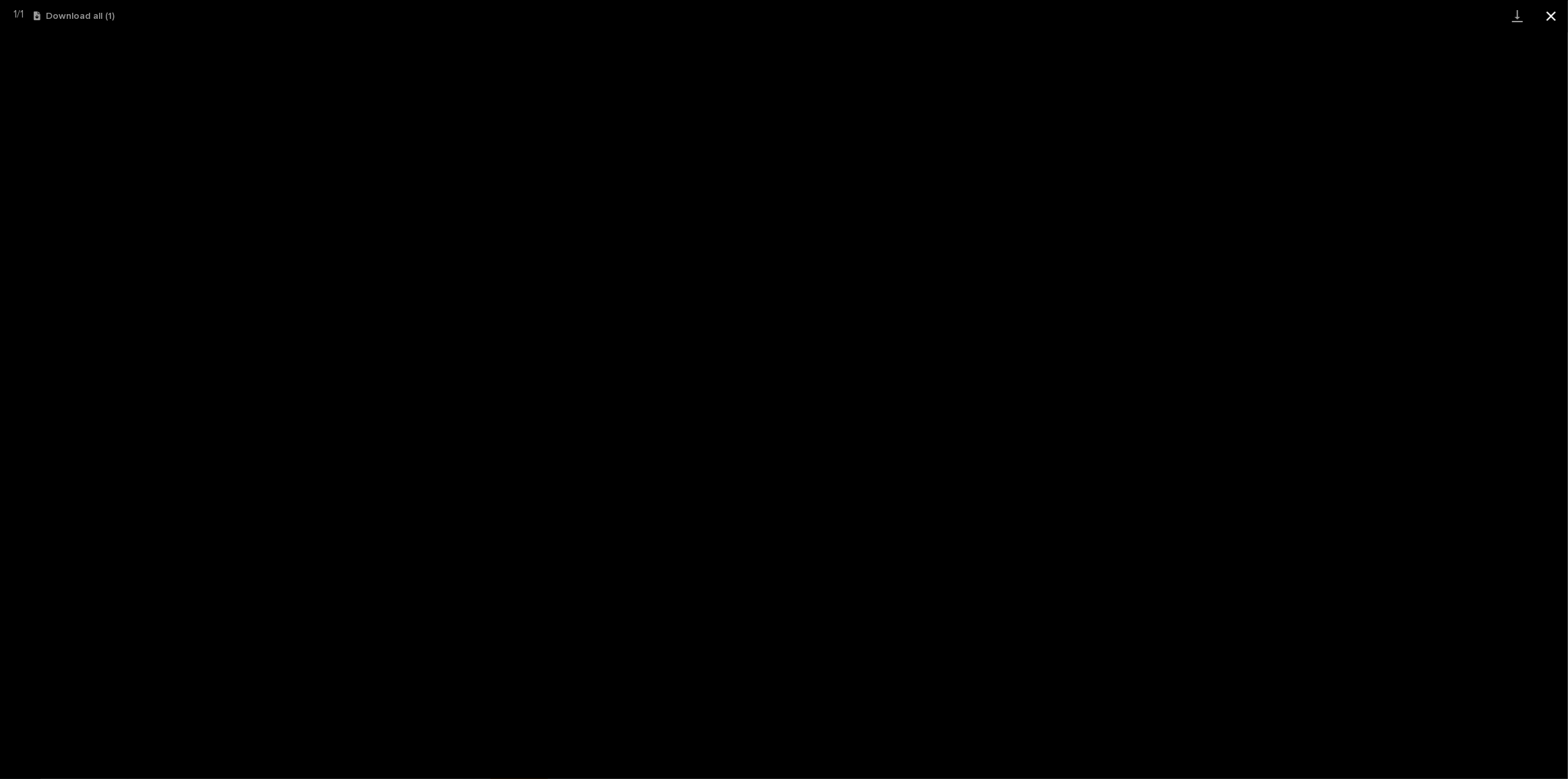
click at [1552, 9] on button "Close gallery" at bounding box center [1550, 15] width 33 height 31
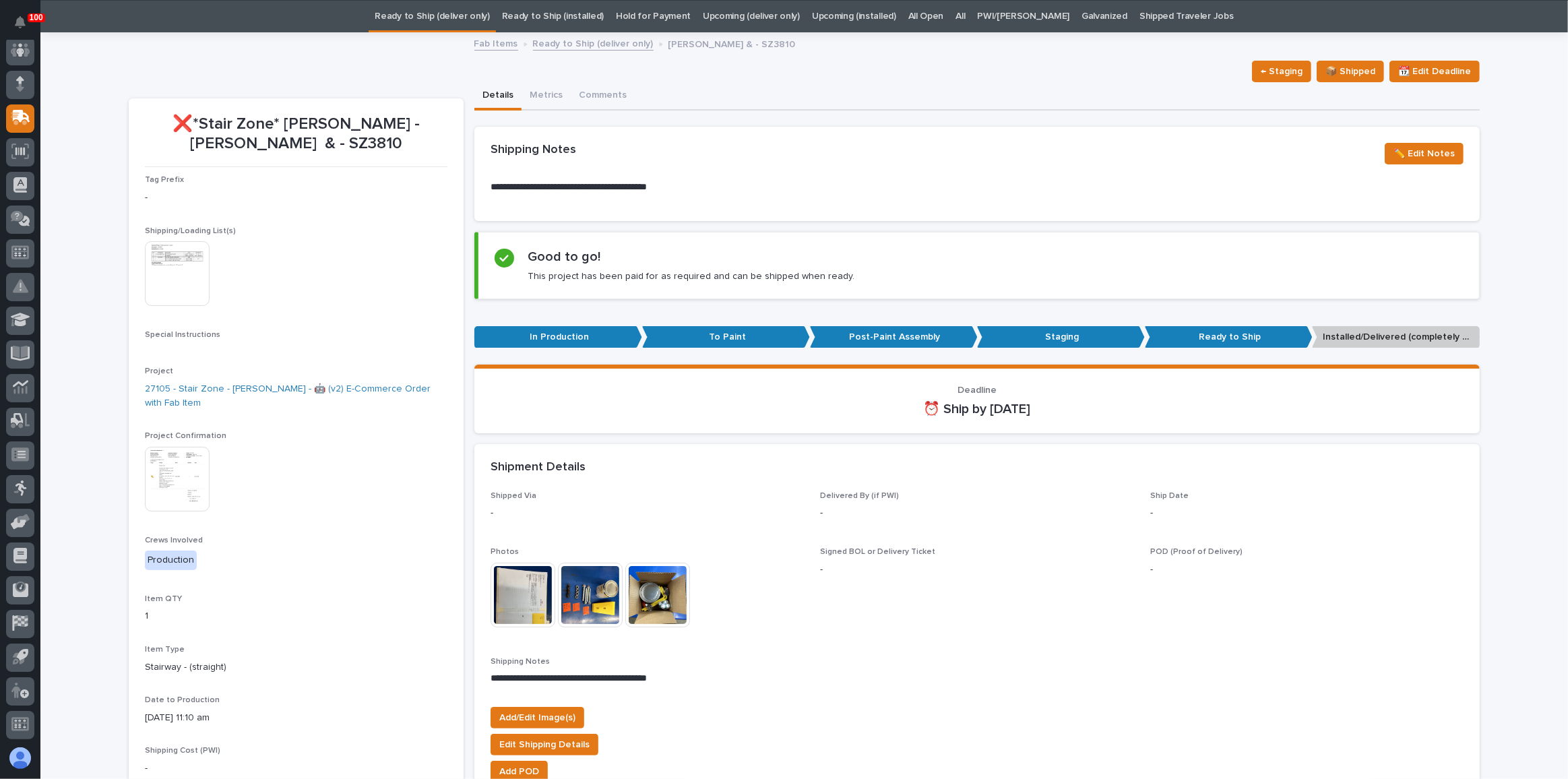
click at [449, 17] on link "Ready to Ship (deliver only)" at bounding box center [432, 16] width 114 height 31
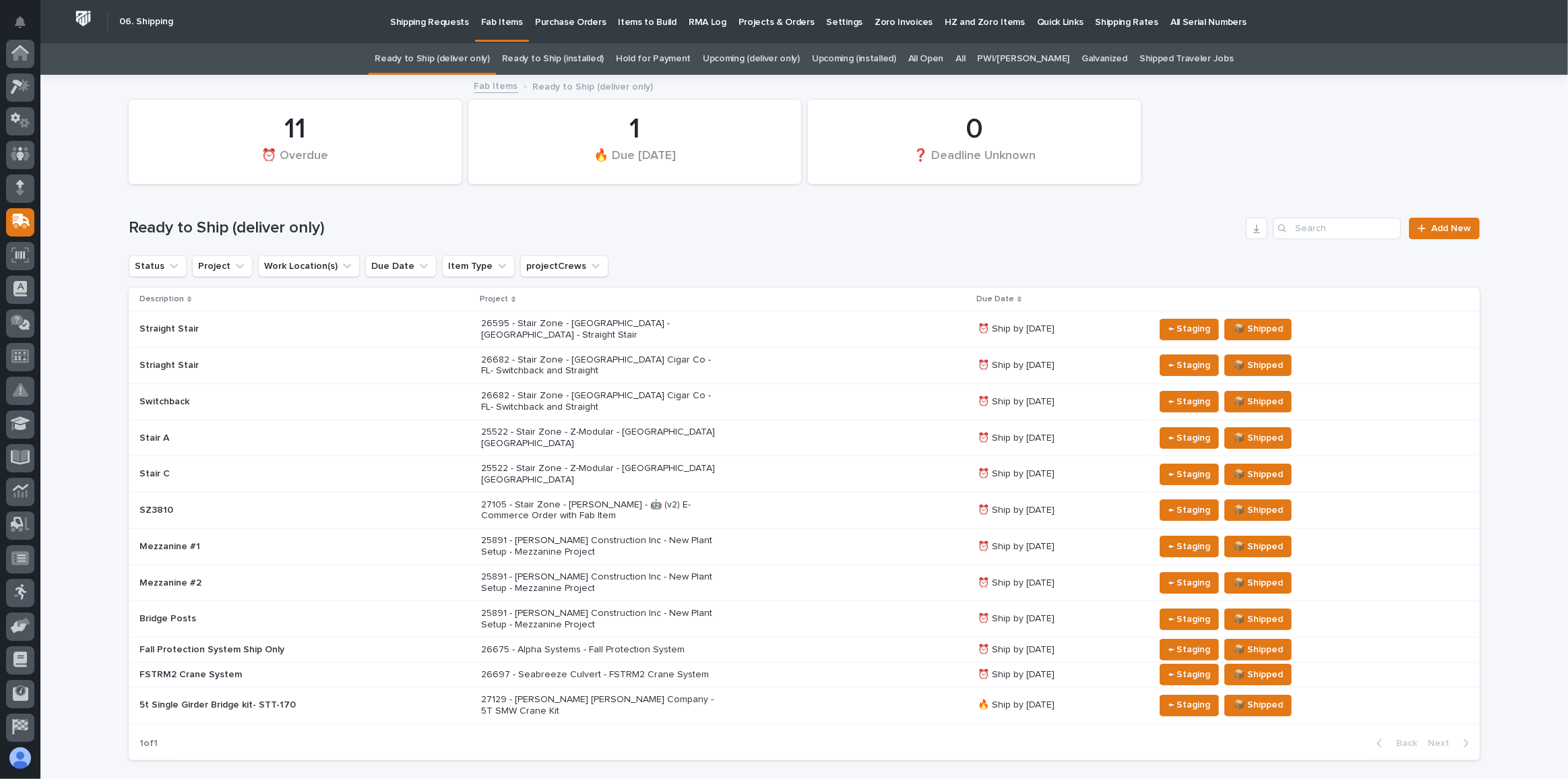
scroll to position [103, 0]
click at [735, 53] on link "Upcoming (deliver only)" at bounding box center [752, 58] width 97 height 31
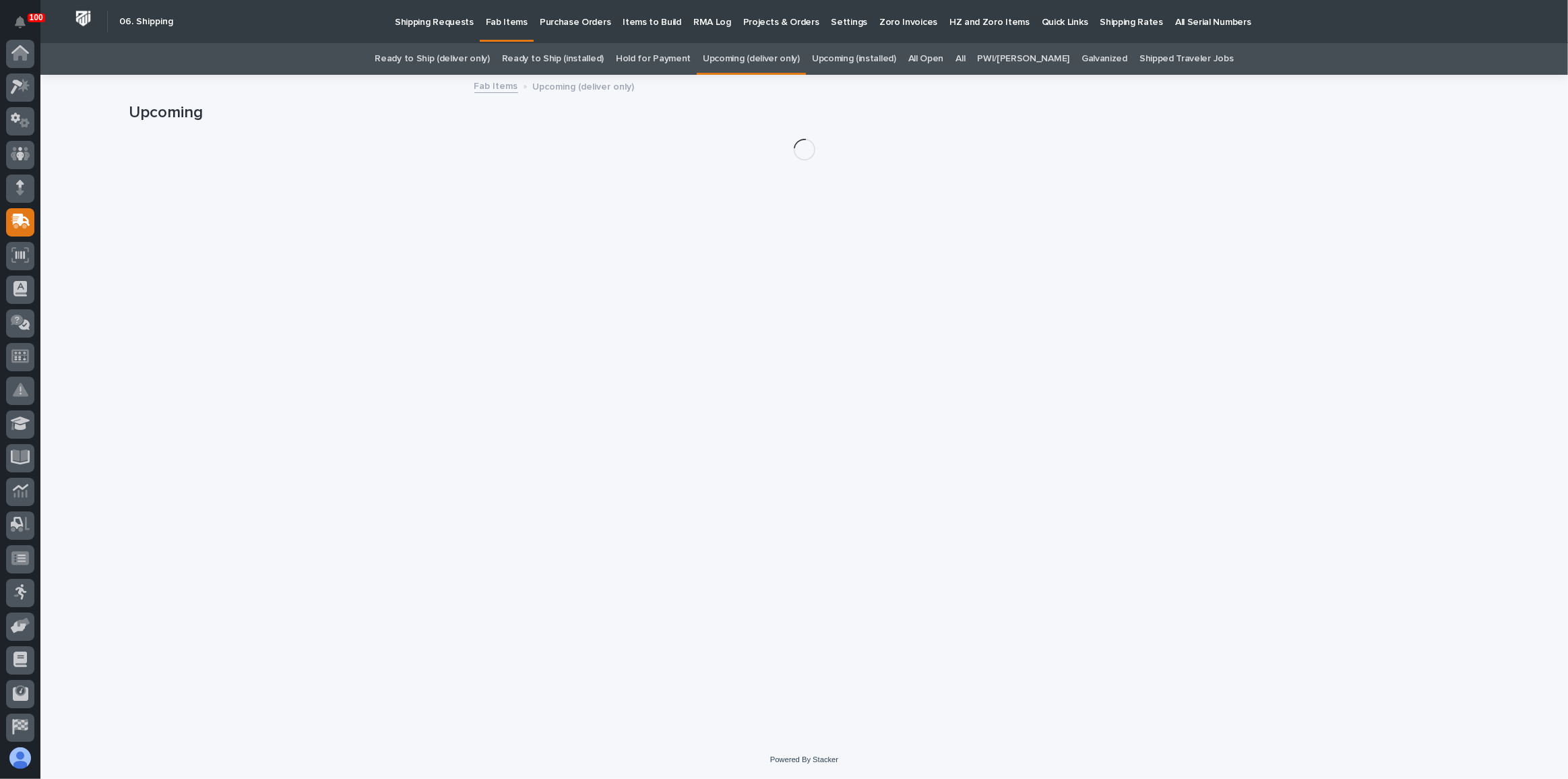
scroll to position [103, 0]
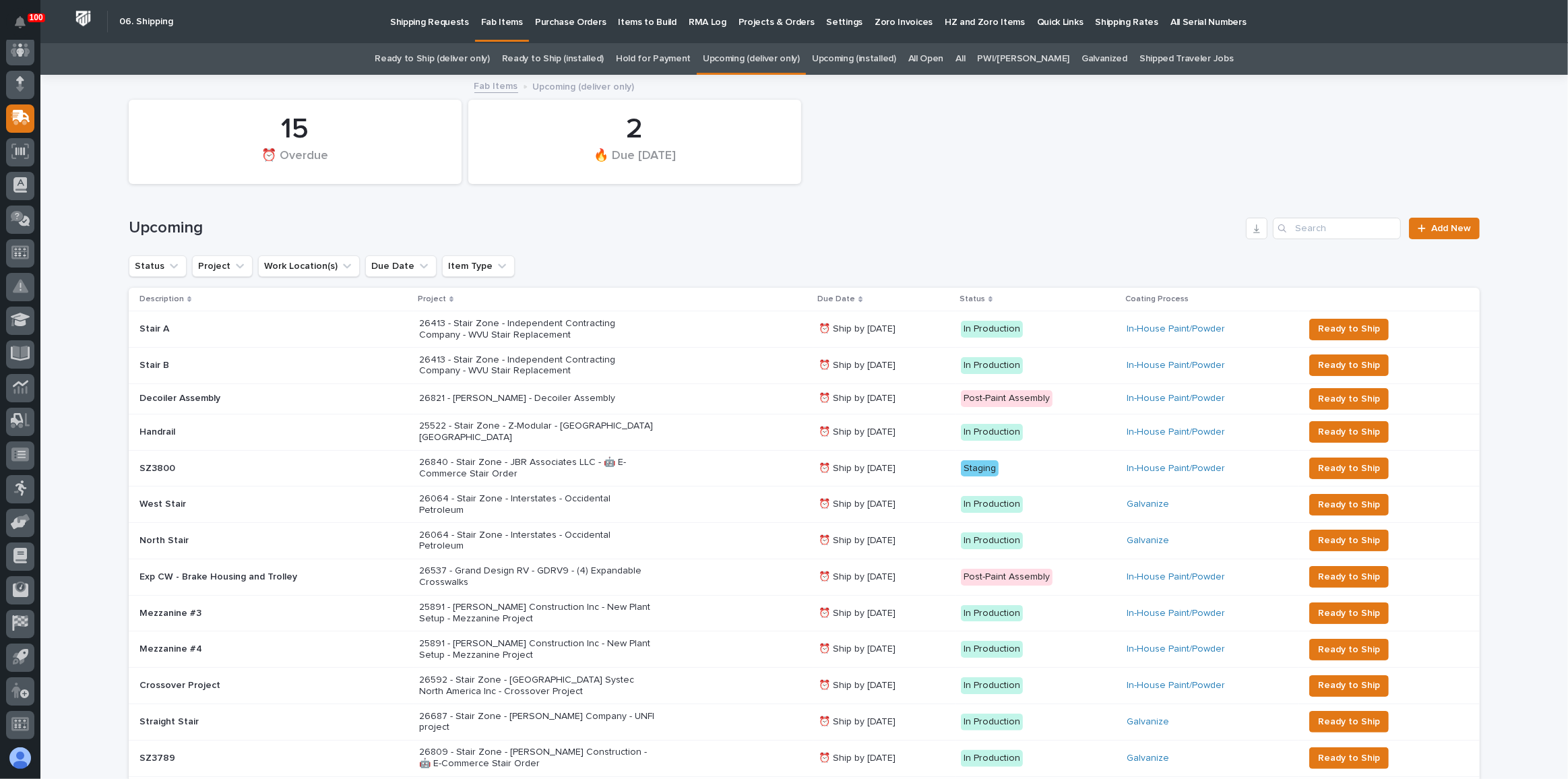
click at [584, 457] on p "26840 - Stair Zone - JBR Associates LLC - 🤖 E-Commerce Stair Order" at bounding box center [537, 468] width 236 height 22
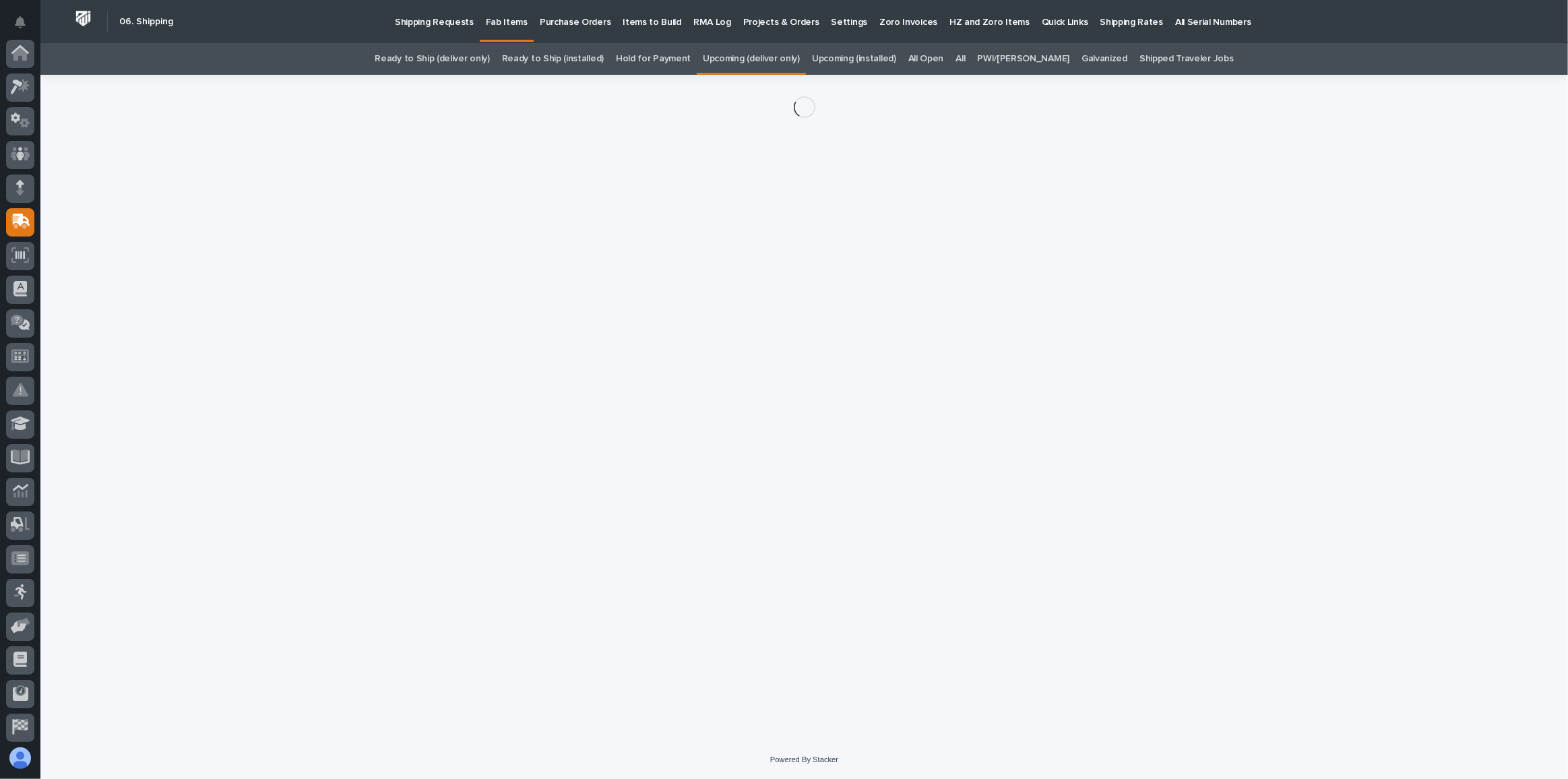
scroll to position [103, 0]
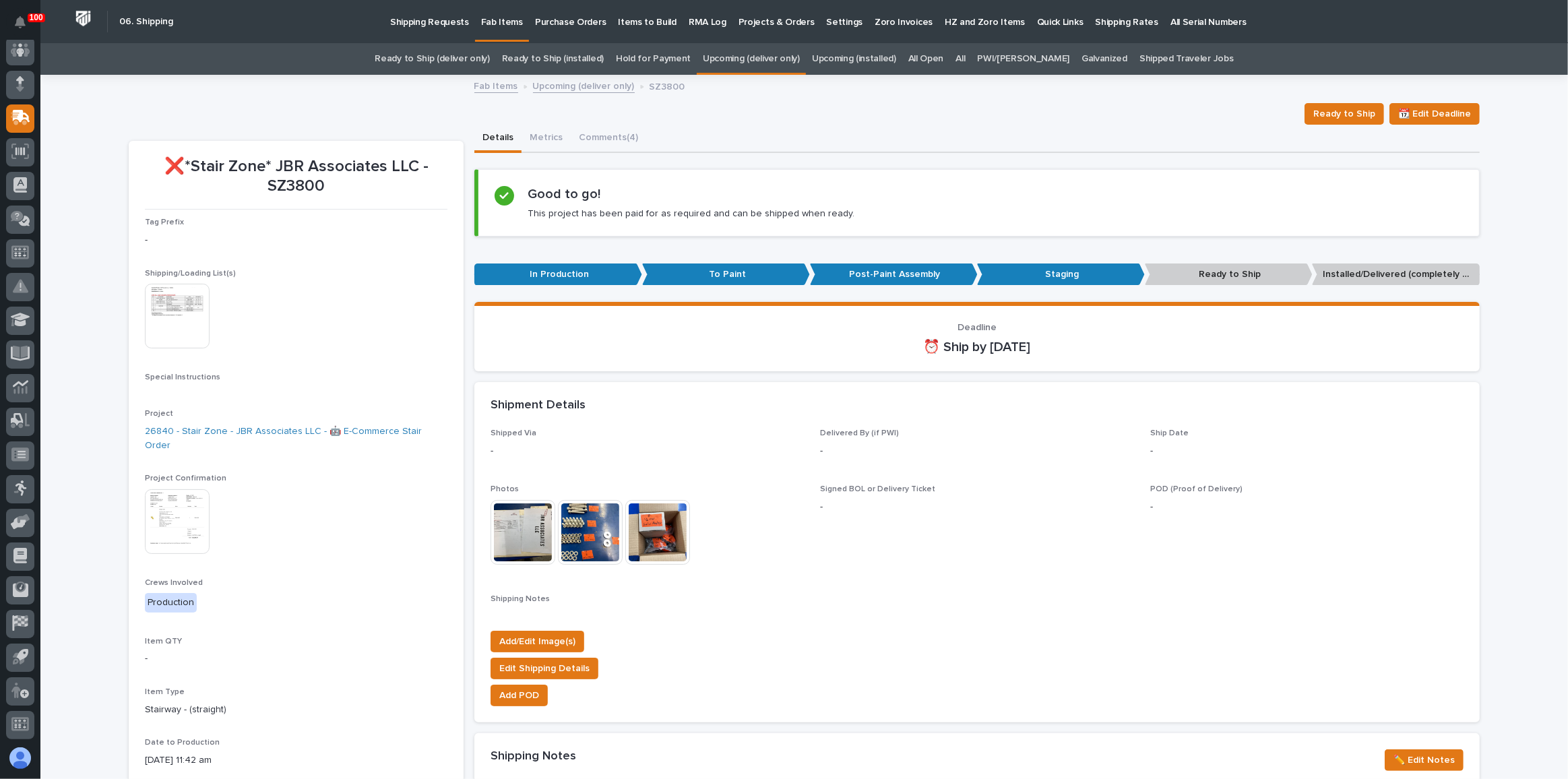
click at [156, 309] on img at bounding box center [177, 317] width 65 height 65
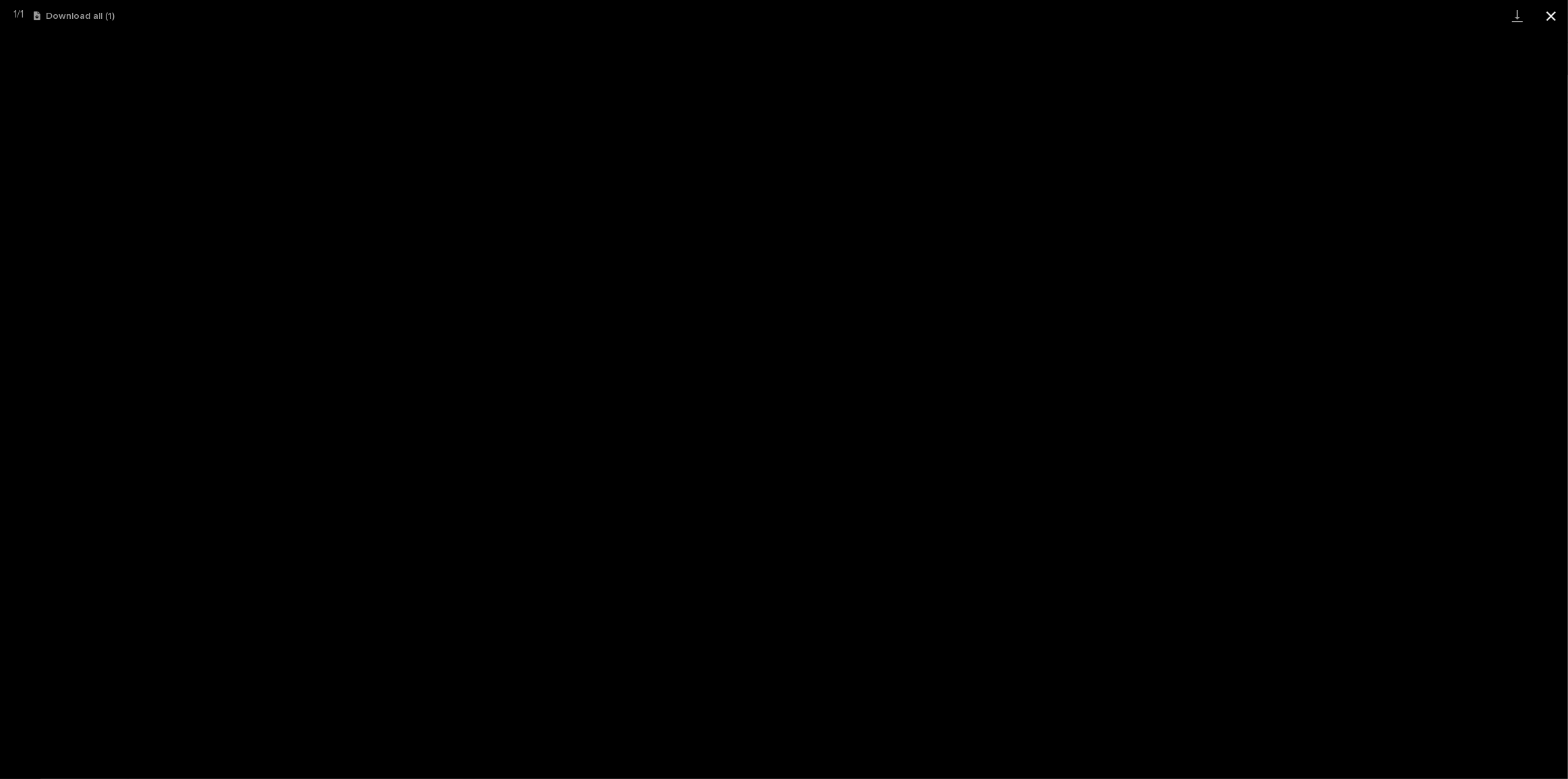
click at [1545, 6] on button "Close gallery" at bounding box center [1550, 15] width 33 height 31
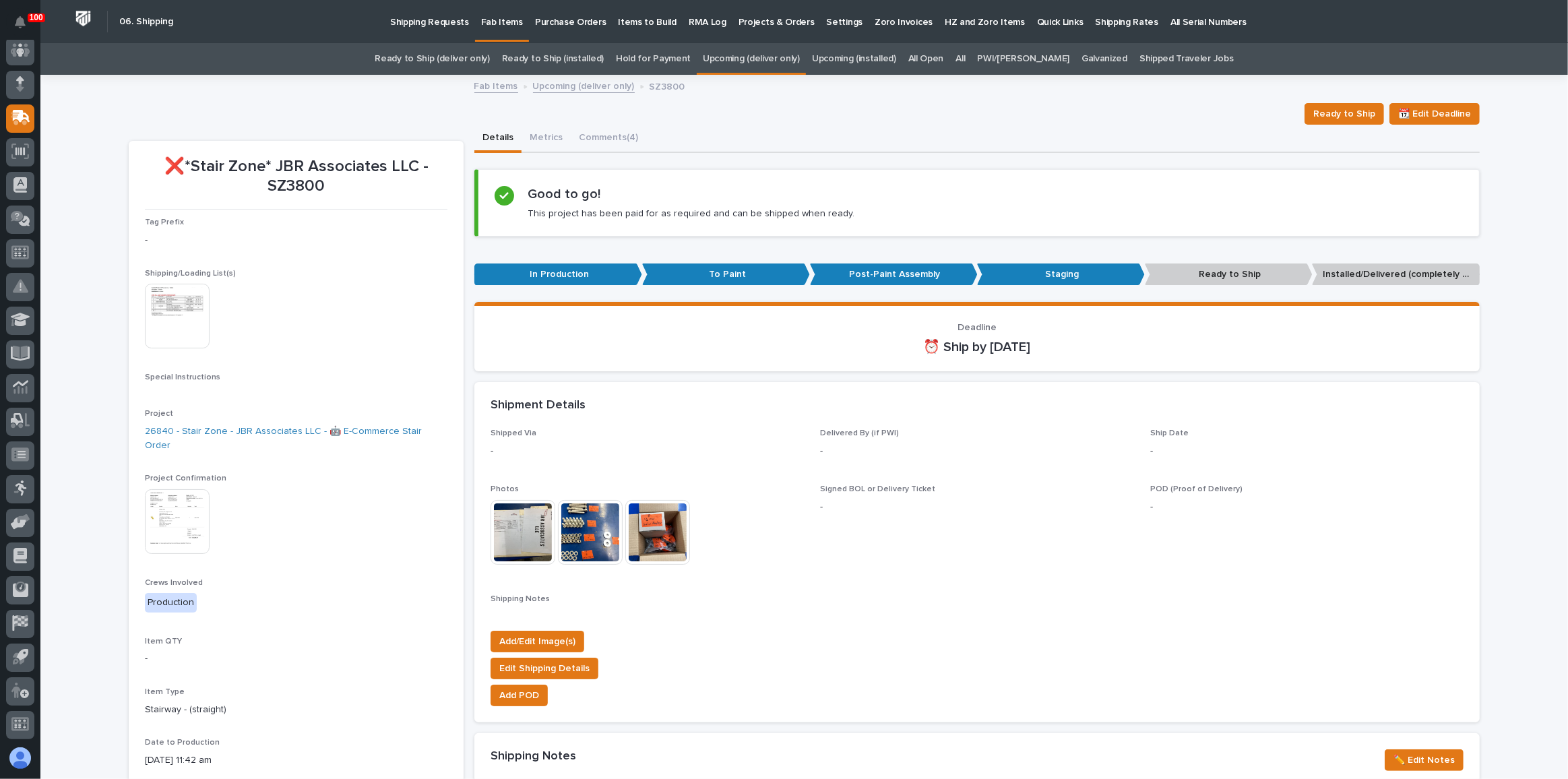
click at [488, 63] on link "Ready to Ship (deliver only)" at bounding box center [432, 58] width 114 height 31
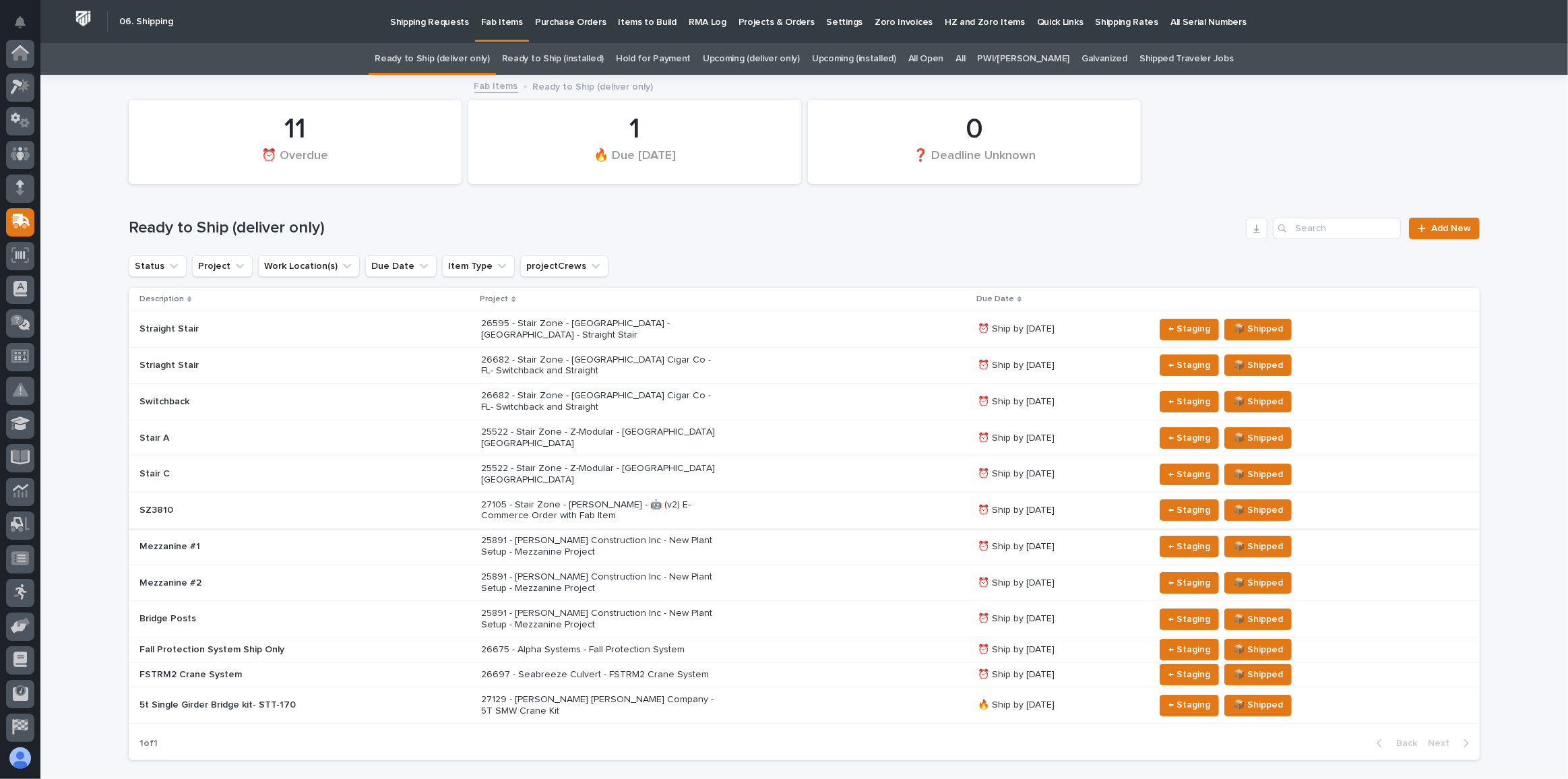
scroll to position [103, 0]
click at [835, 494] on div "27105 - Stair Zone - [PERSON_NAME] - 🤖 (v2) E-Commerce Order with Fab Item" at bounding box center [724, 510] width 486 height 33
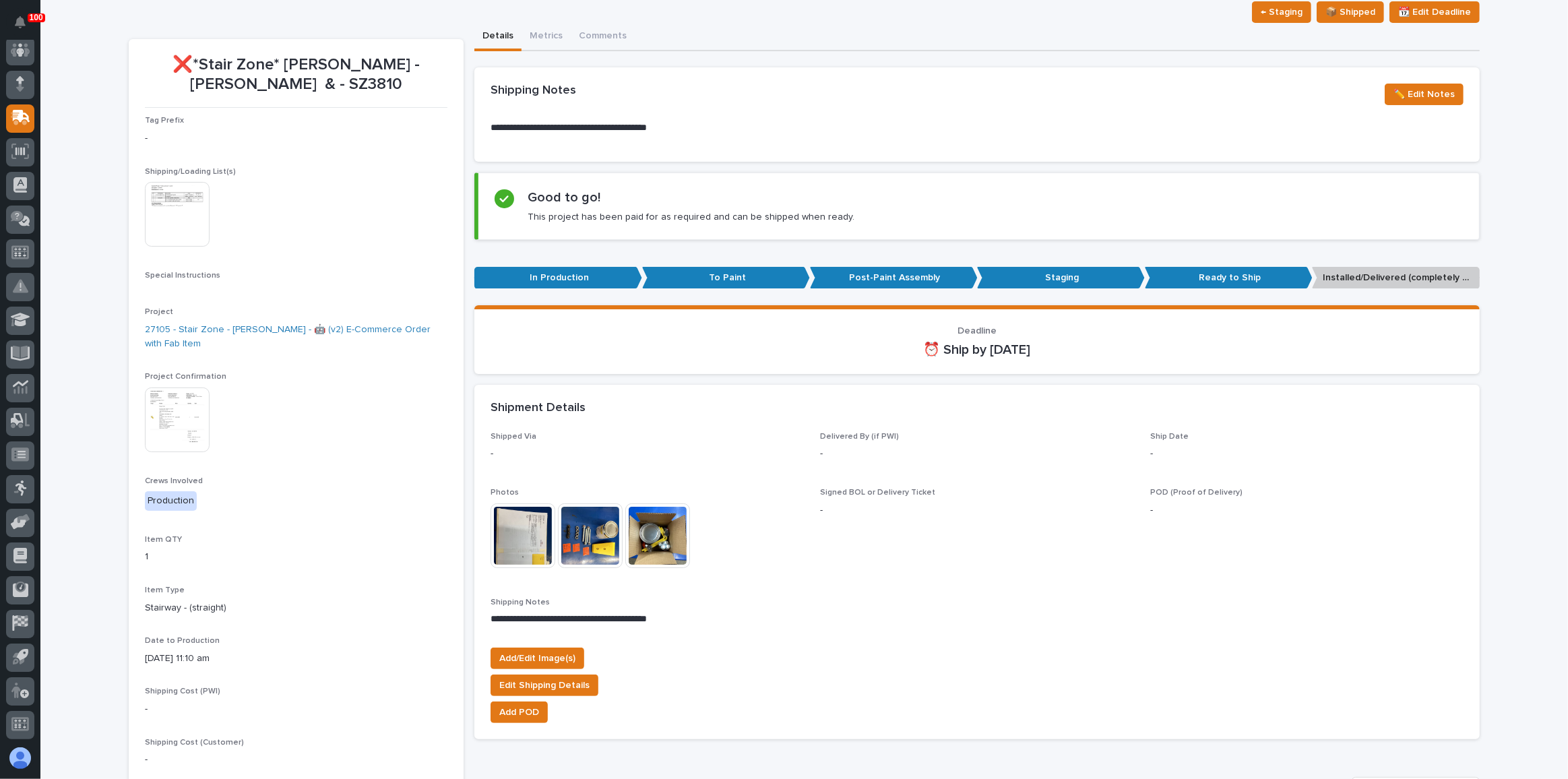
scroll to position [103, 0]
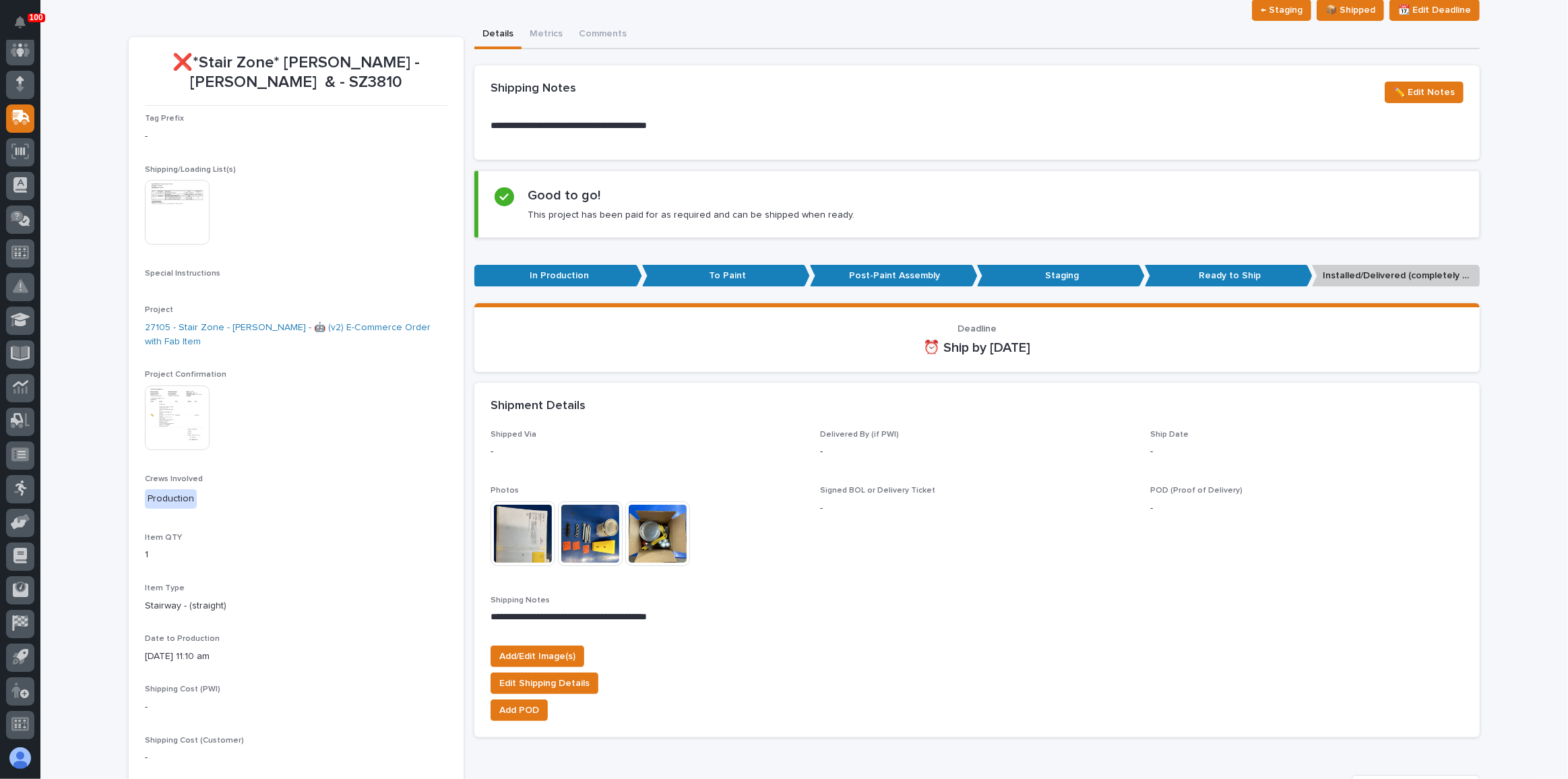
click at [191, 432] on img at bounding box center [177, 418] width 65 height 65
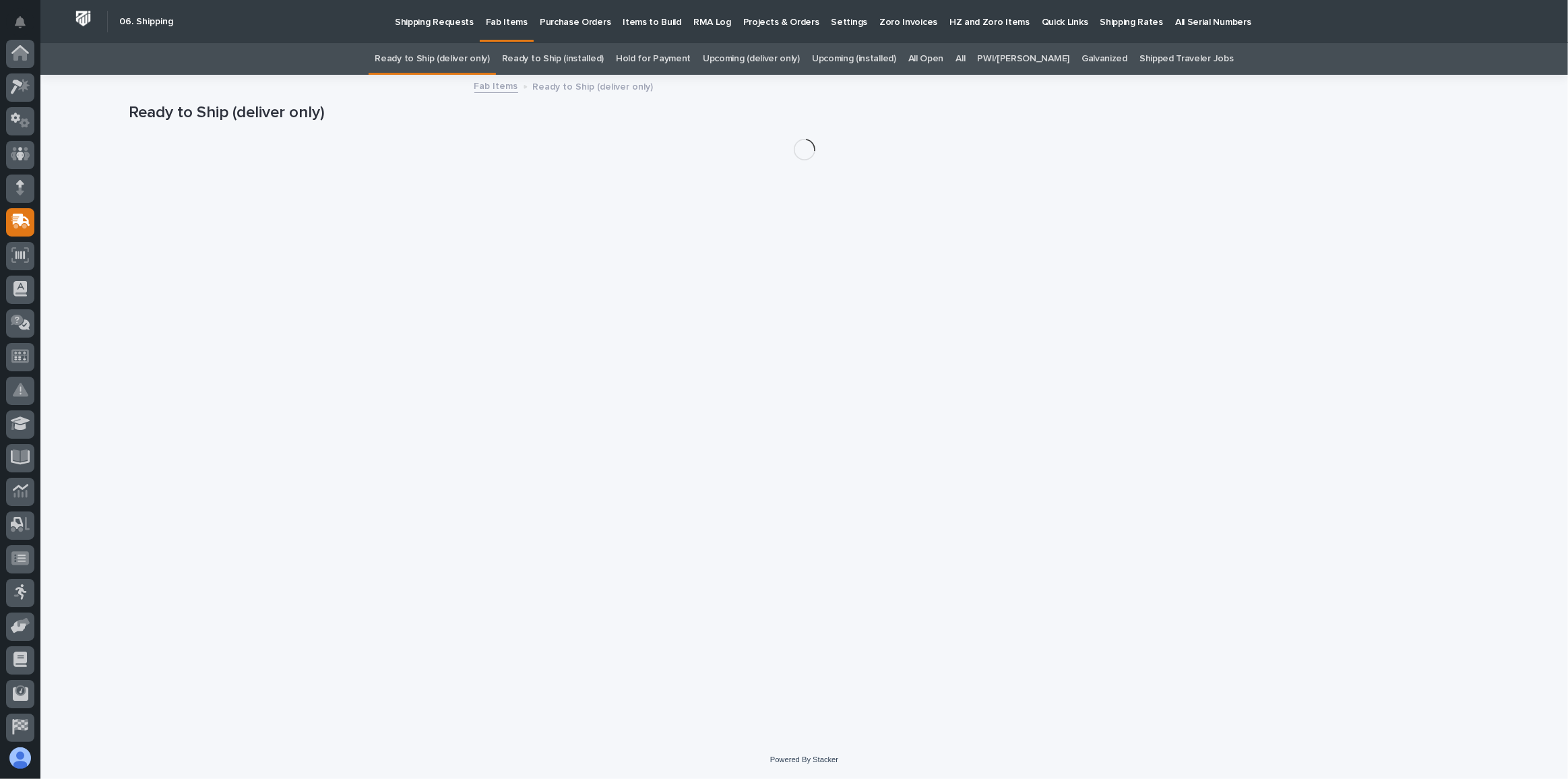
scroll to position [103, 0]
click at [477, 67] on link "Ready to Ship (deliver only)" at bounding box center [432, 58] width 114 height 31
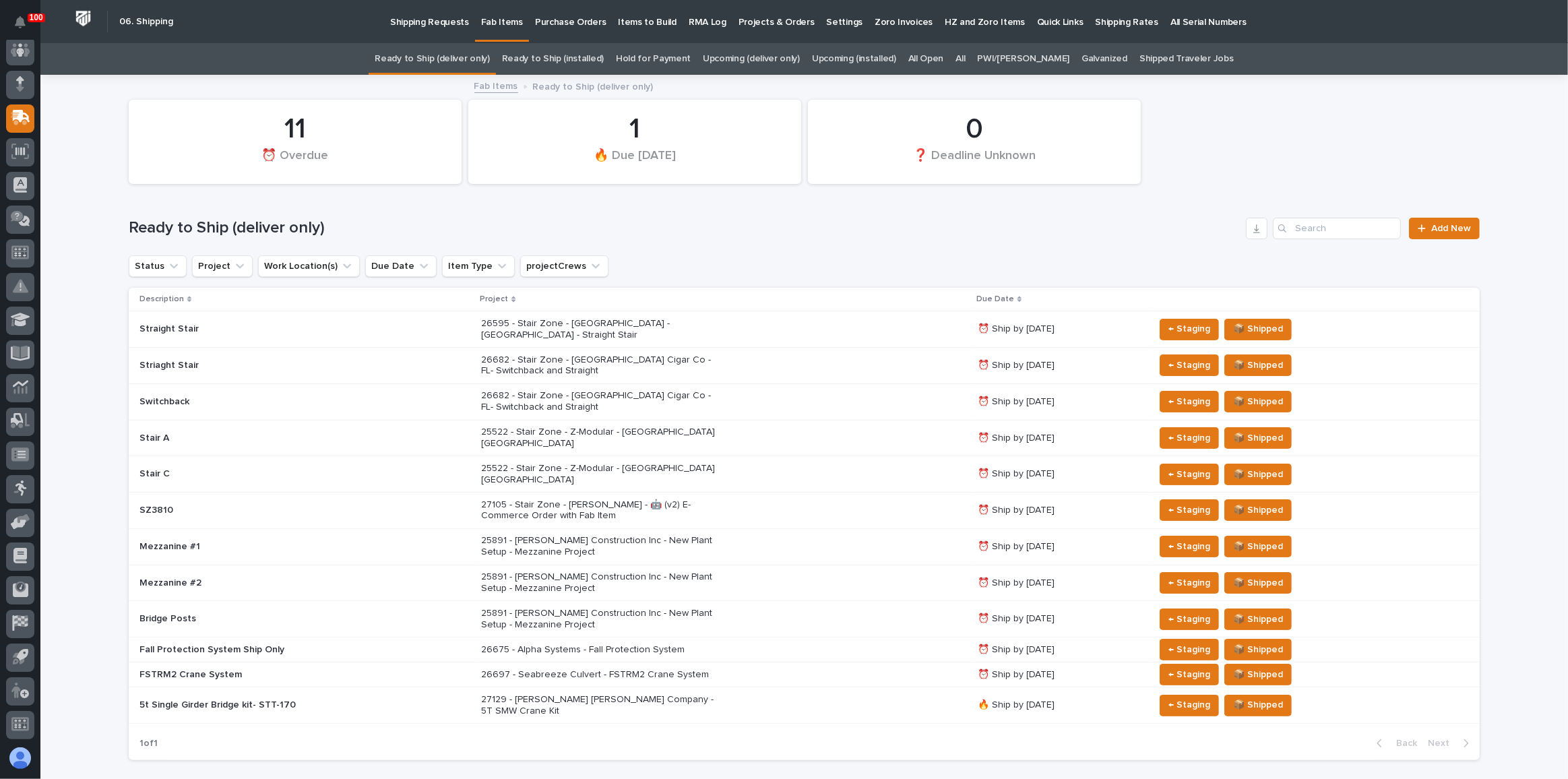
click at [592, 358] on p "26682 - Stair Zone - [GEOGRAPHIC_DATA] Cigar Co - FL- Switchback and Straight" at bounding box center [599, 365] width 236 height 22
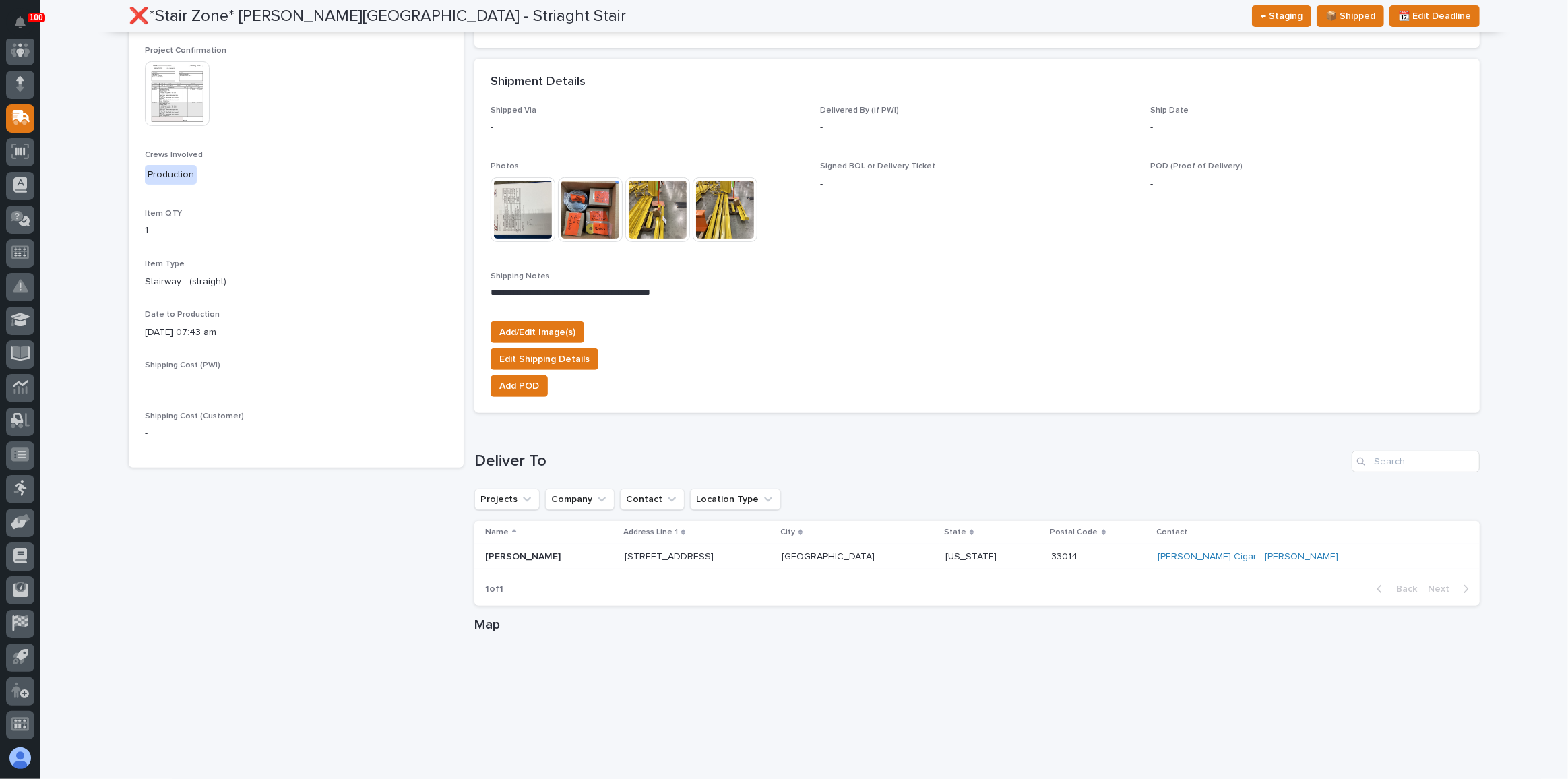
scroll to position [429, 0]
click at [676, 451] on div "Deliver To" at bounding box center [977, 461] width 1005 height 22
click at [1294, 551] on link "[PERSON_NAME] Cigar - [PERSON_NAME]" at bounding box center [1248, 556] width 181 height 12
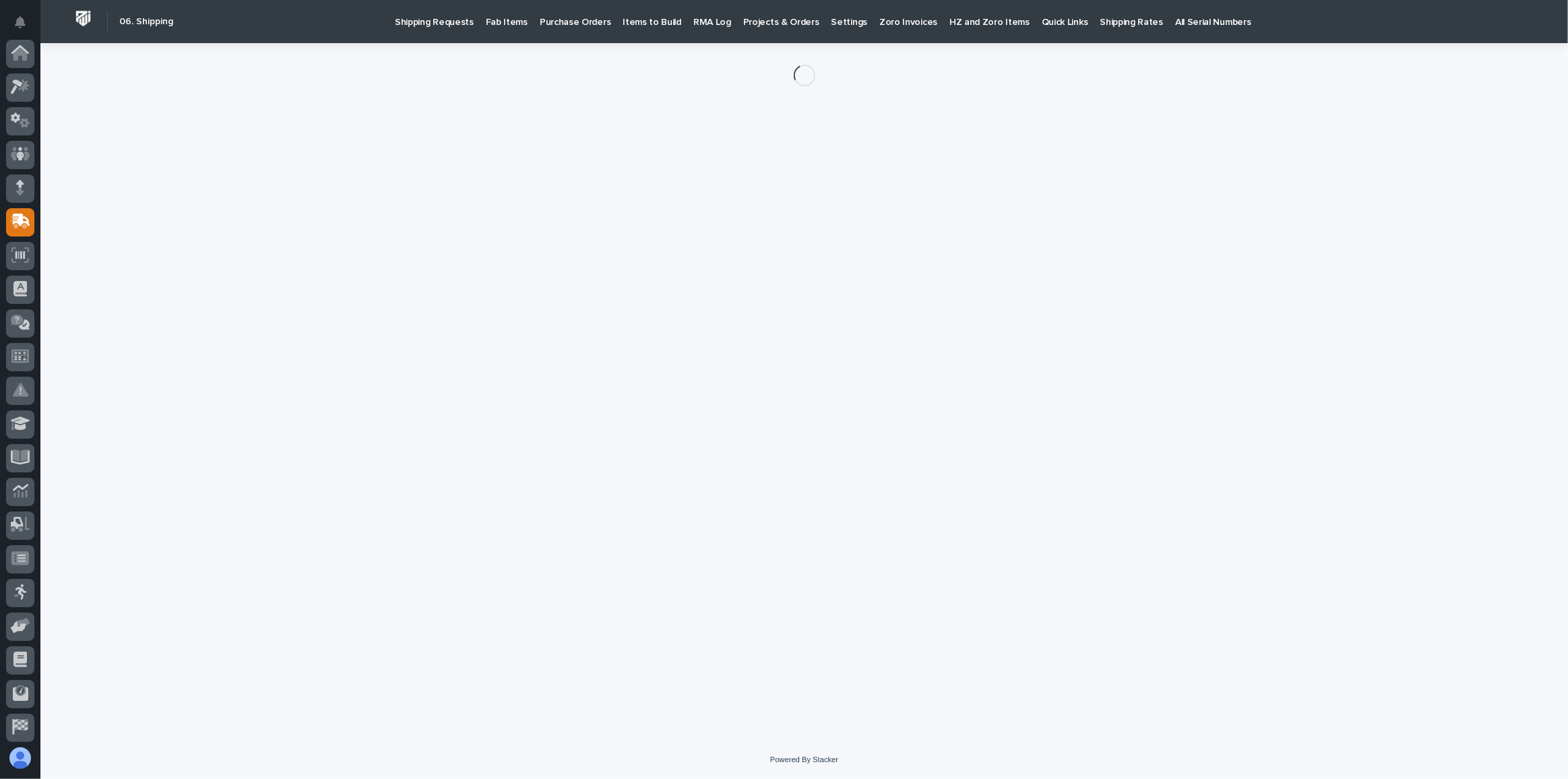
scroll to position [103, 0]
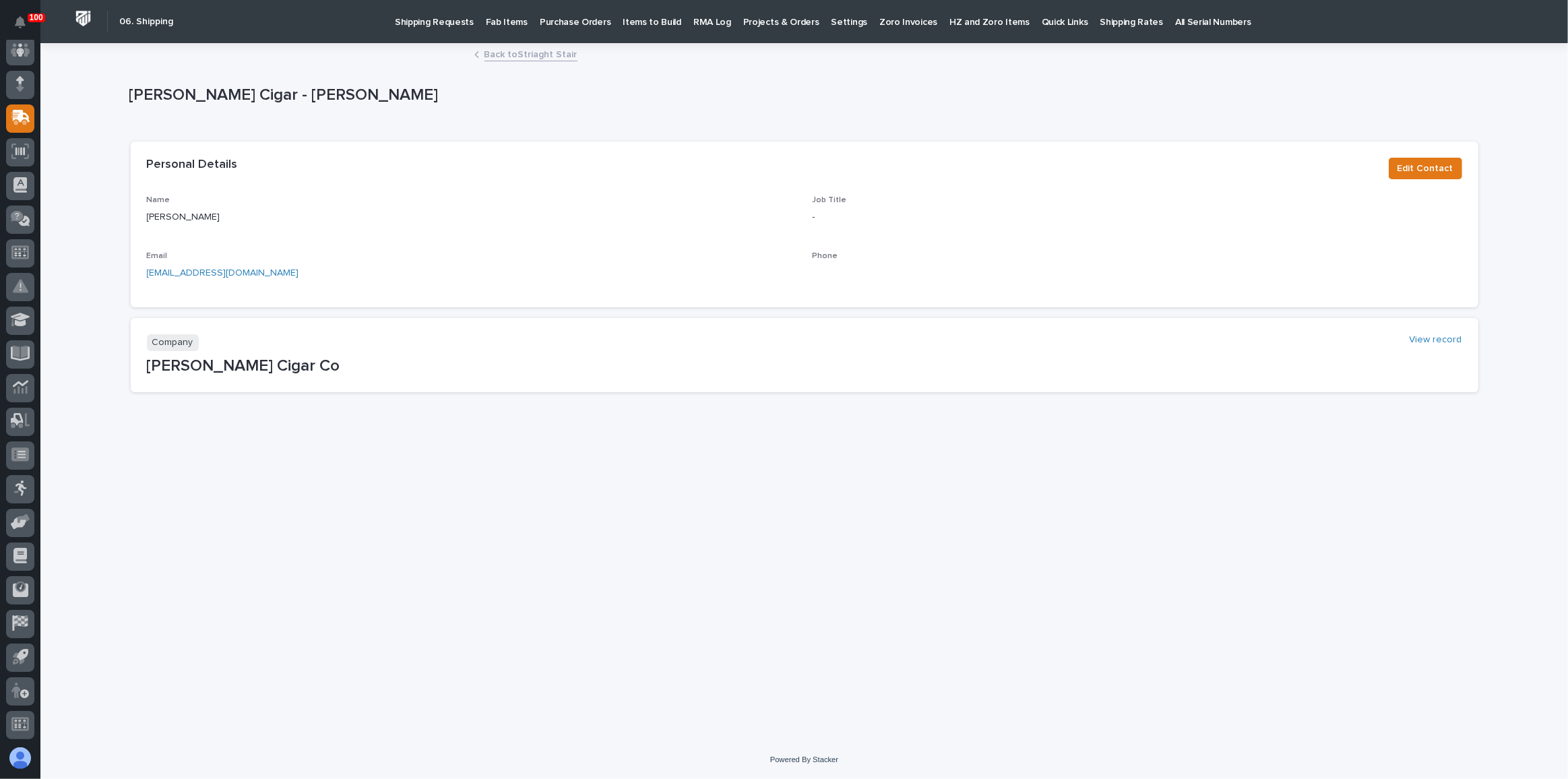
click at [529, 52] on link "Back to Striaght Stair" at bounding box center [530, 53] width 93 height 15
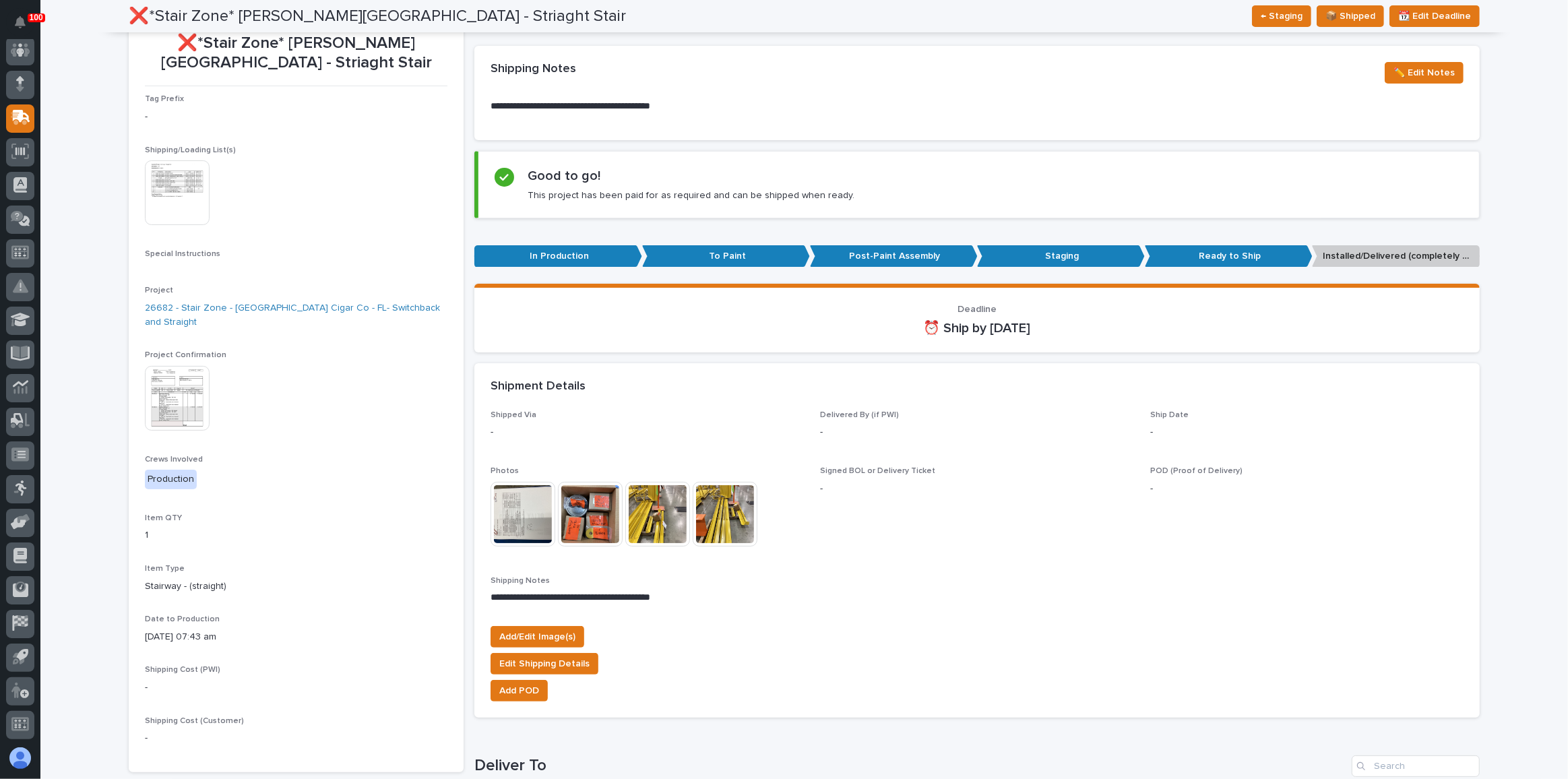
scroll to position [42, 0]
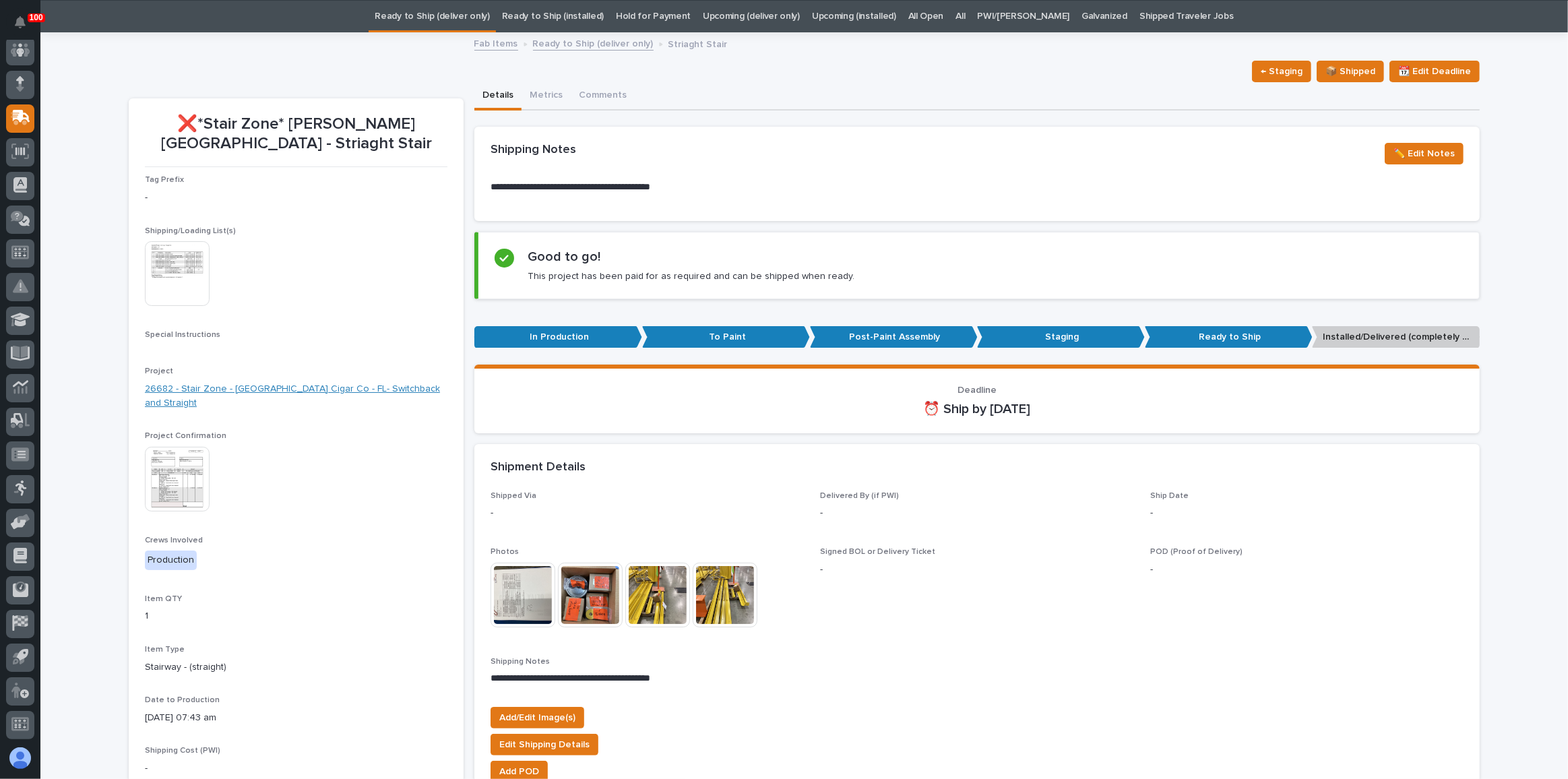
click at [346, 382] on link "26682 - Stair Zone - [GEOGRAPHIC_DATA] Cigar Co - FL- Switchback and Straight" at bounding box center [296, 396] width 302 height 28
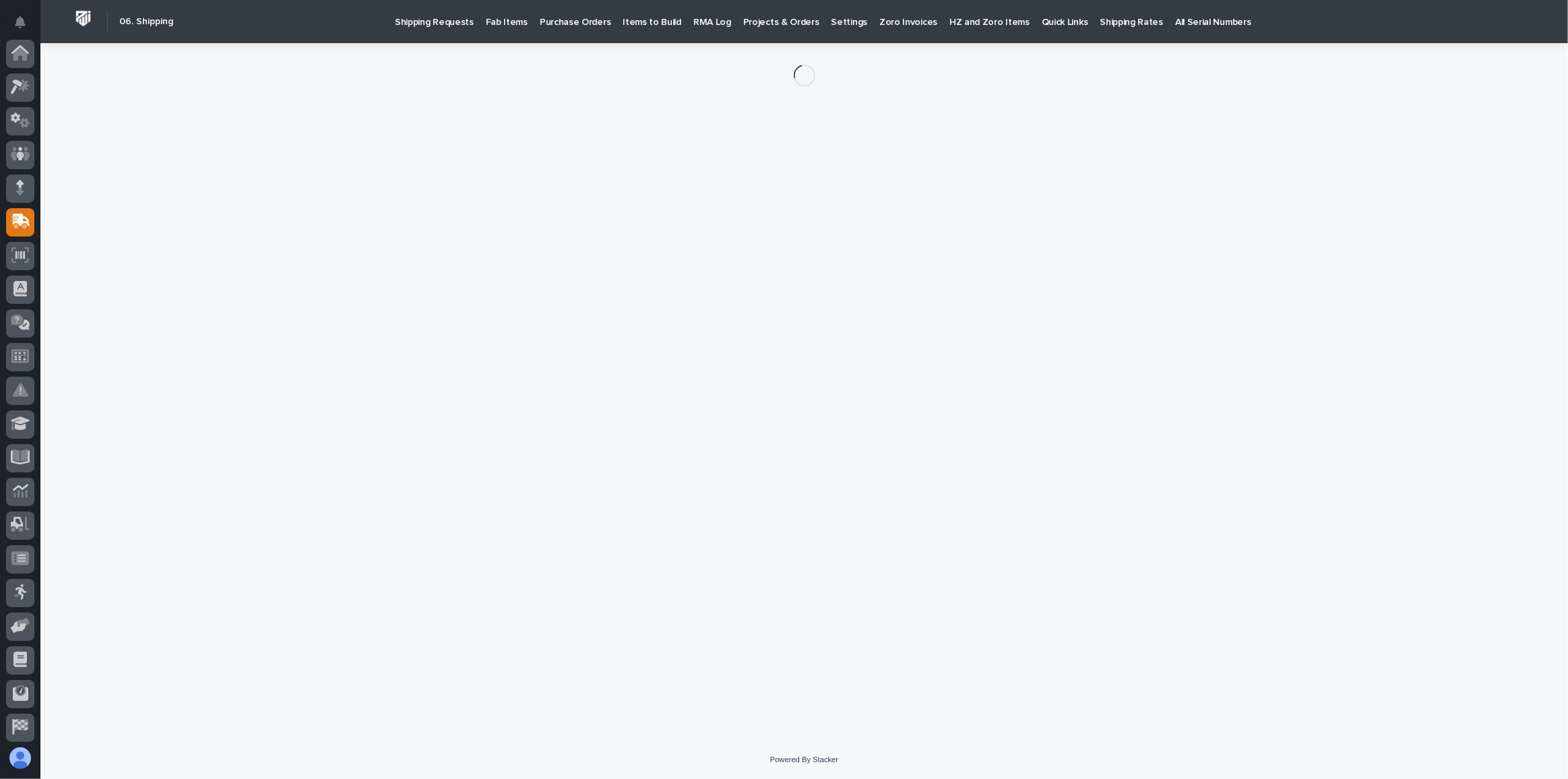
scroll to position [103, 0]
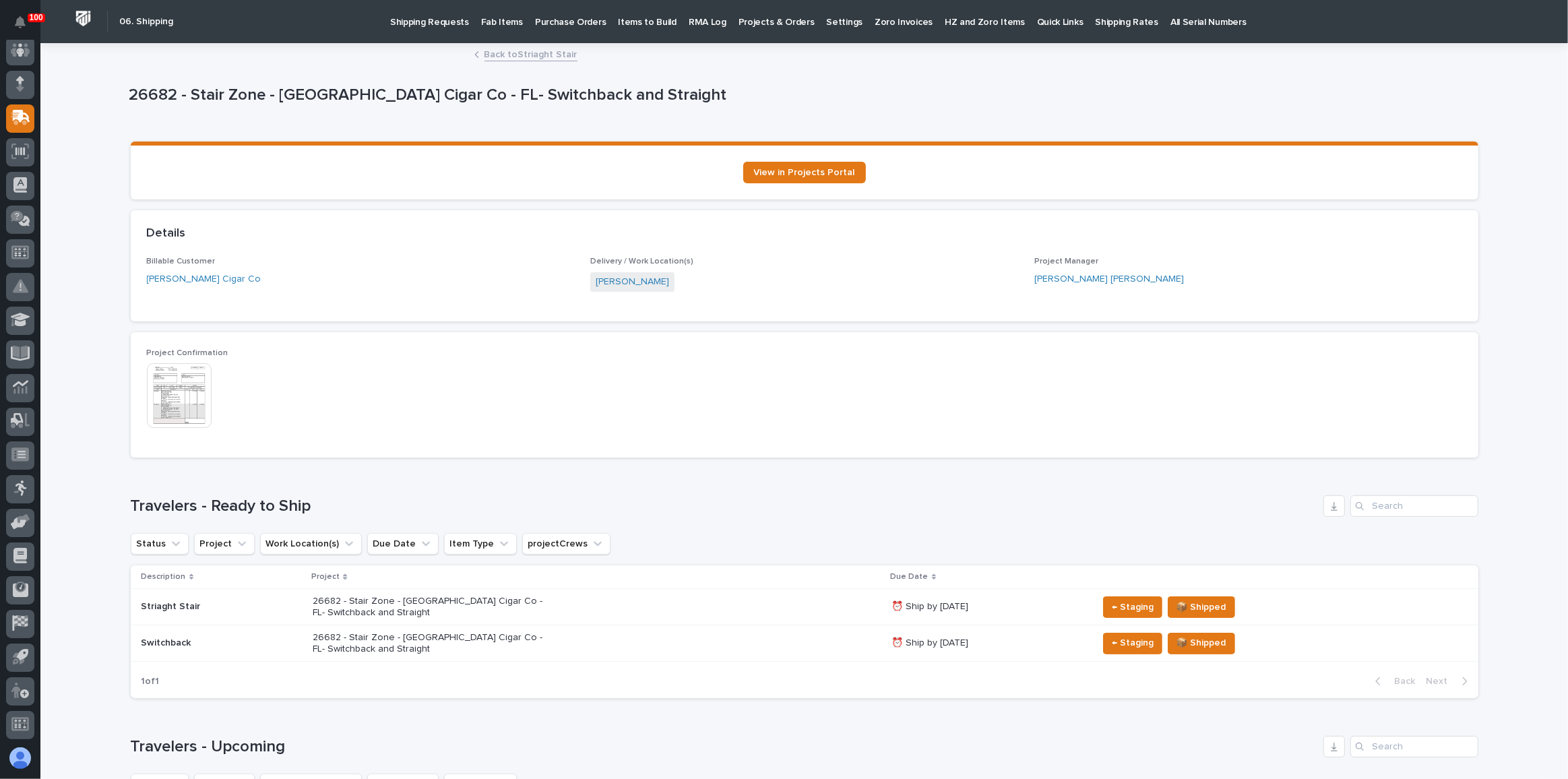
click at [506, 55] on link "Back to Striaght Stair" at bounding box center [530, 53] width 93 height 15
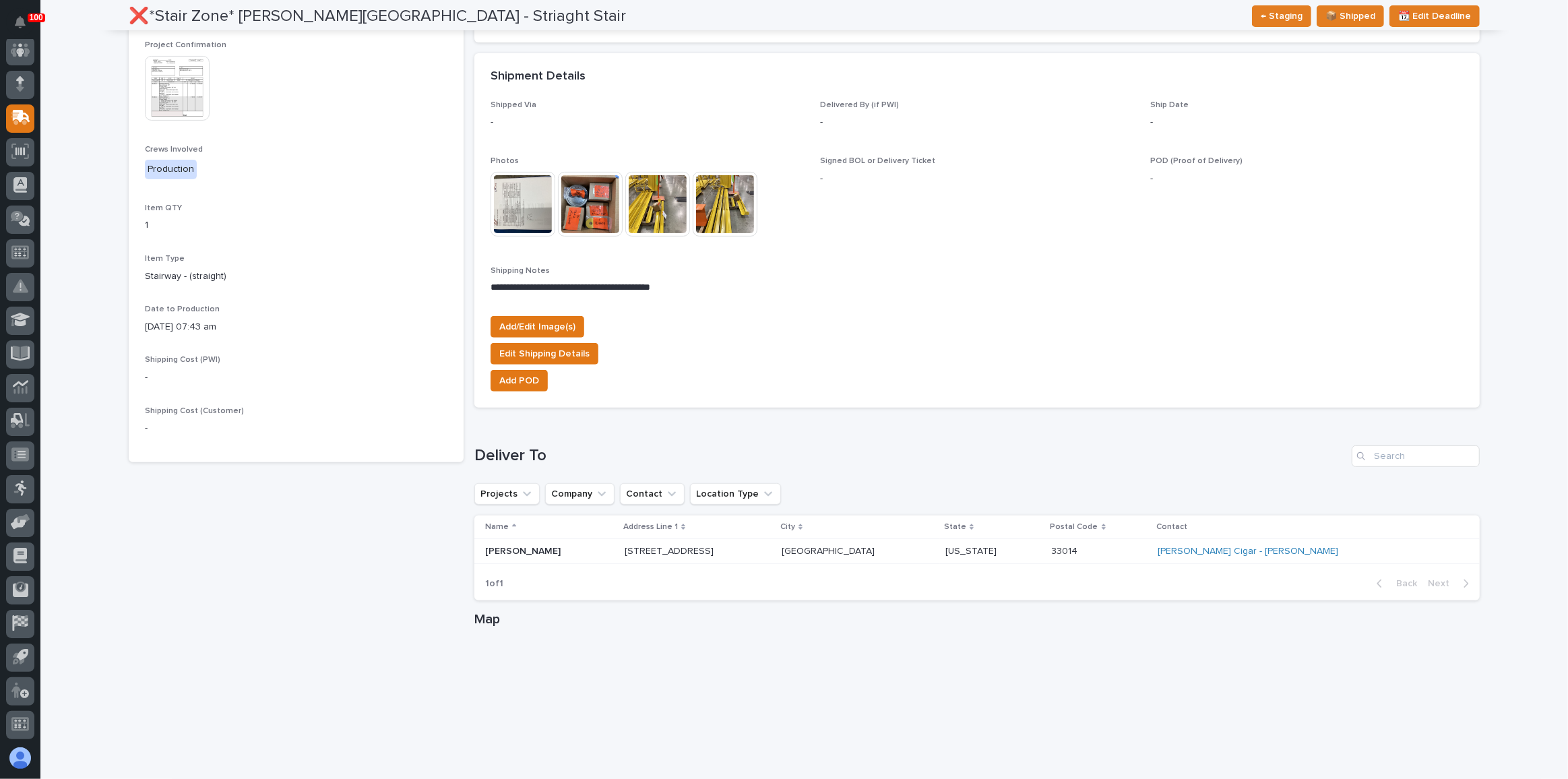
scroll to position [471, 0]
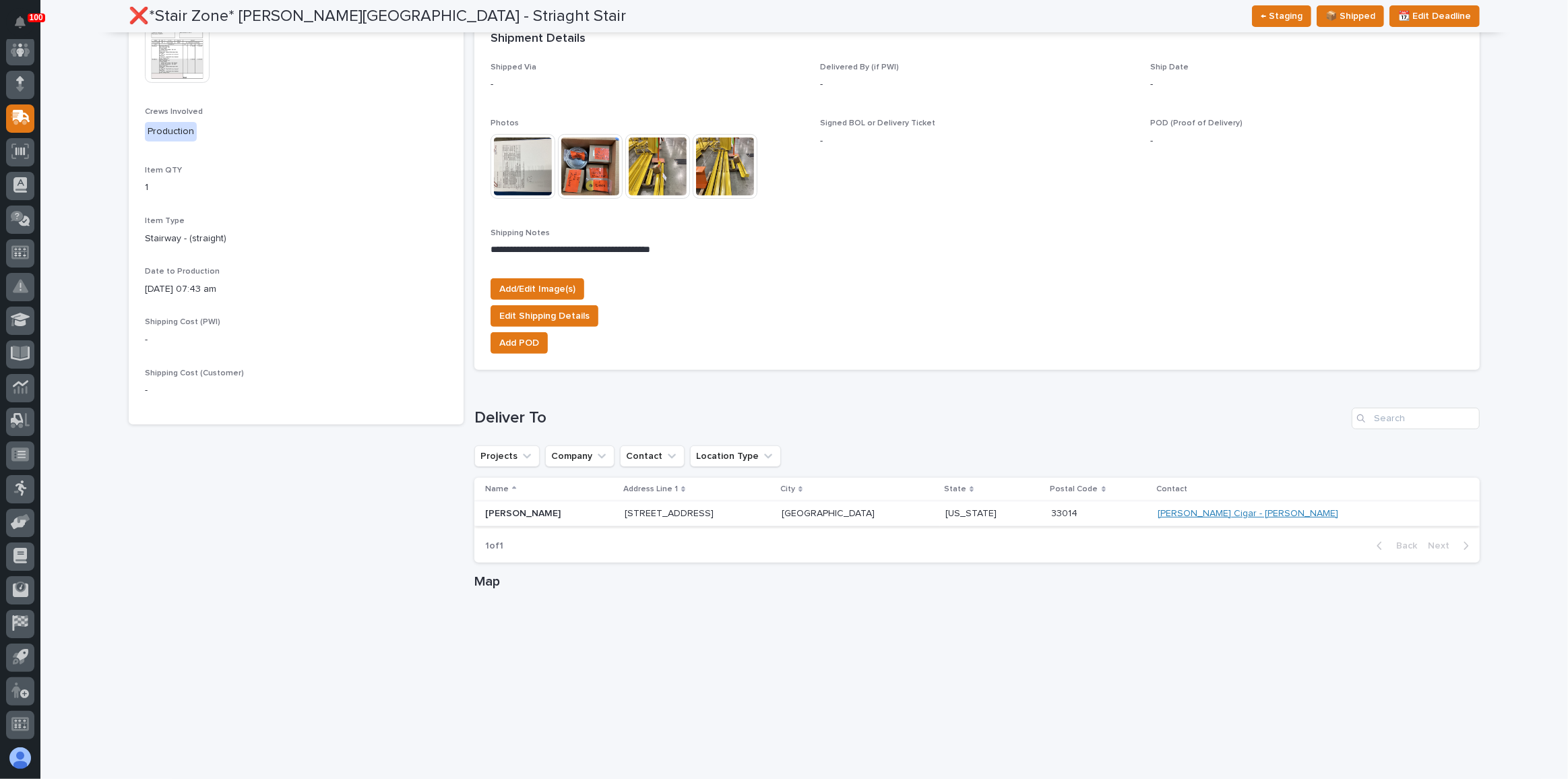
click at [1287, 513] on link "[PERSON_NAME] Cigar - [PERSON_NAME]" at bounding box center [1248, 514] width 181 height 12
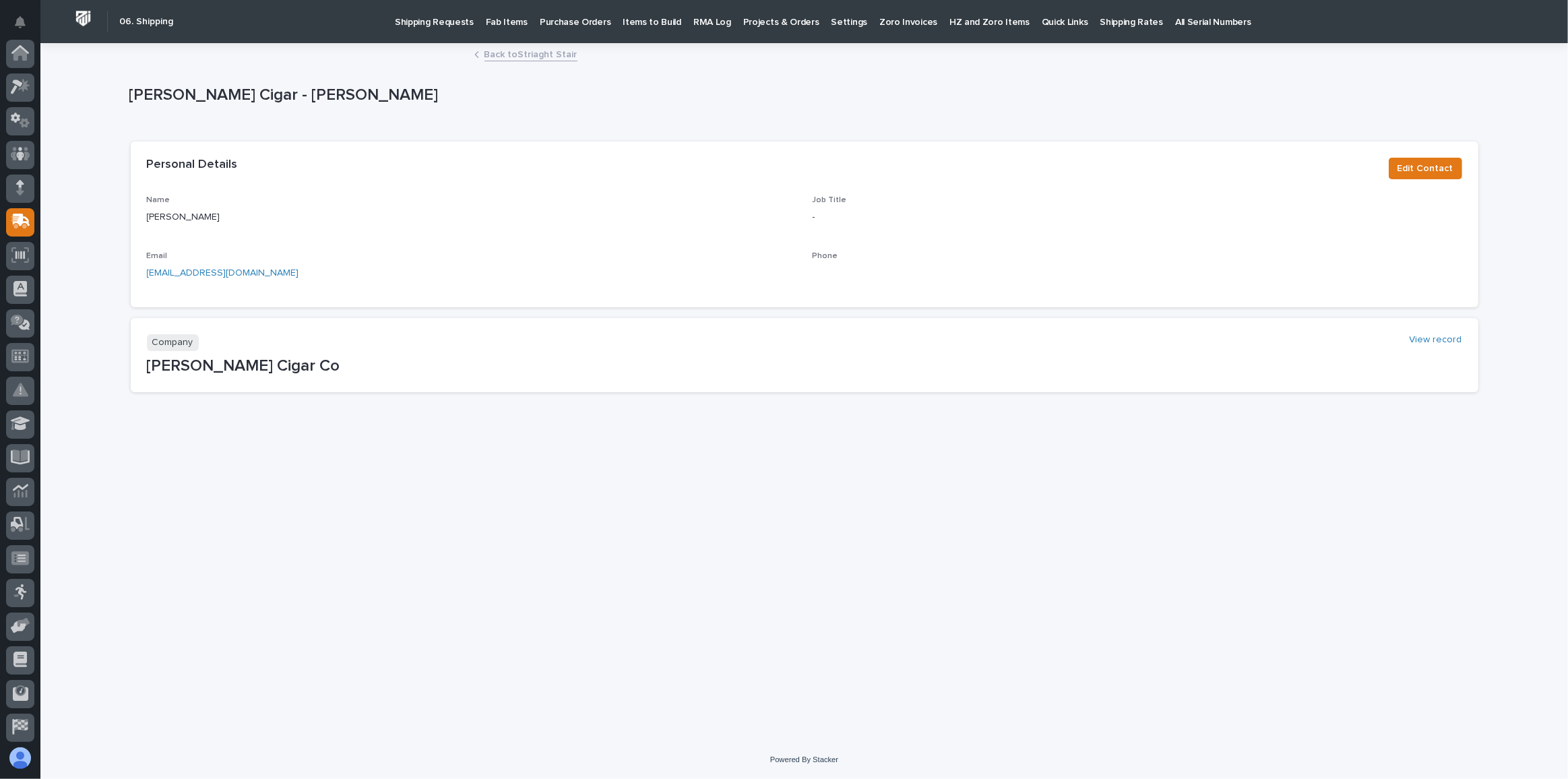
scroll to position [103, 0]
click at [486, 17] on p "Fab Items" at bounding box center [506, 13] width 41 height 28
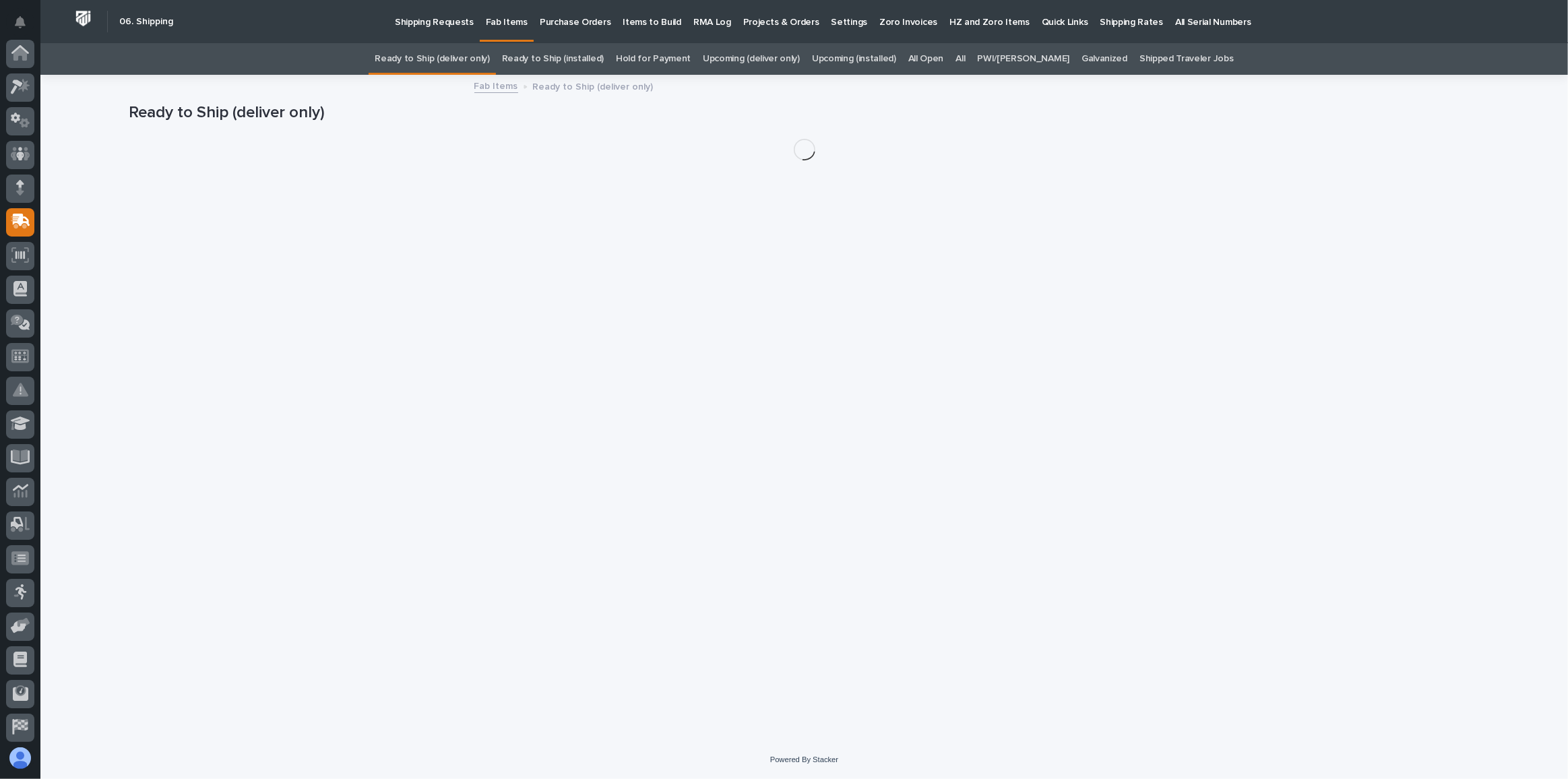
scroll to position [103, 0]
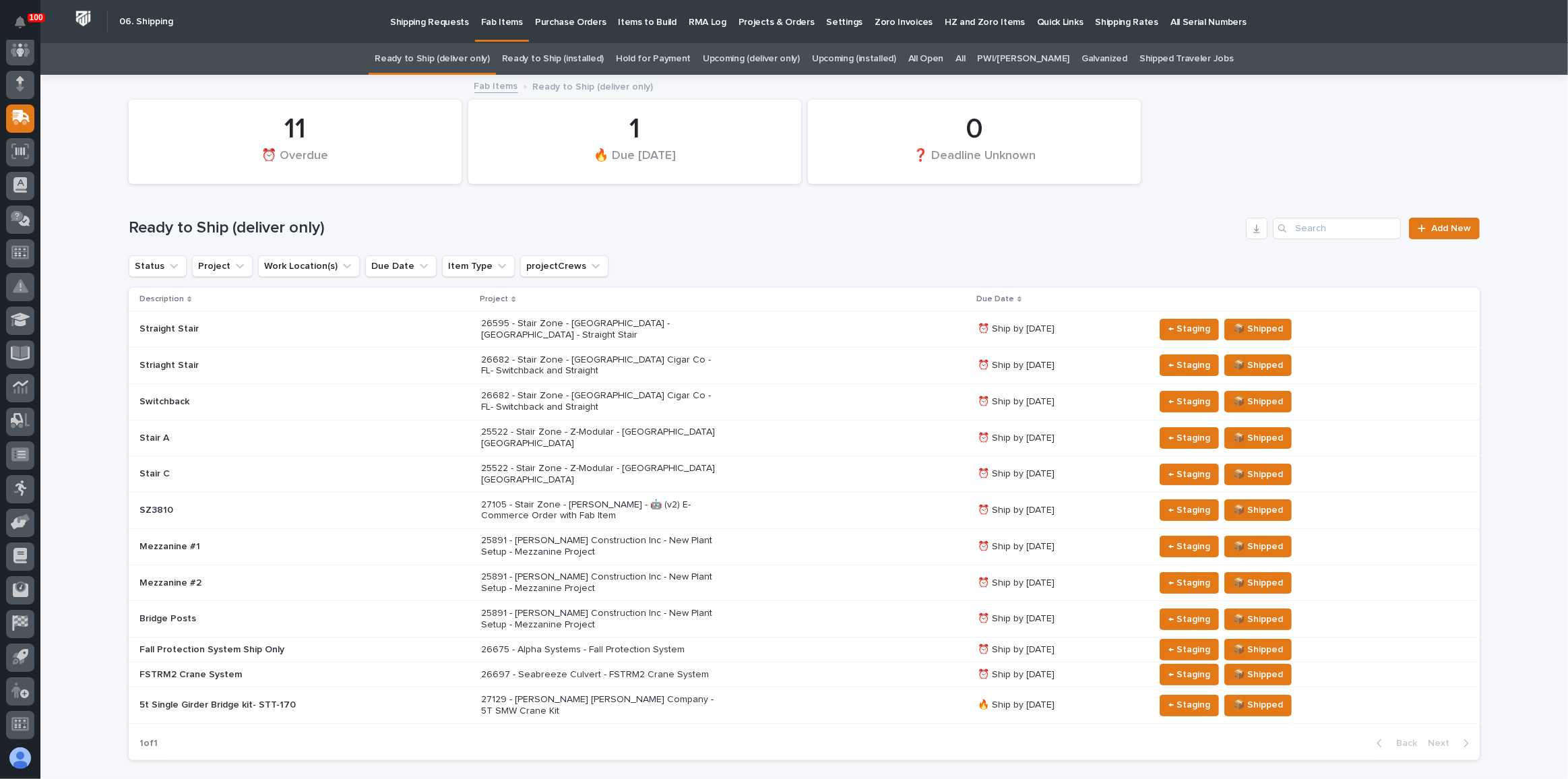
click at [673, 231] on h1 "Ready to Ship (deliver only)" at bounding box center [684, 228] width 1112 height 20
click at [730, 358] on div "26682 - Stair Zone - [GEOGRAPHIC_DATA] Cigar Co - FL- Switchback and Straight" at bounding box center [724, 365] width 486 height 33
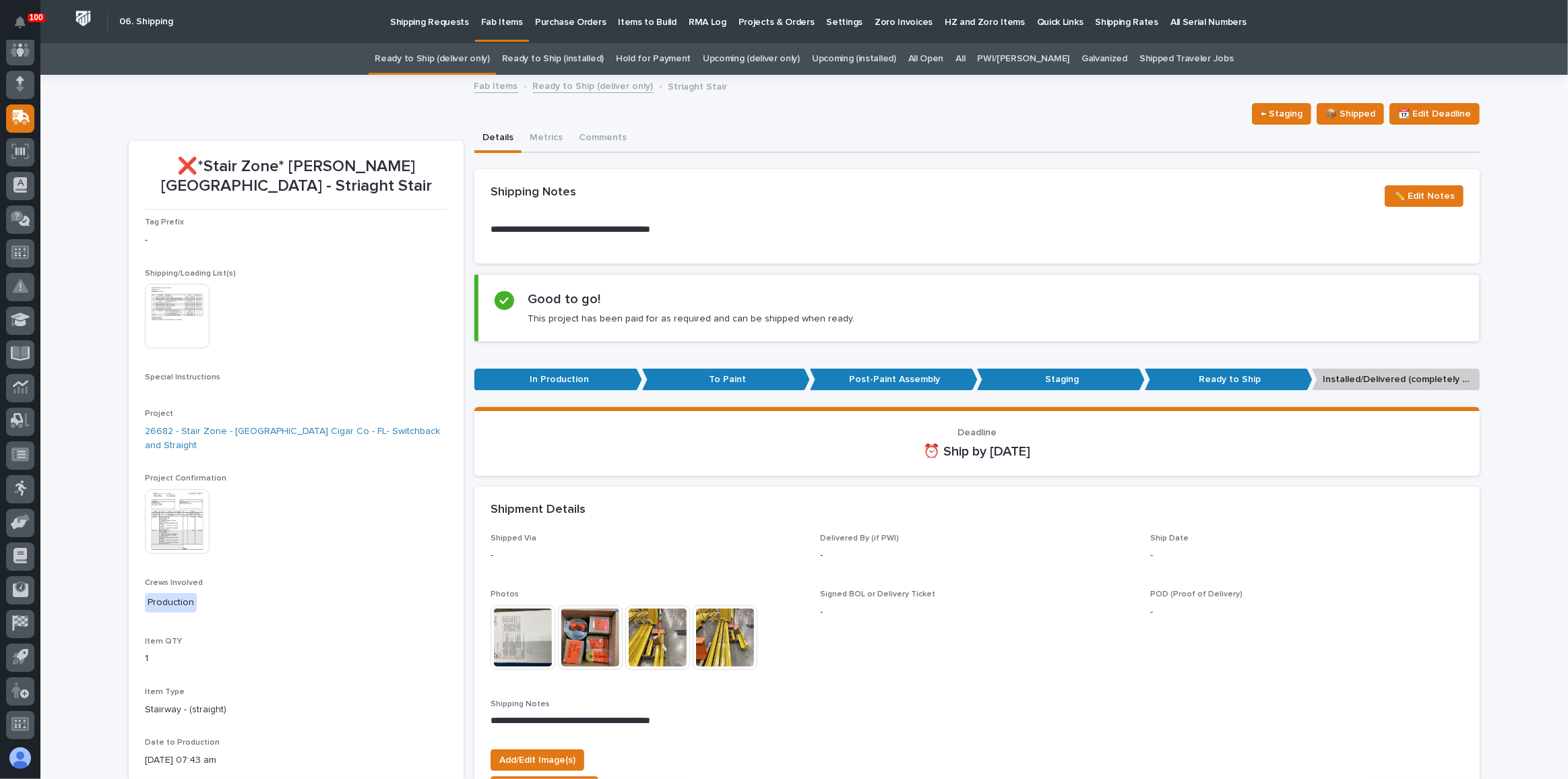
click at [160, 489] on img at bounding box center [177, 522] width 65 height 65
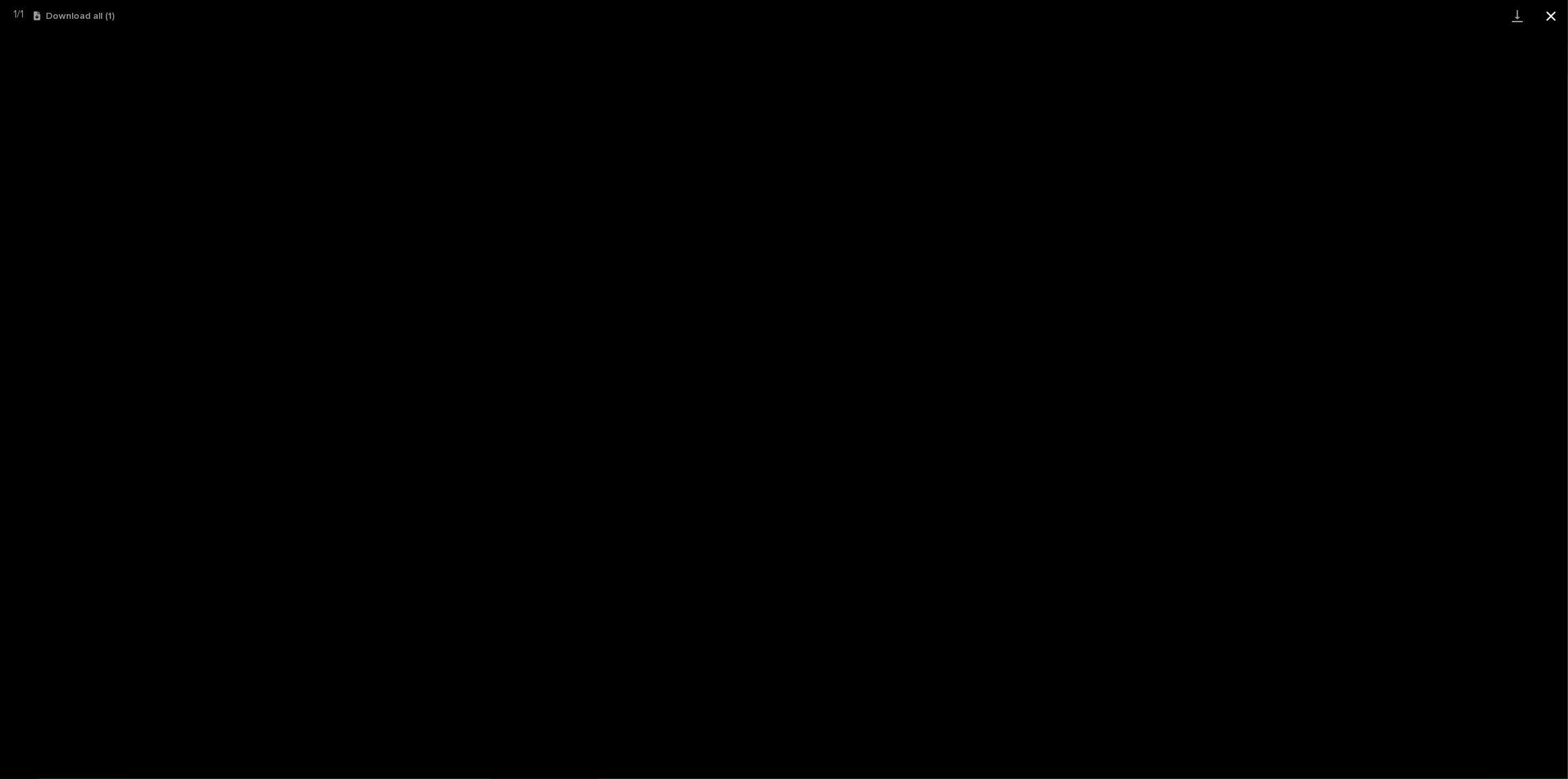
click at [1553, 13] on button "Close gallery" at bounding box center [1550, 15] width 33 height 31
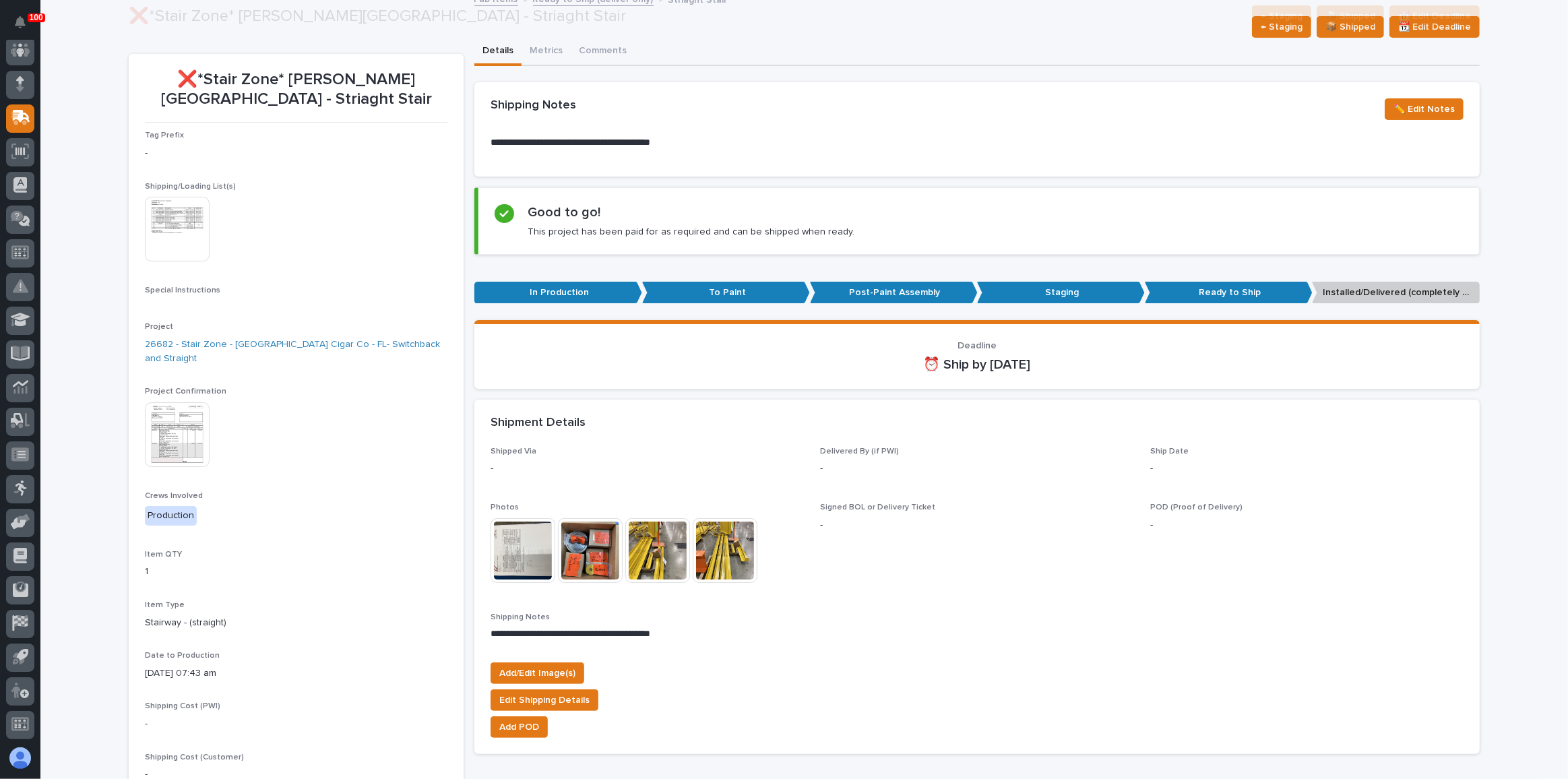
scroll to position [245, 0]
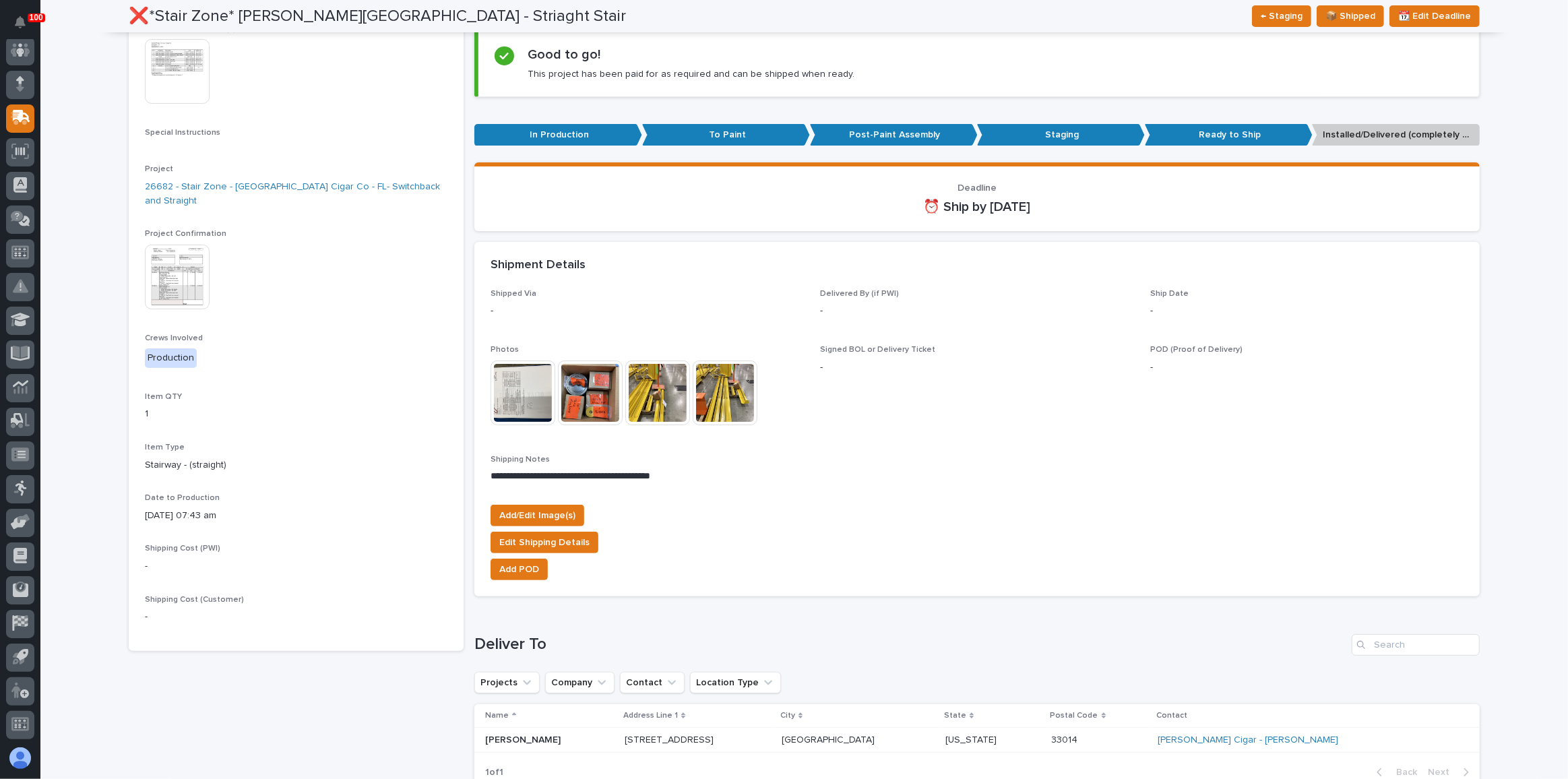
click at [158, 245] on img at bounding box center [177, 277] width 65 height 65
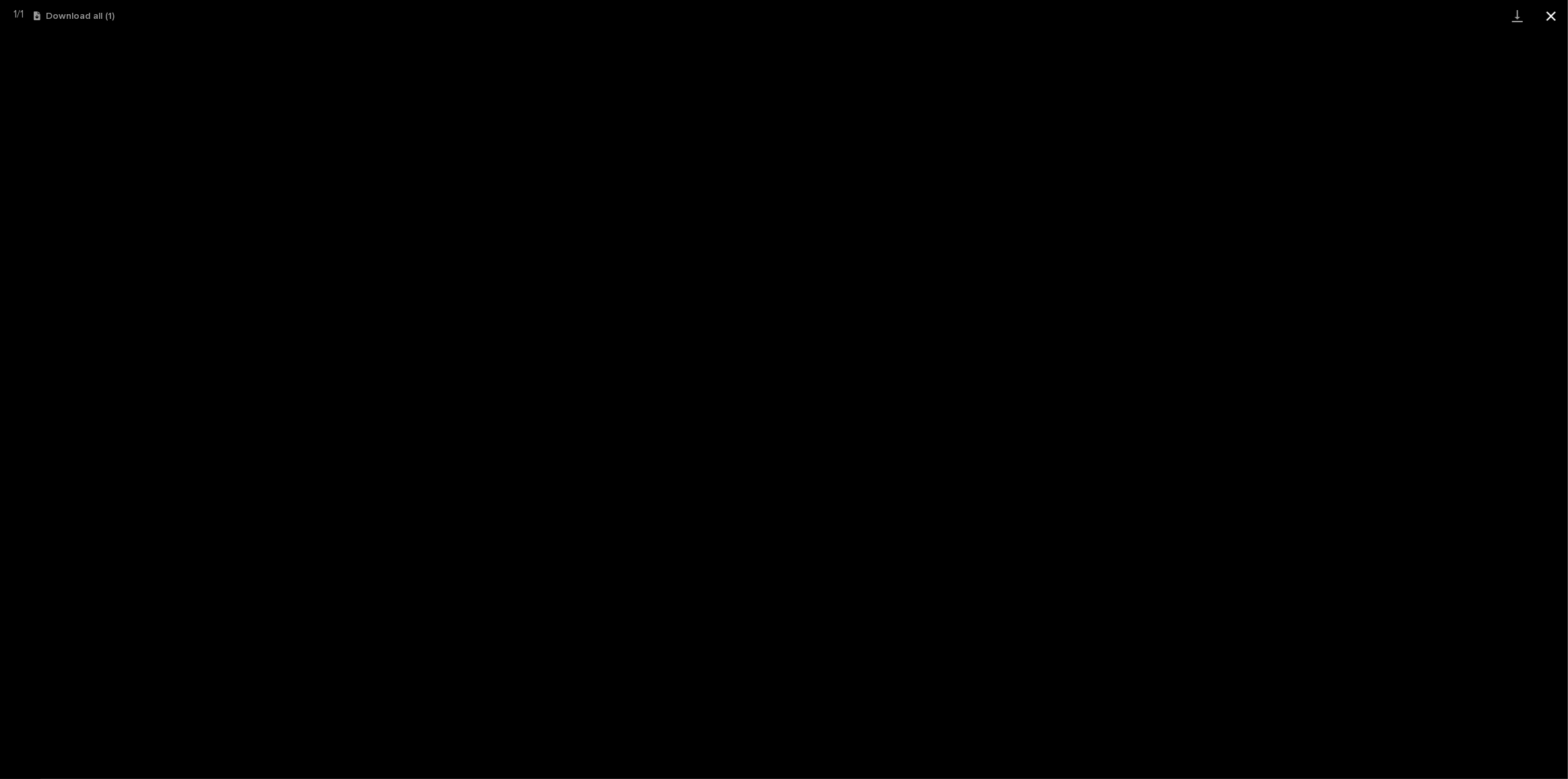
click at [1542, 13] on button "Close gallery" at bounding box center [1550, 15] width 33 height 31
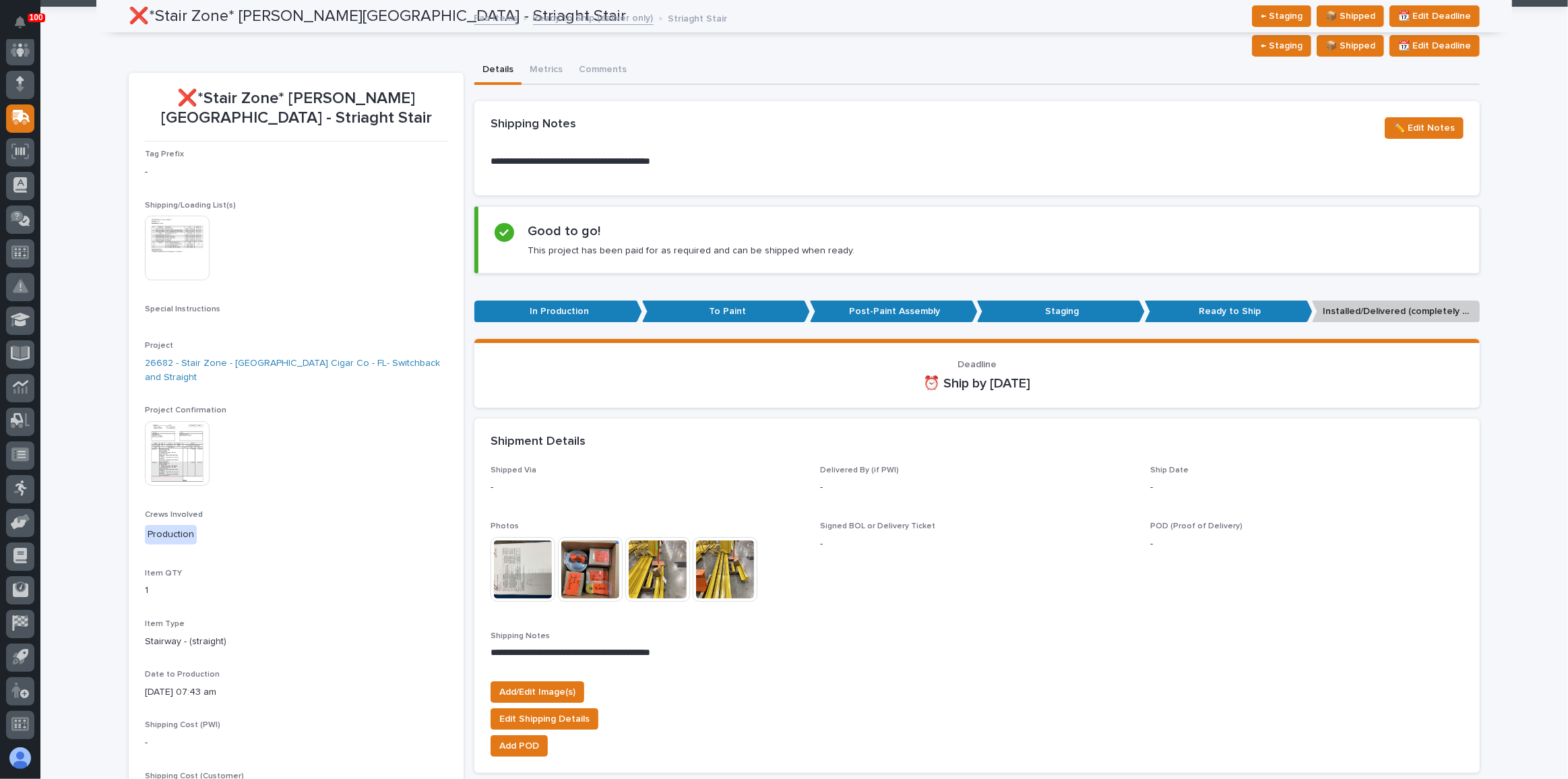
scroll to position [0, 0]
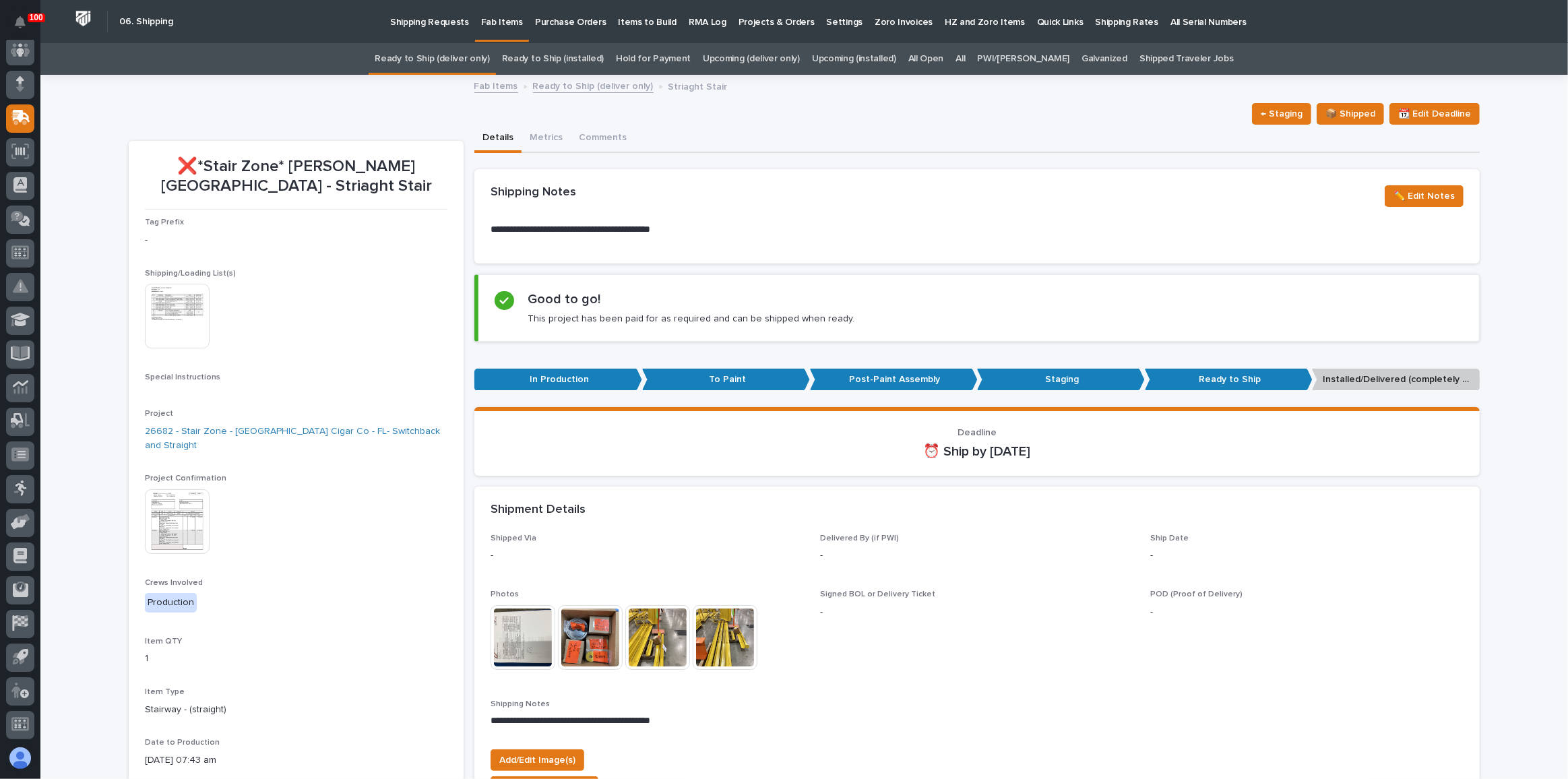
click at [195, 306] on img at bounding box center [177, 317] width 65 height 65
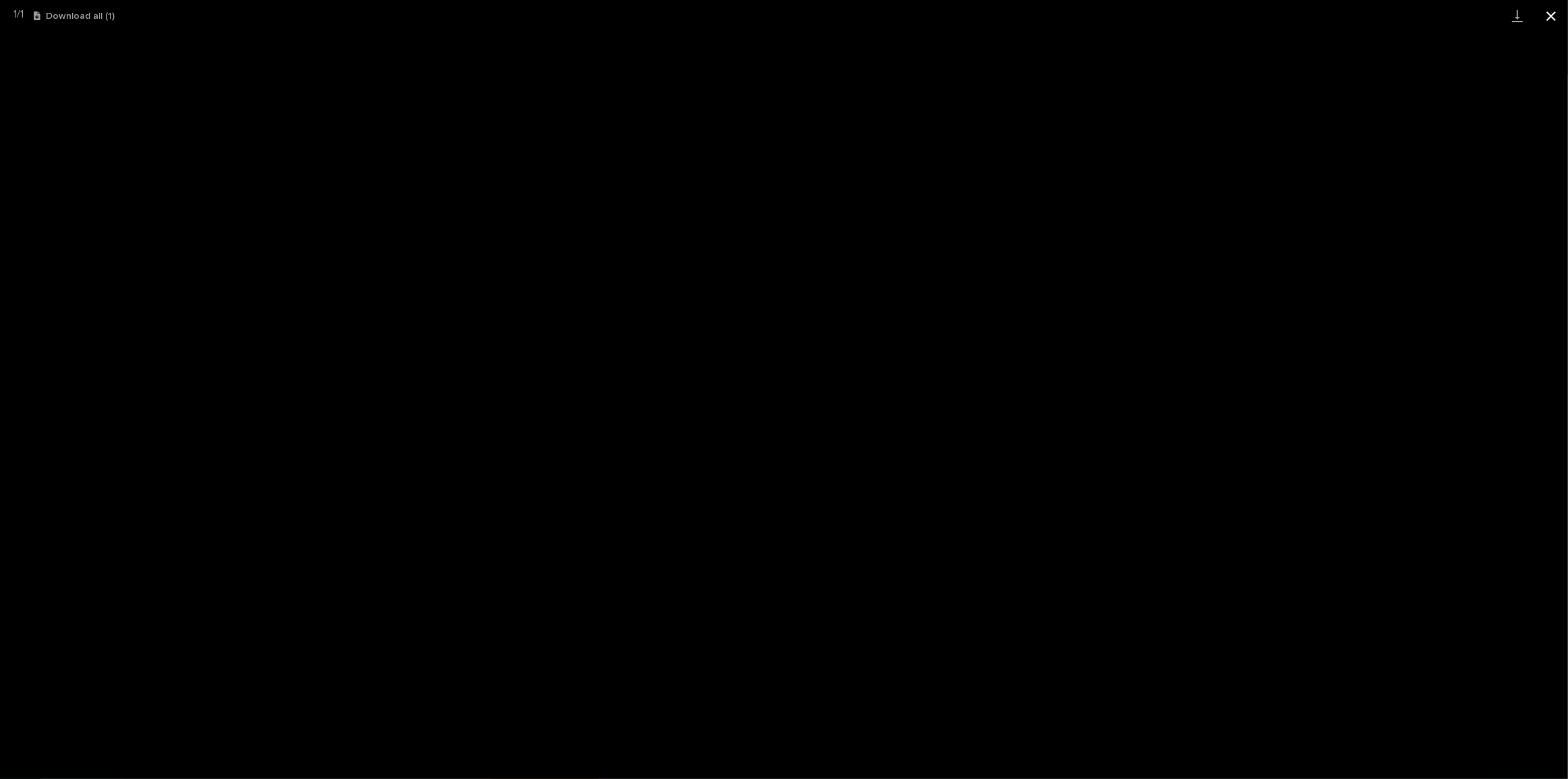
click at [1553, 20] on button "Close gallery" at bounding box center [1550, 15] width 33 height 31
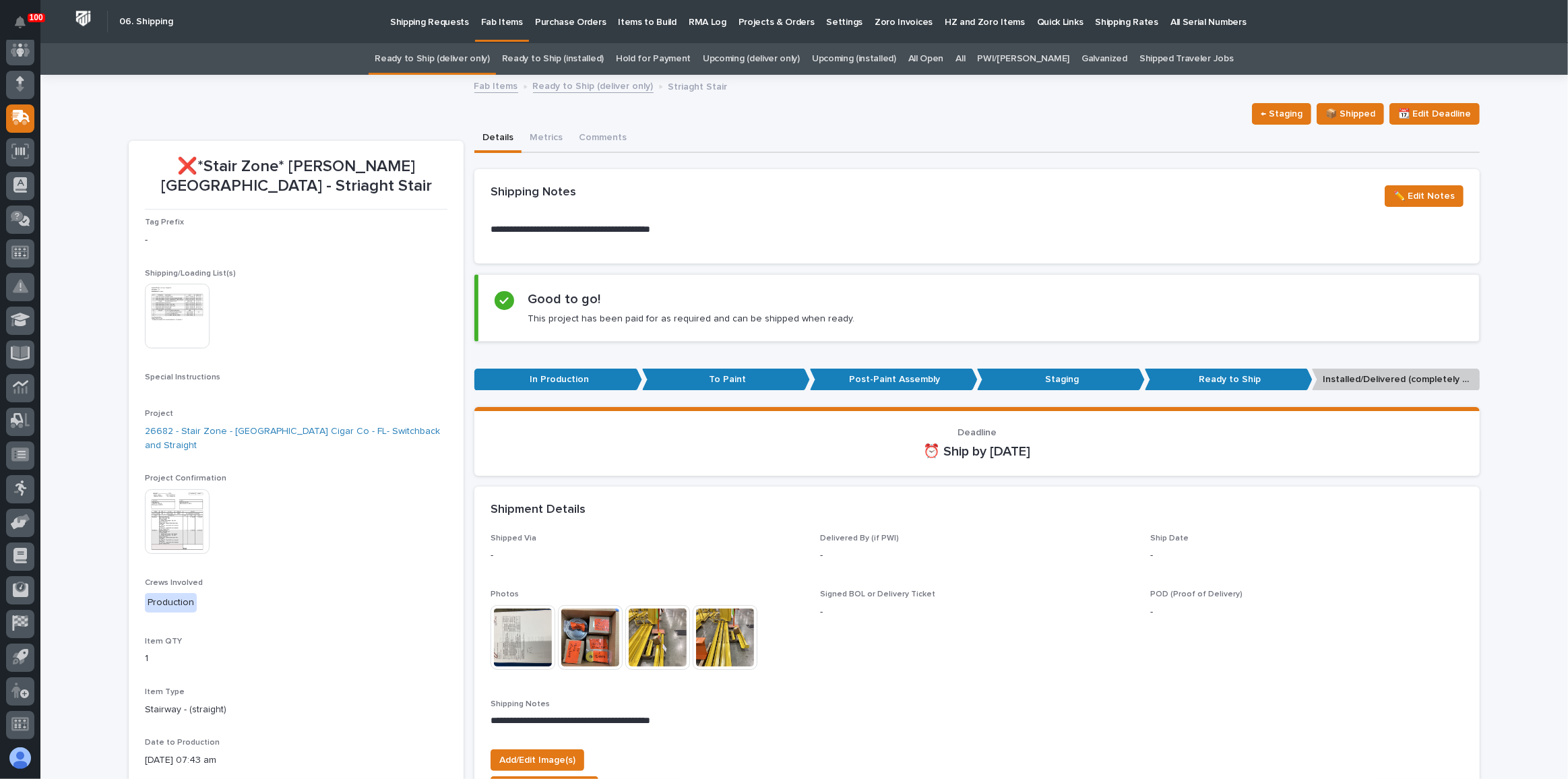
click at [489, 55] on link "Ready to Ship (deliver only)" at bounding box center [432, 58] width 114 height 31
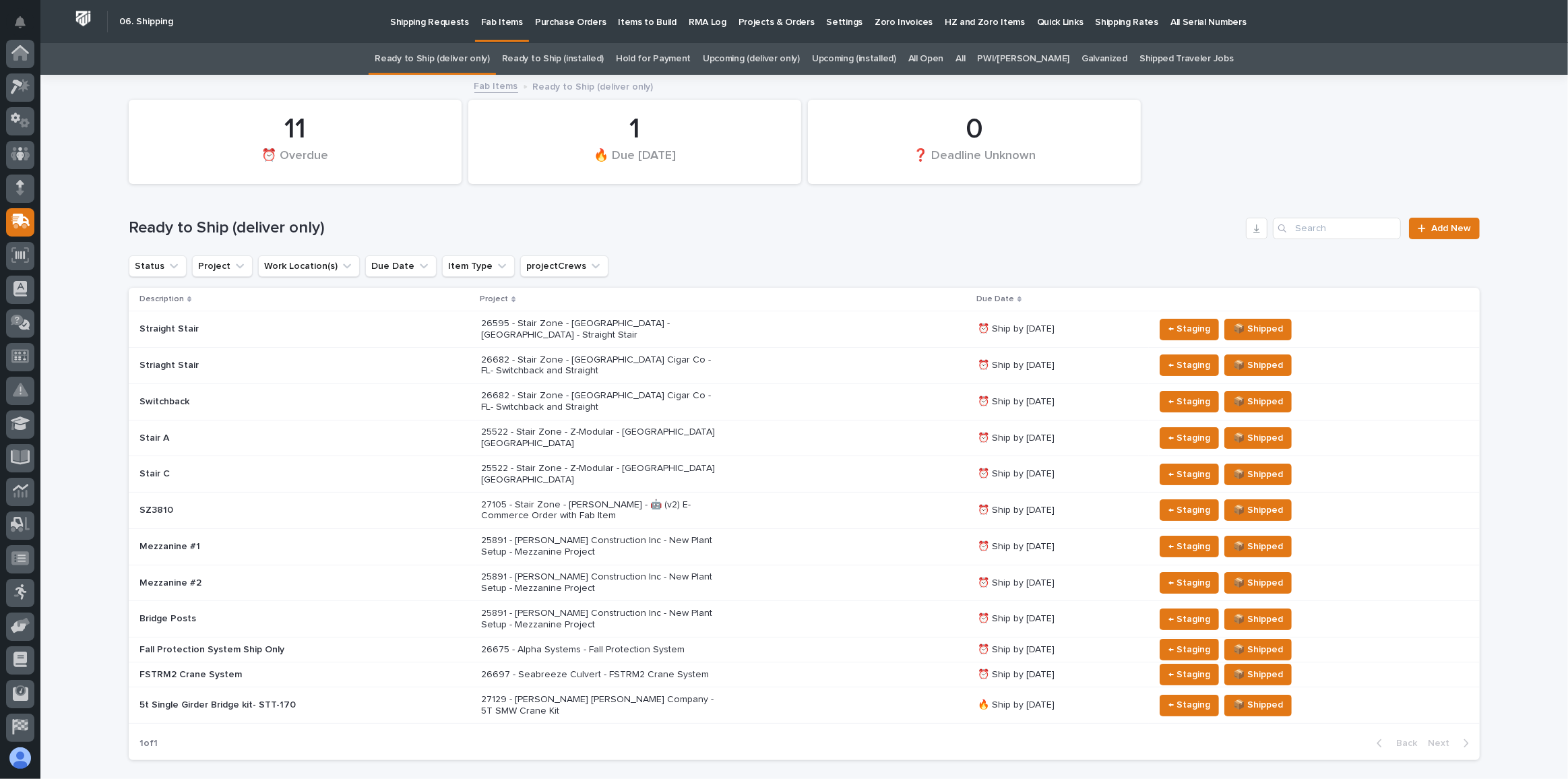
scroll to position [103, 0]
click at [450, 391] on div "Switchback" at bounding box center [305, 402] width 331 height 22
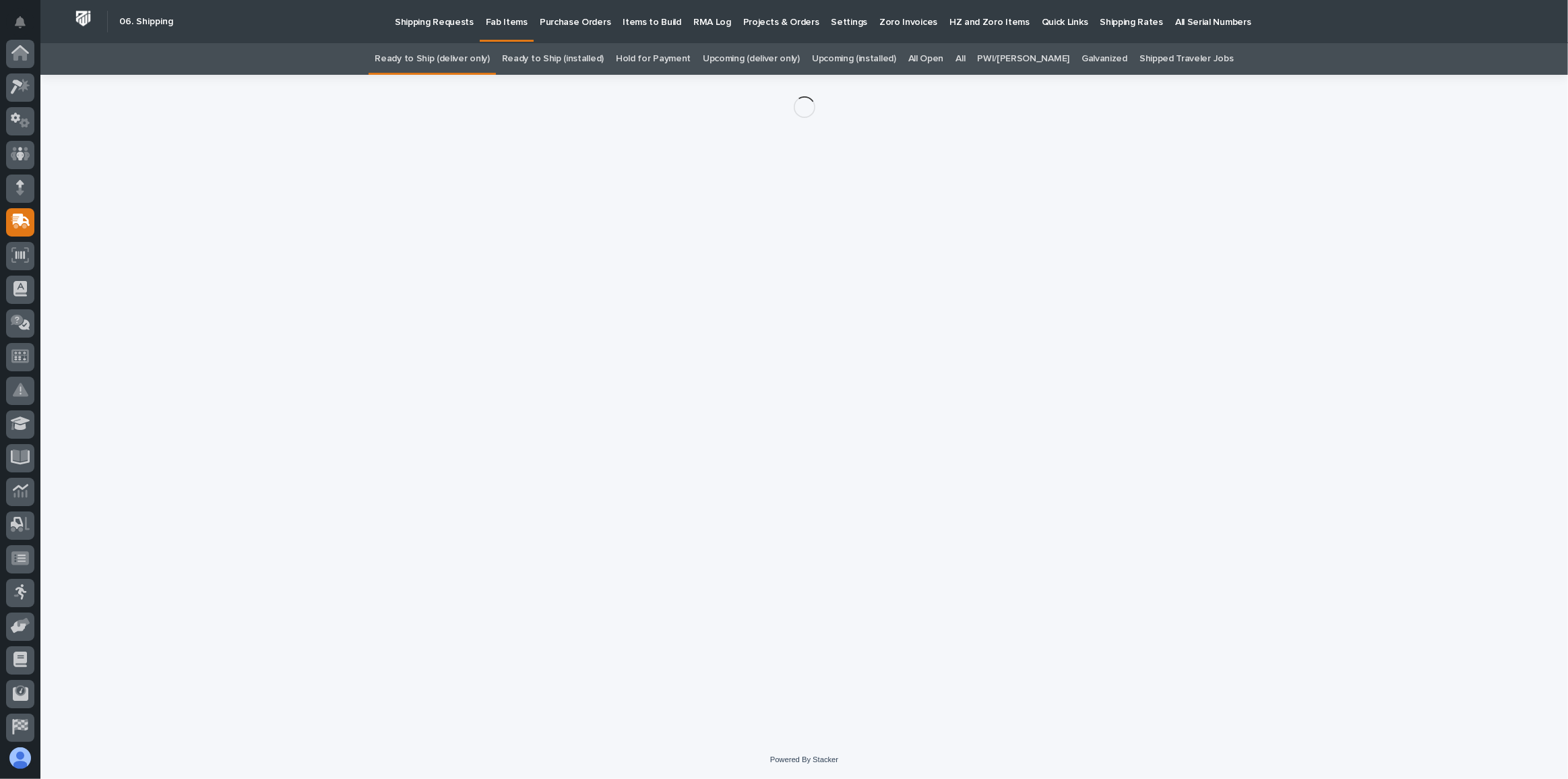
scroll to position [103, 0]
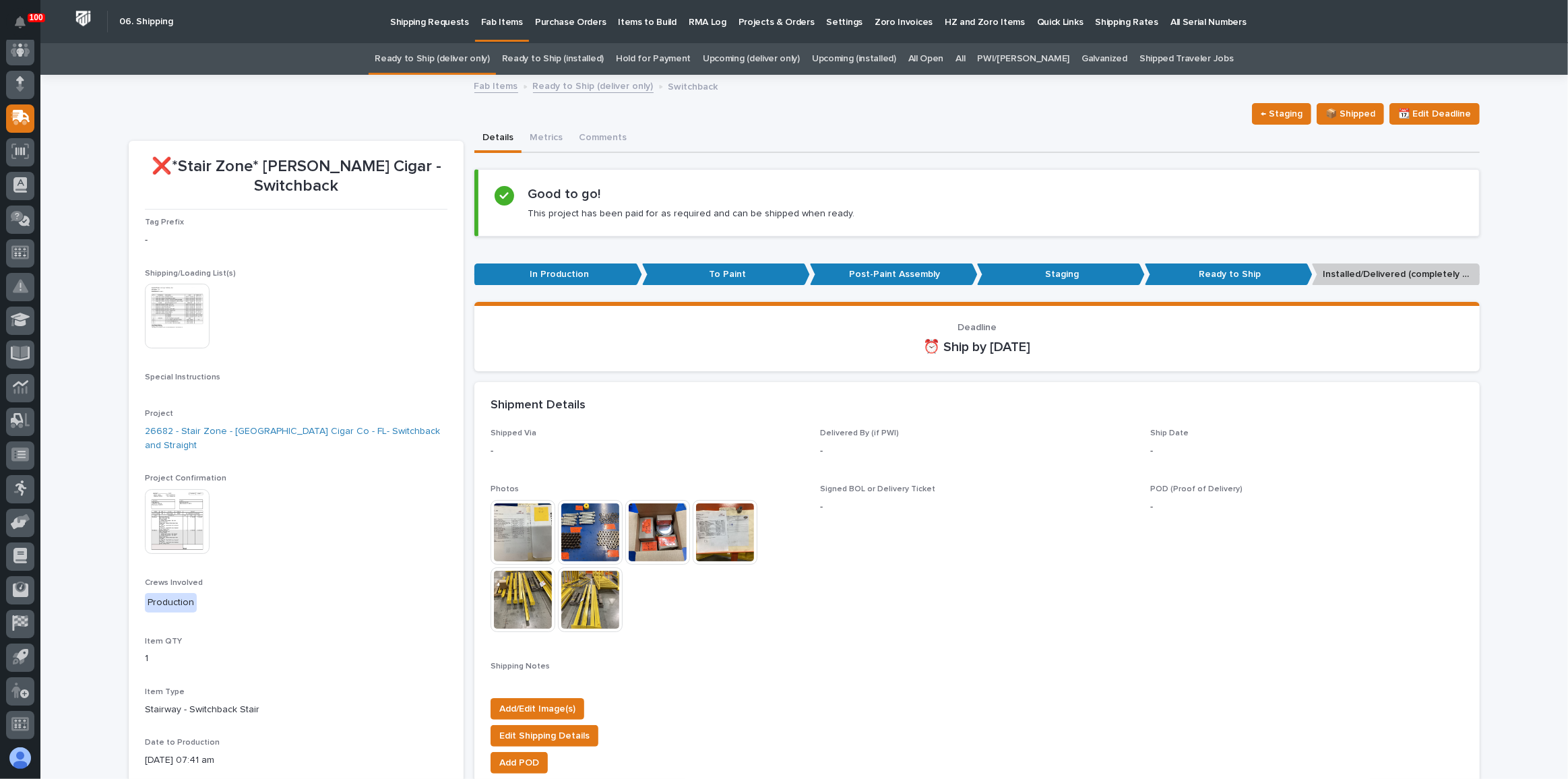
click at [191, 316] on img at bounding box center [177, 317] width 65 height 65
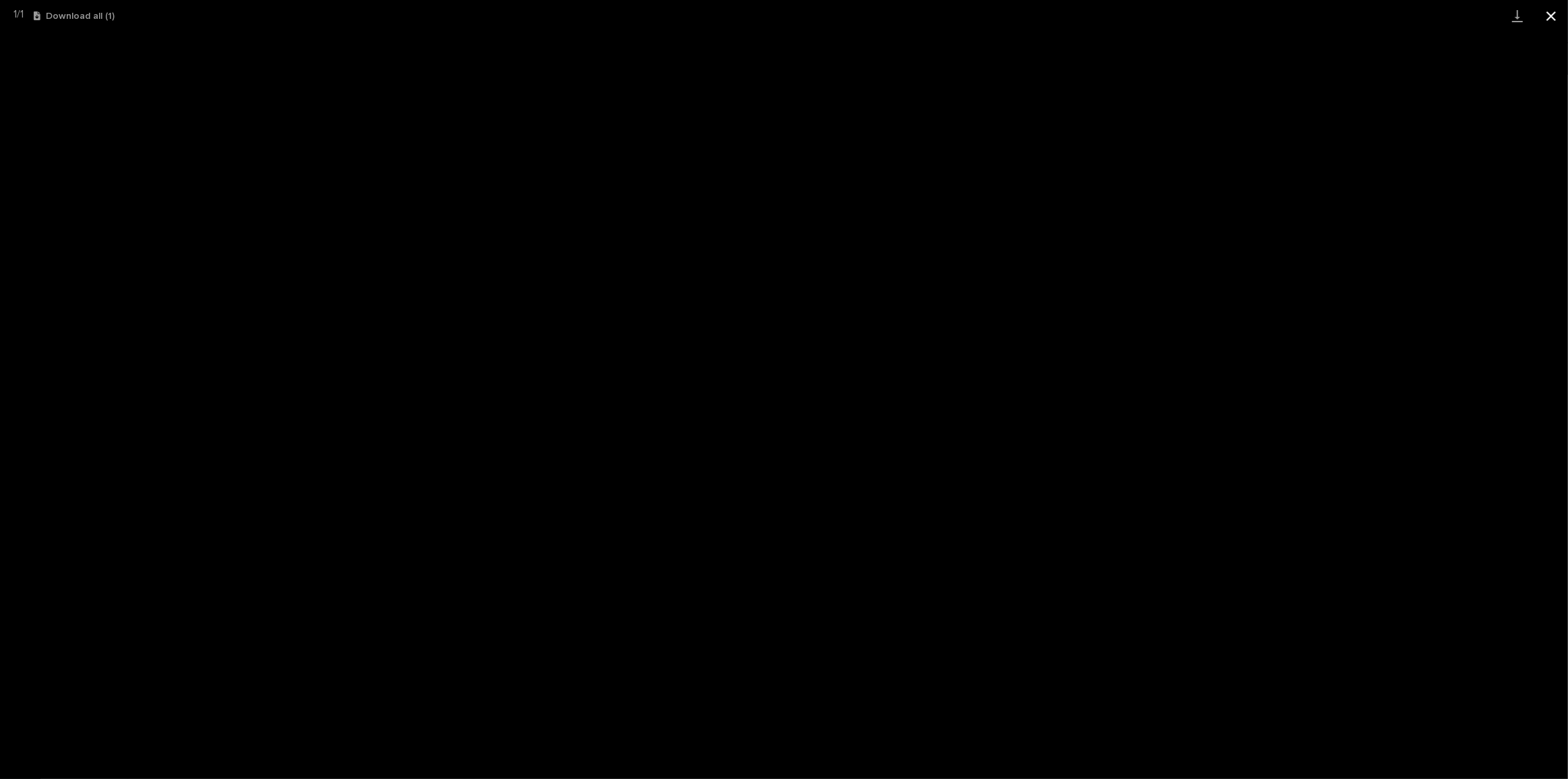
click at [1553, 16] on button "Close gallery" at bounding box center [1550, 15] width 33 height 31
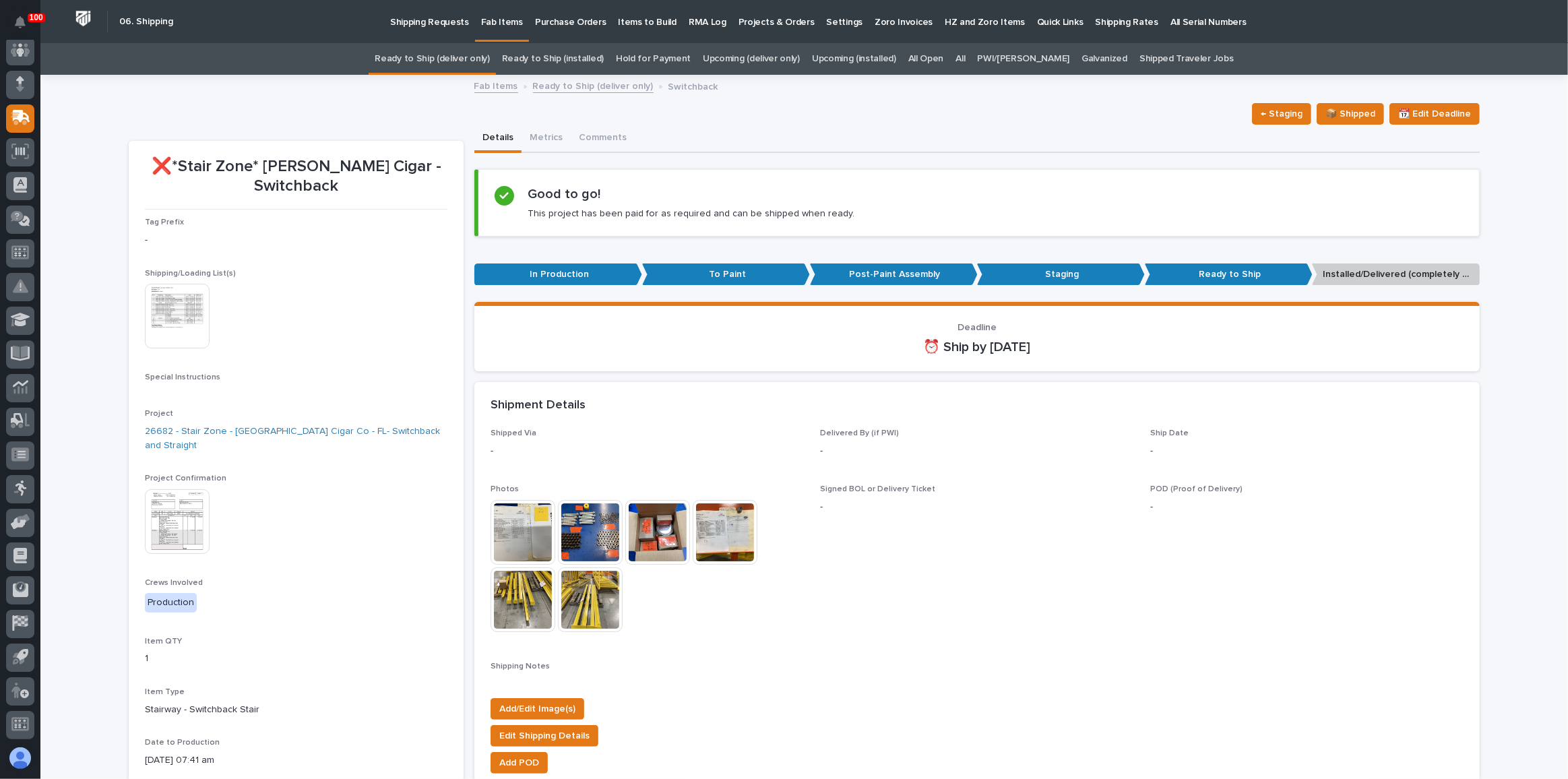
click at [187, 489] on img at bounding box center [177, 522] width 65 height 65
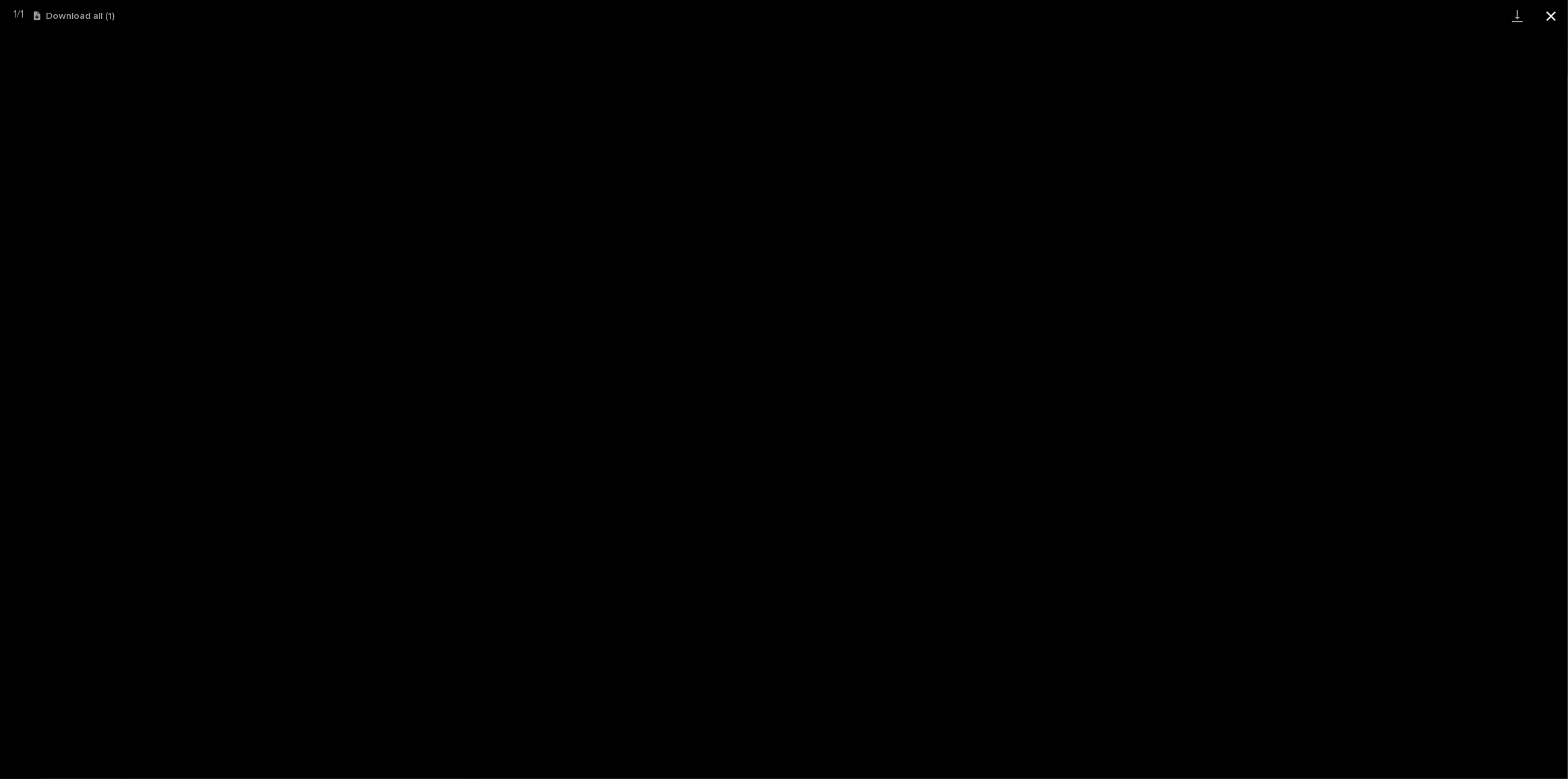
click at [1550, 9] on button "Close gallery" at bounding box center [1550, 15] width 33 height 31
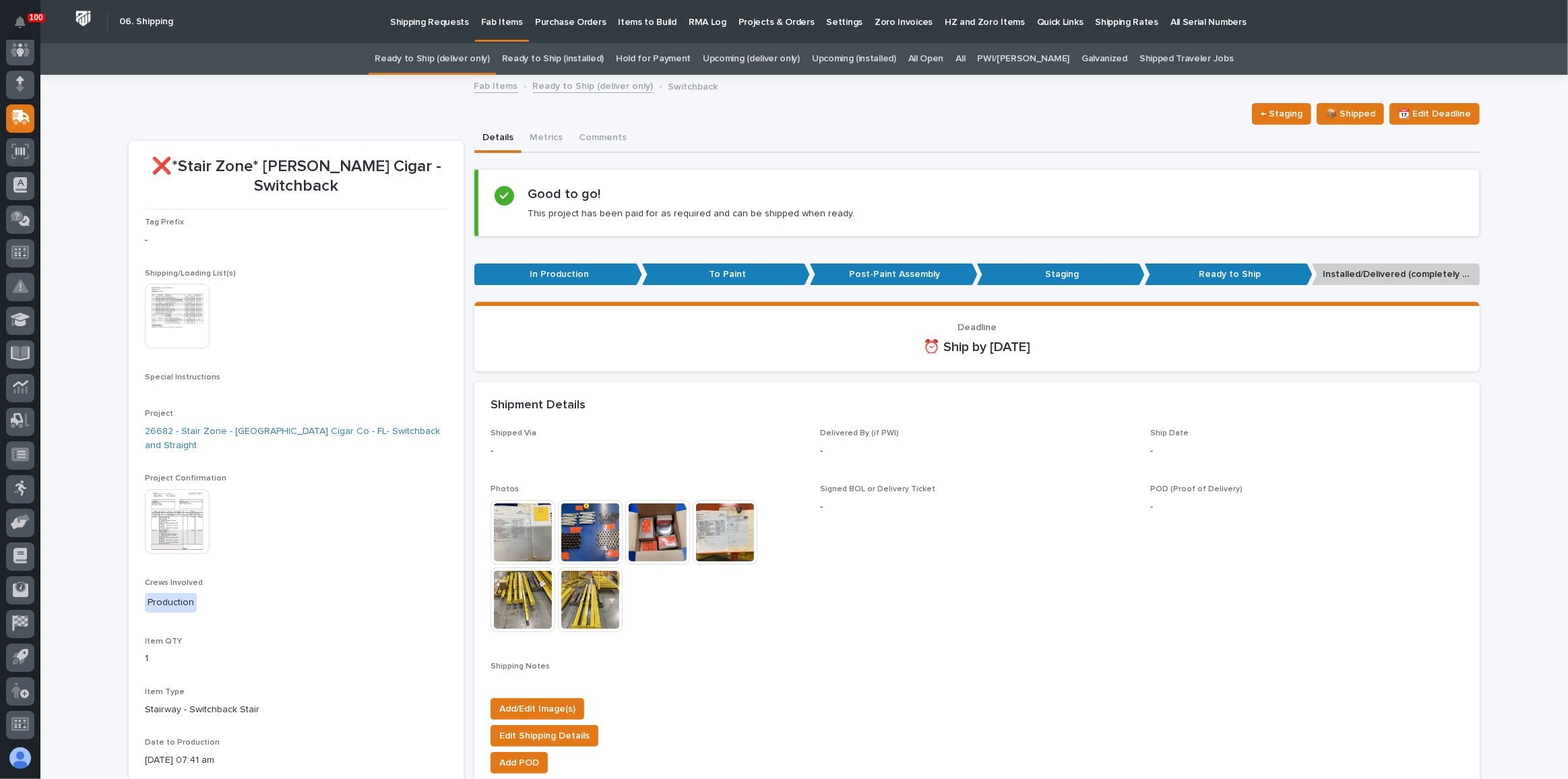
click at [179, 284] on img at bounding box center [177, 317] width 65 height 65
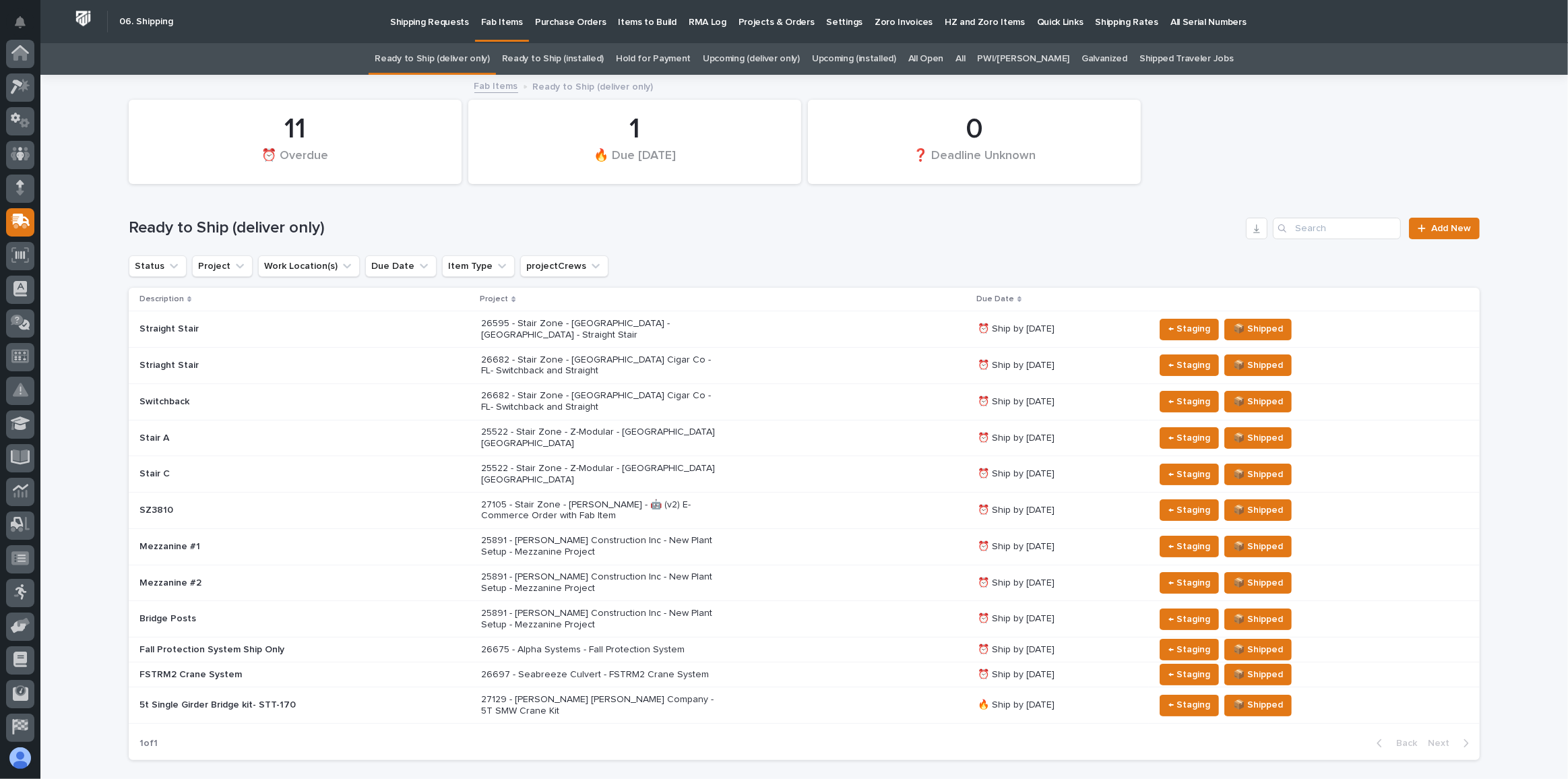
scroll to position [103, 0]
click at [645, 354] on p "26682 - Stair Zone - [GEOGRAPHIC_DATA] Cigar Co - FL- Switchback and Straight" at bounding box center [599, 365] width 236 height 22
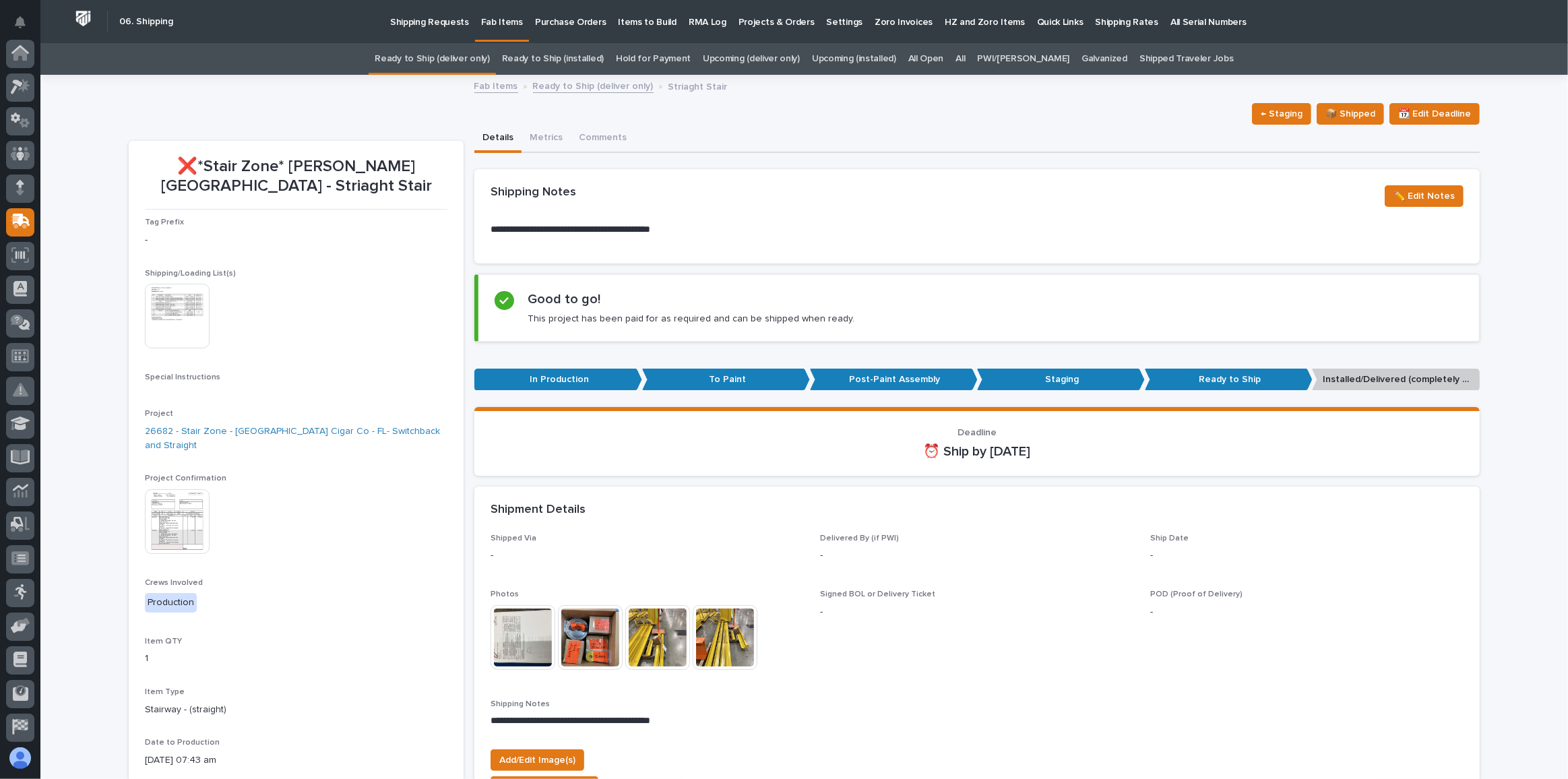
scroll to position [103, 0]
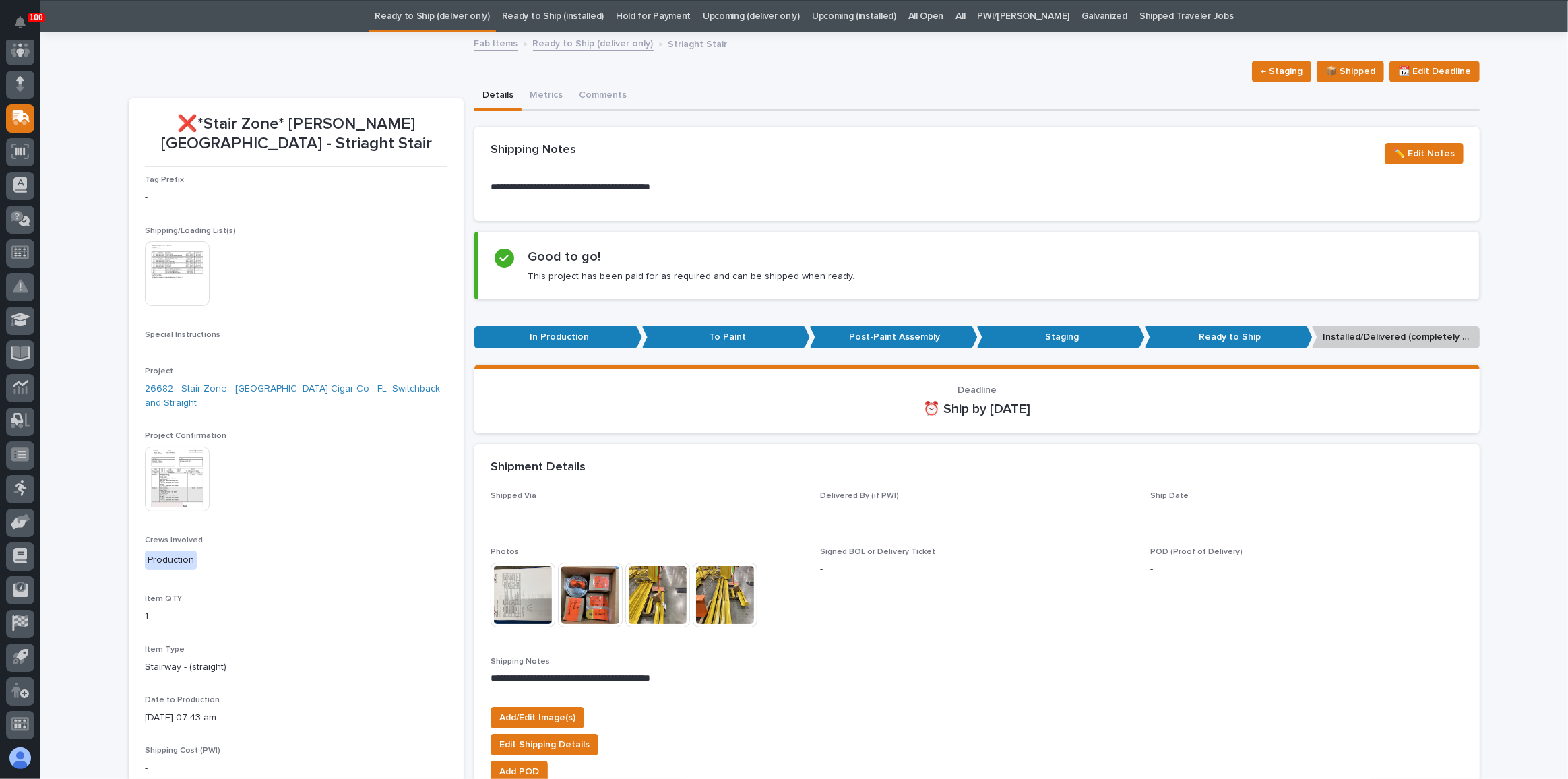
click at [214, 260] on div "This file cannot be opened Download File" at bounding box center [296, 274] width 302 height 67
click at [179, 254] on img at bounding box center [177, 273] width 65 height 65
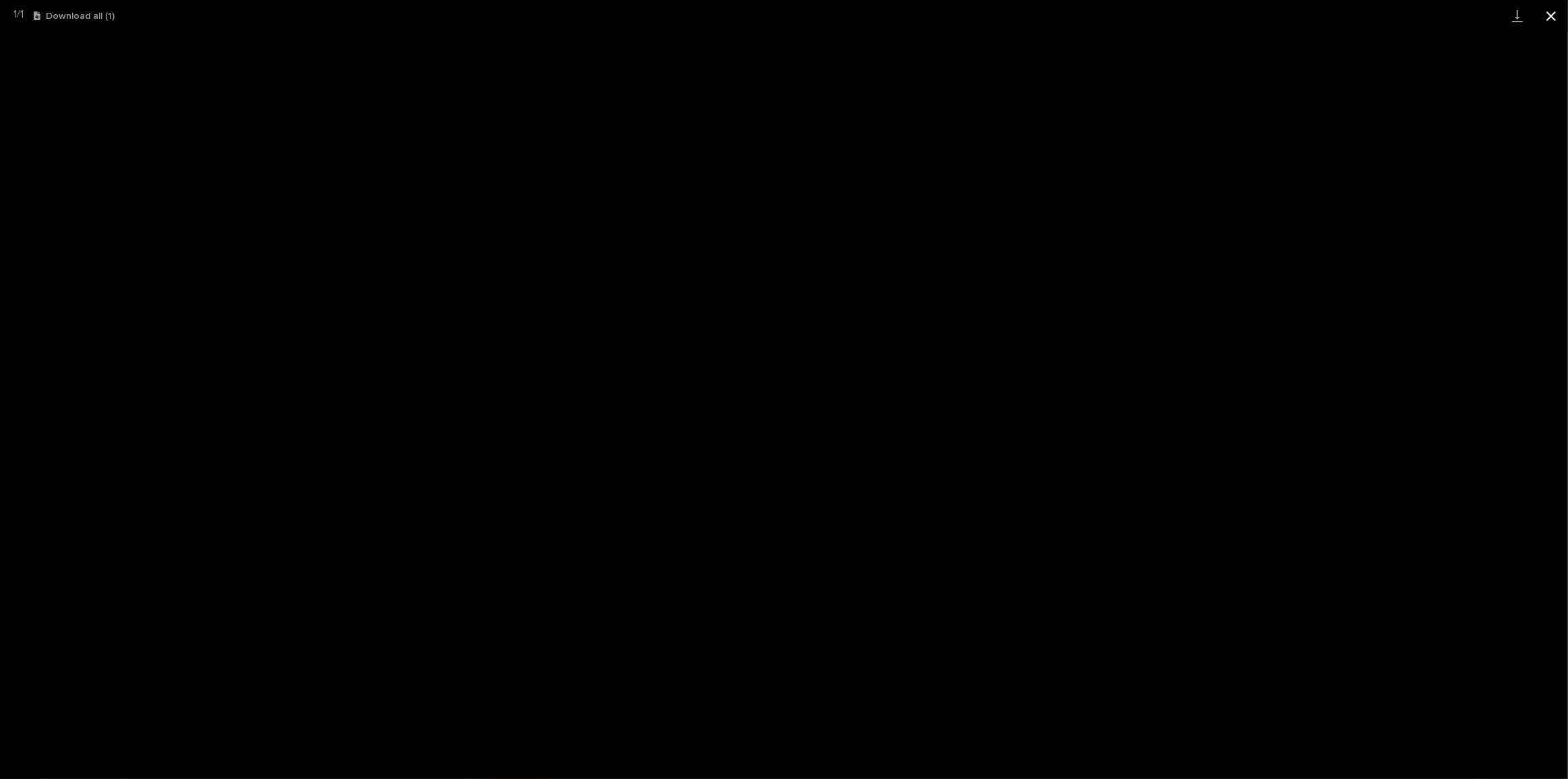
click at [1550, 17] on button "Close gallery" at bounding box center [1550, 15] width 33 height 31
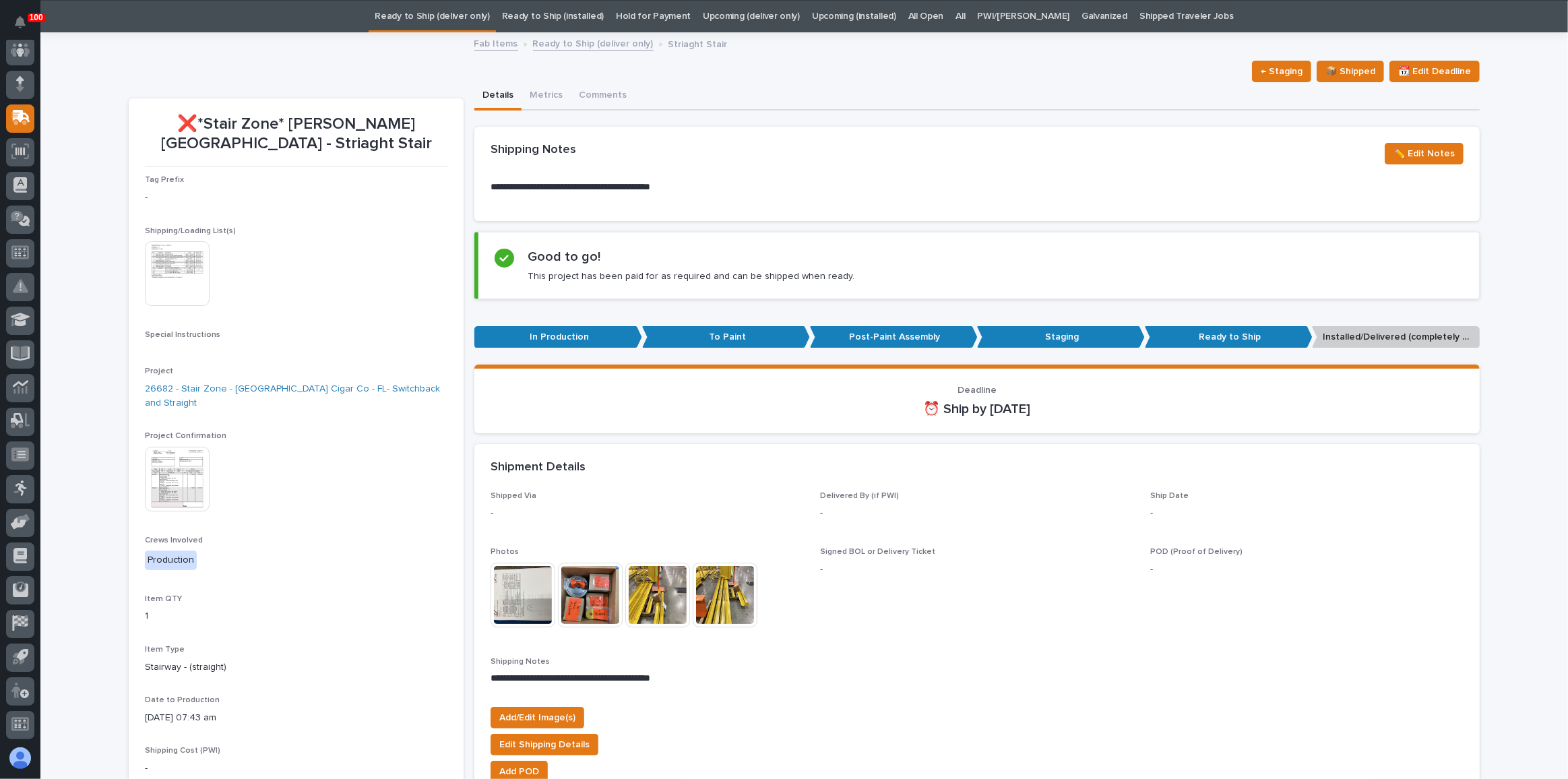
click at [176, 447] on img at bounding box center [177, 479] width 65 height 65
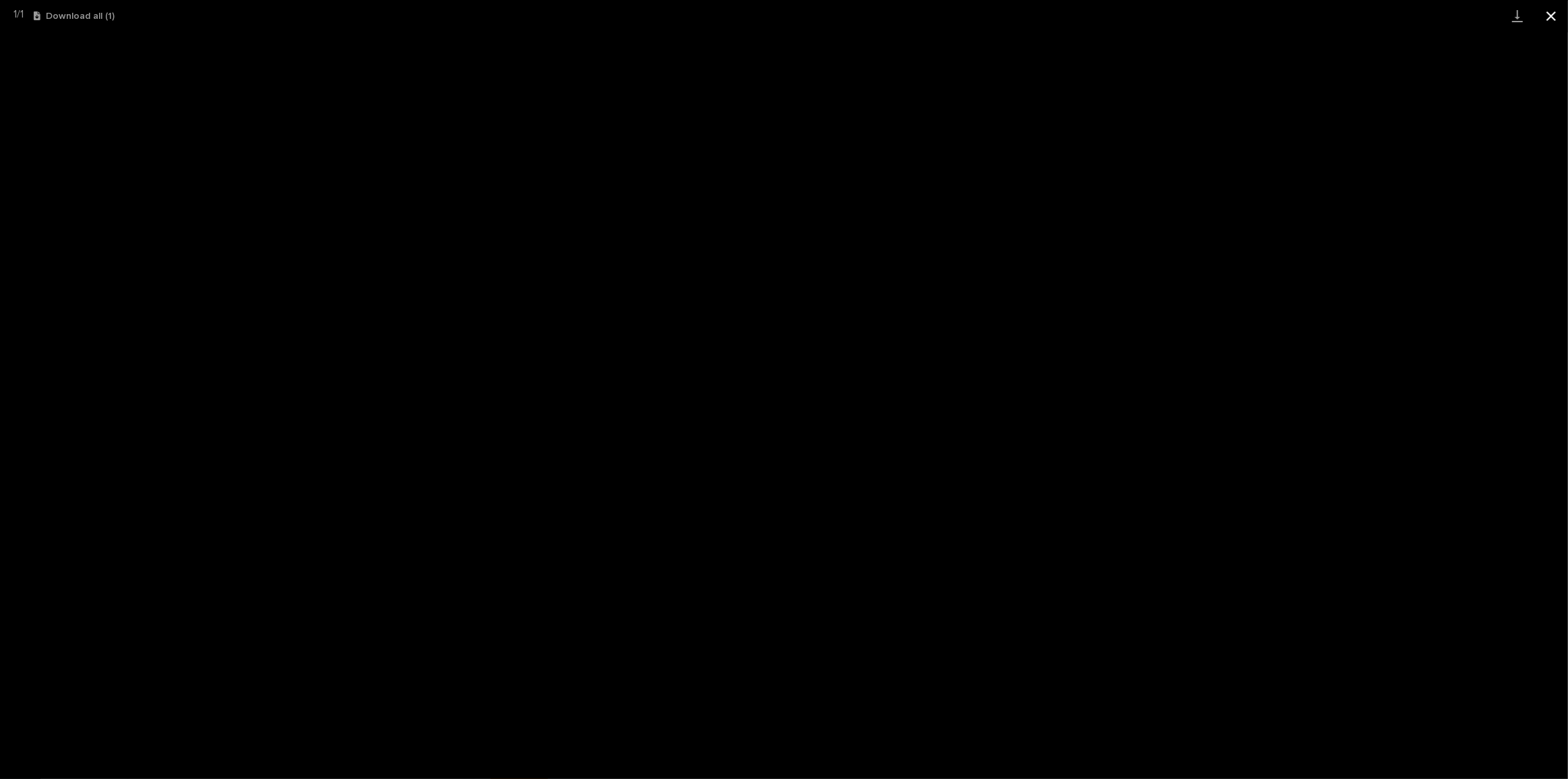
click at [1558, 20] on button "Close gallery" at bounding box center [1550, 15] width 33 height 31
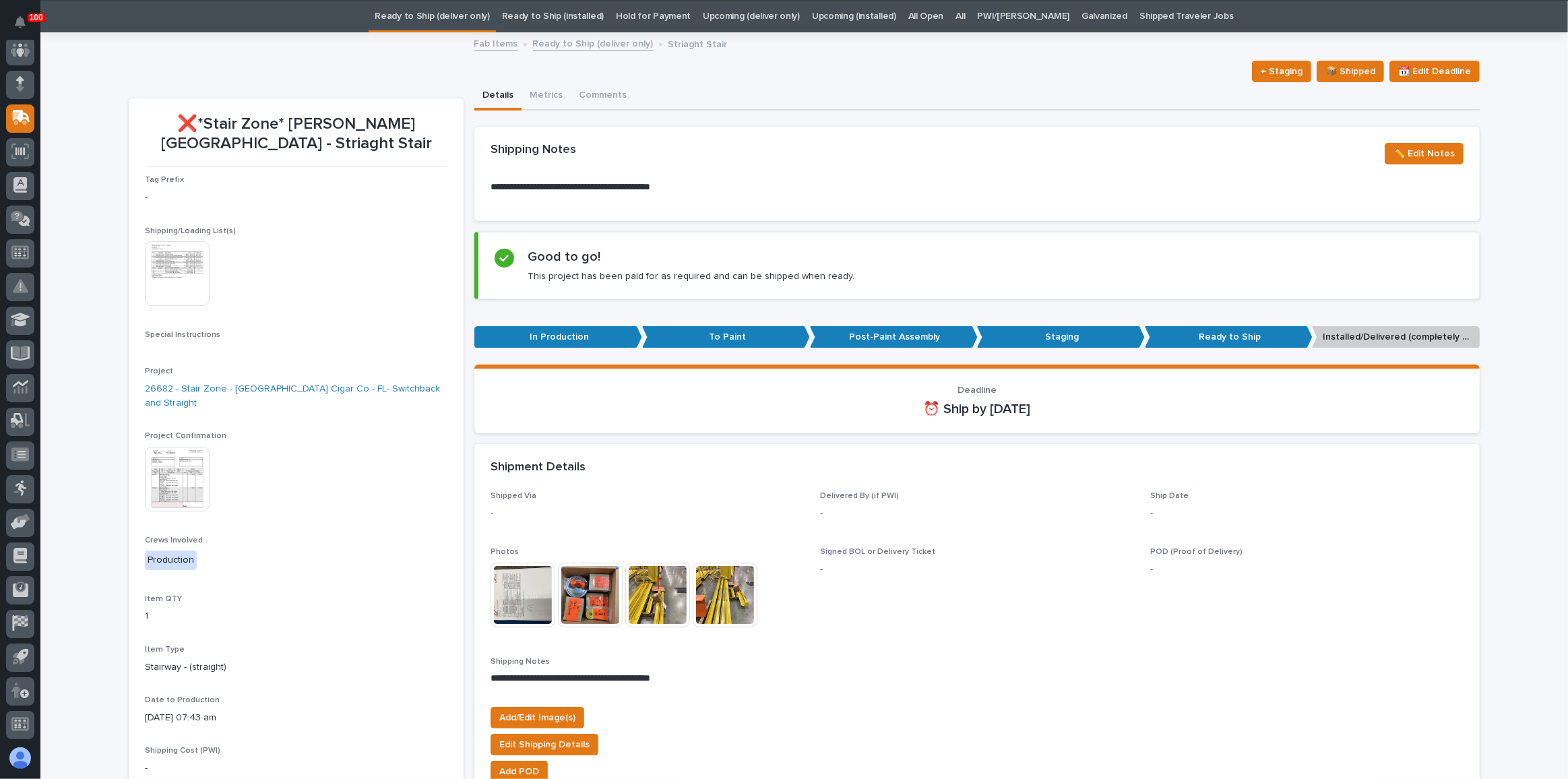
click at [475, 5] on link "Ready to Ship (deliver only)" at bounding box center [432, 16] width 114 height 31
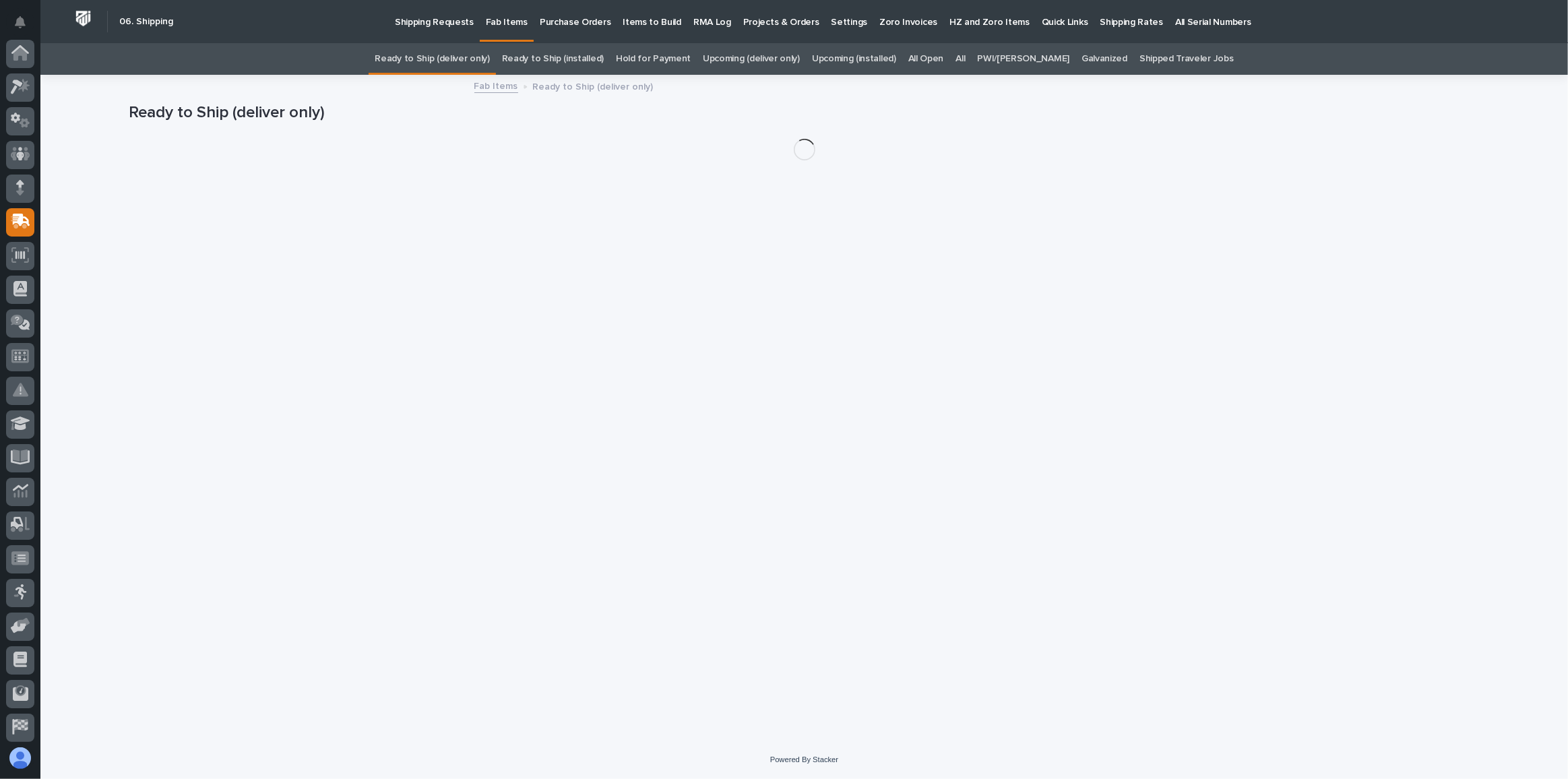
scroll to position [103, 0]
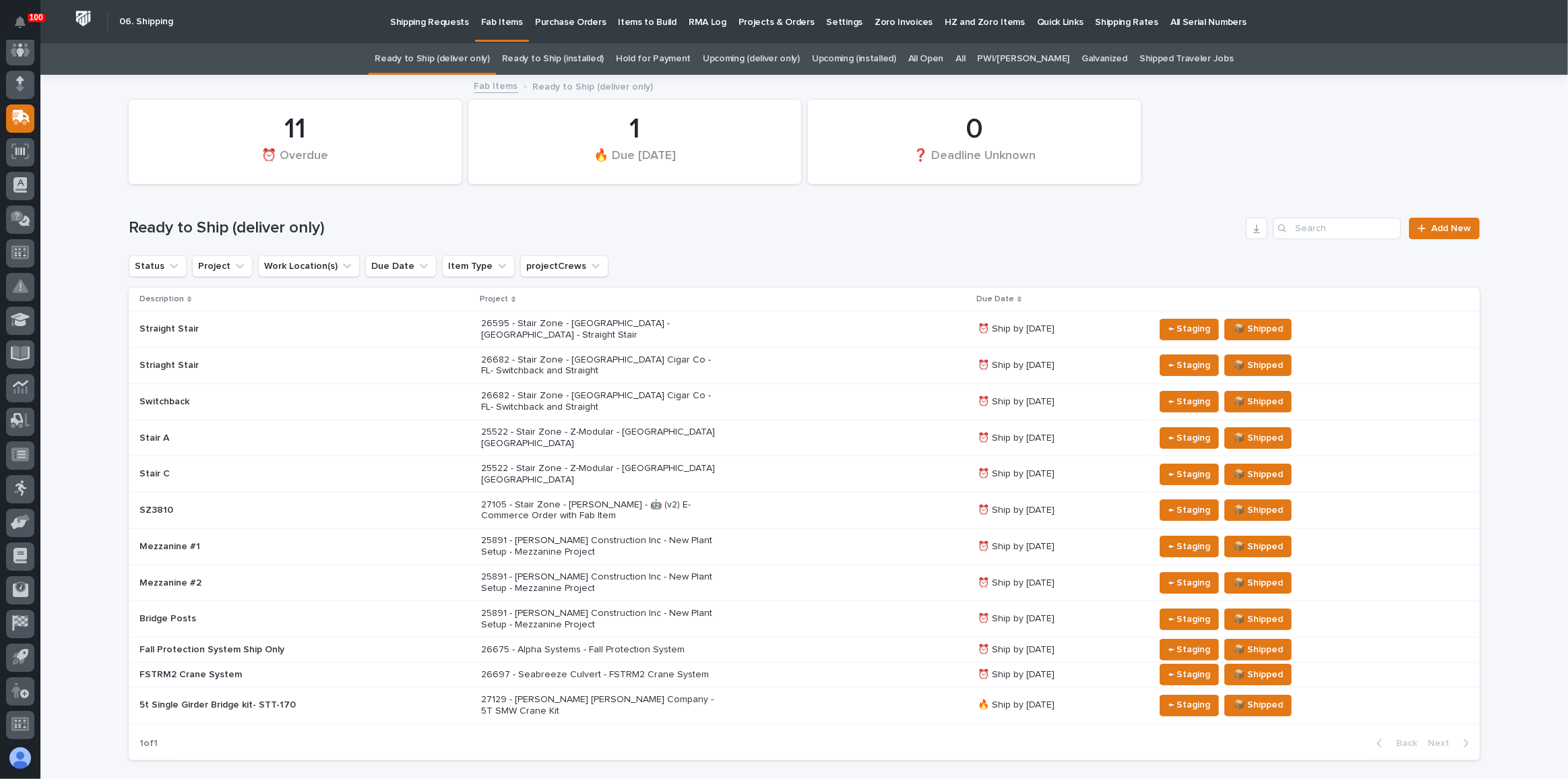
click at [633, 228] on h1 "Ready to Ship (deliver only)" at bounding box center [684, 228] width 1112 height 20
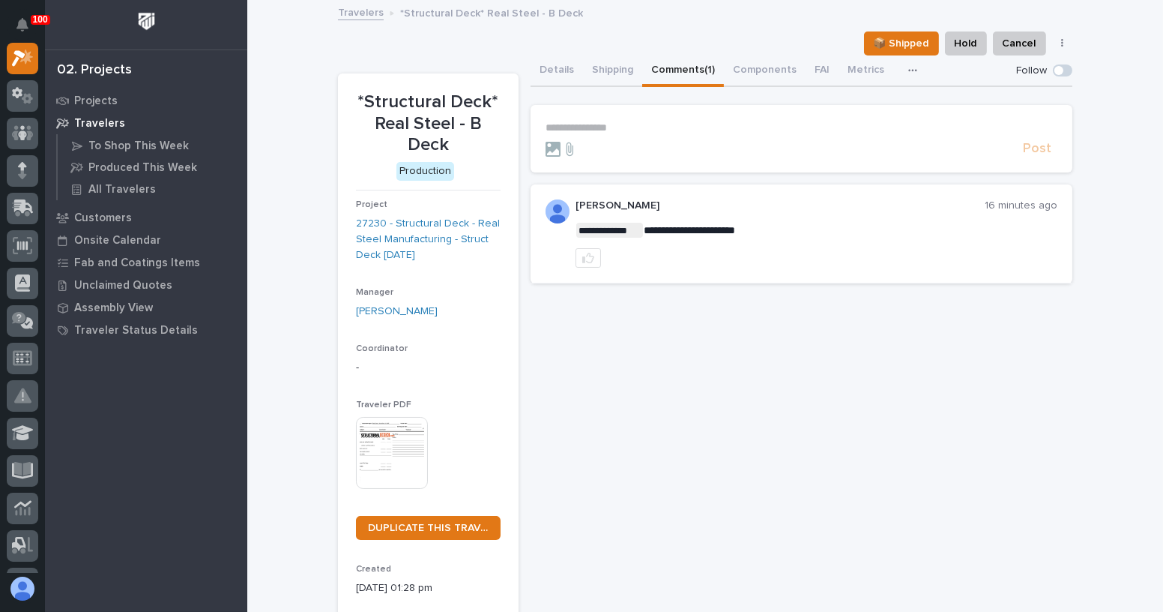
click at [597, 110] on section "**********" at bounding box center [802, 138] width 542 height 67
click at [594, 129] on p "**********" at bounding box center [802, 127] width 512 height 13
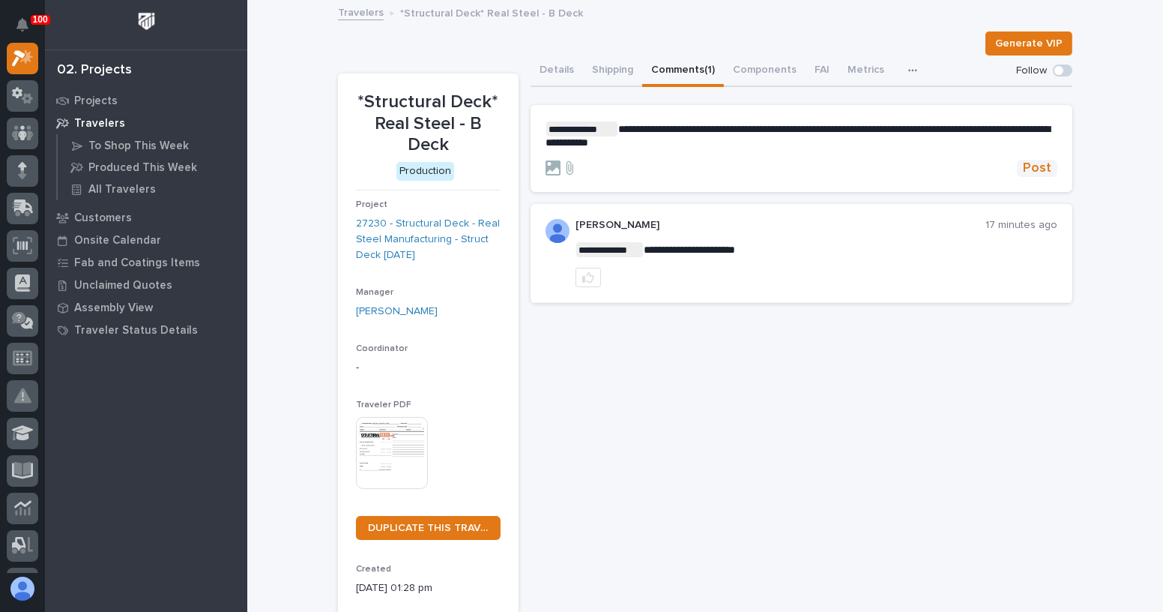
click at [1024, 162] on span "Post" at bounding box center [1037, 168] width 28 height 17
